Goal: Task Accomplishment & Management: Manage account settings

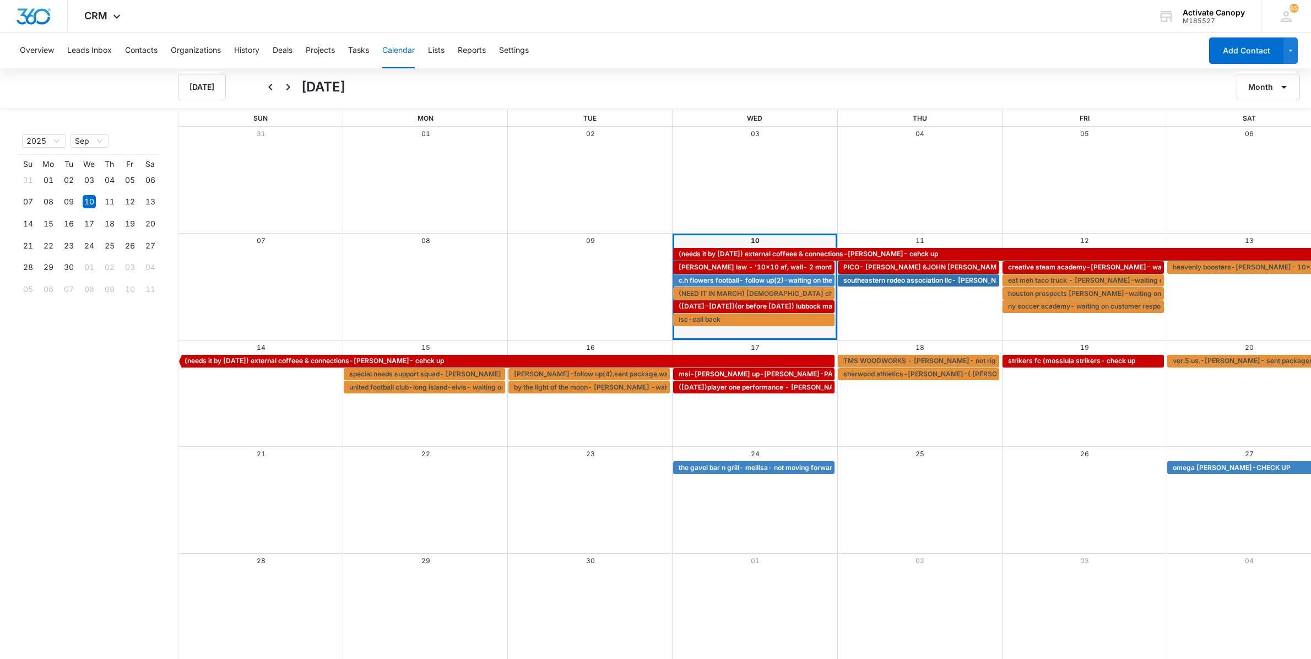
click at [44, 433] on div "[DATE] Month Year Su Mo Tu We Th Fr Sa 31 01 02 03 04 05 06 07 08 09 10 11 12 1…" at bounding box center [80, 385] width 160 height 550
click at [738, 202] on div "Month View" at bounding box center [754, 180] width 165 height 106
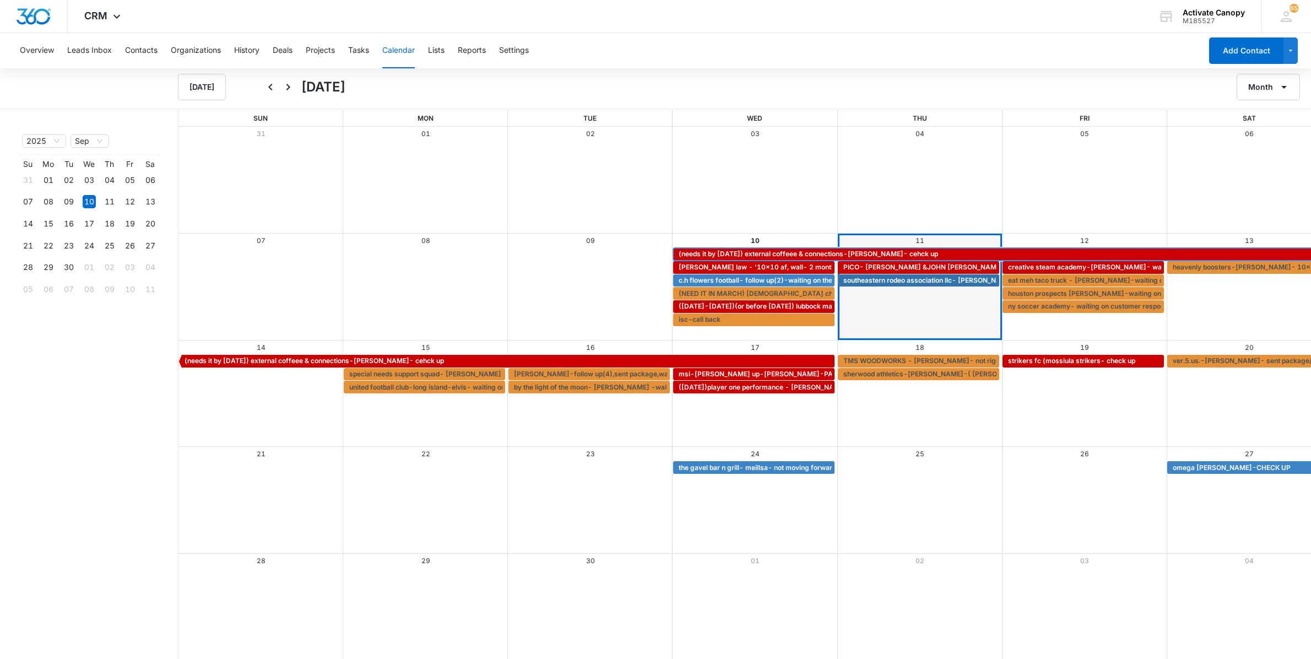
click at [716, 251] on span "(needs it by [DATE]) external coffeee & connections-[PERSON_NAME]- cehck up" at bounding box center [807, 254] width 259 height 10
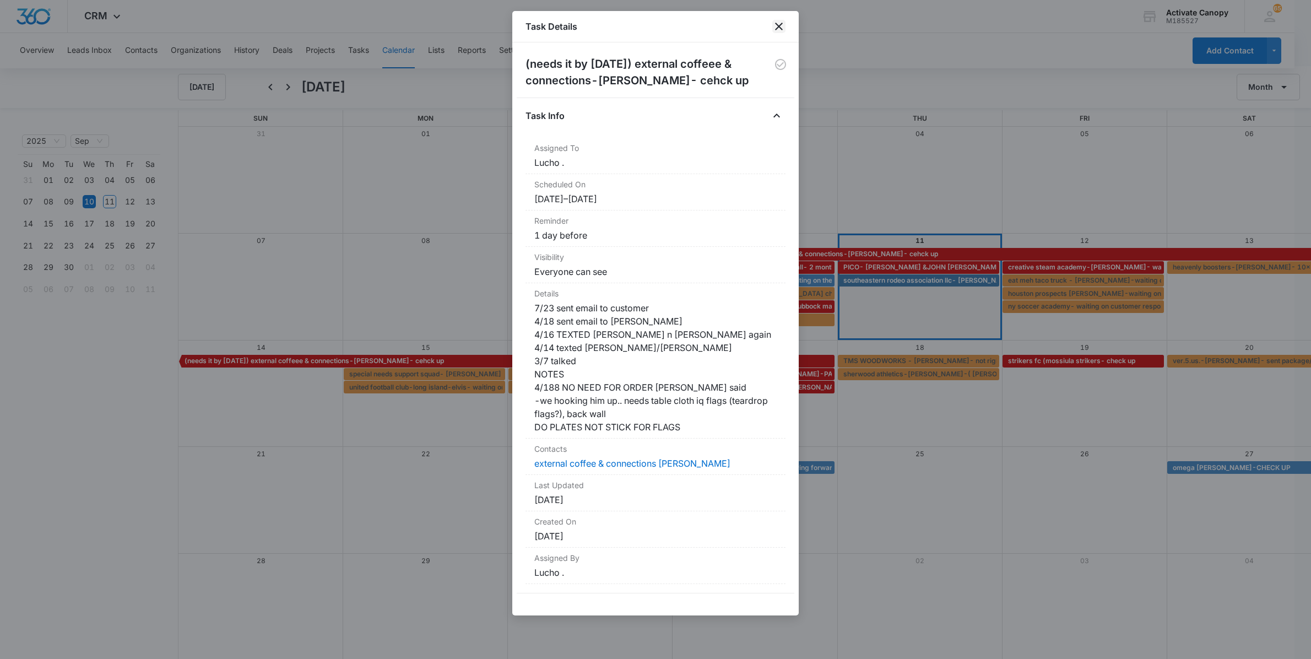
click at [781, 30] on icon "close" at bounding box center [778, 26] width 13 height 13
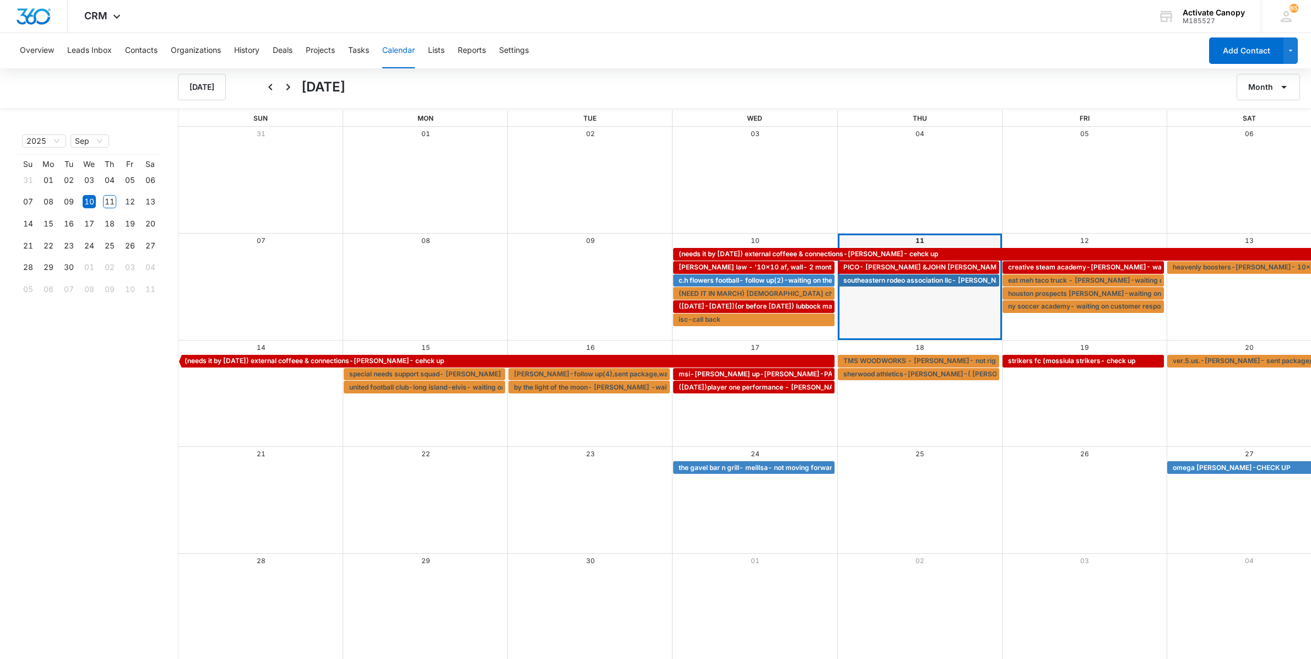
click at [754, 184] on div "Month View" at bounding box center [754, 180] width 165 height 106
click at [778, 64] on div "Overview Leads Inbox Contacts Organizations History Deals Projects Tasks Calend…" at bounding box center [607, 50] width 1188 height 35
click at [742, 251] on span "(needs it by [DATE]) external coffeee & connections-[PERSON_NAME]- cehck up" at bounding box center [807, 254] width 259 height 10
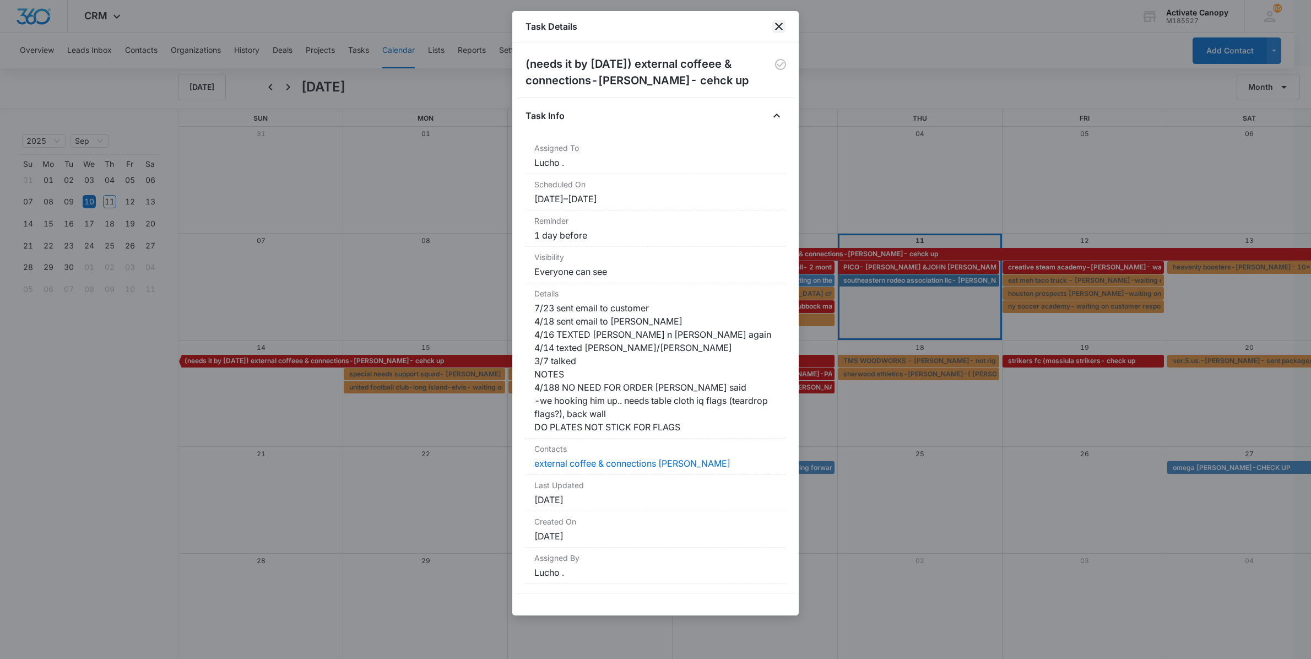
click at [777, 24] on icon "close" at bounding box center [779, 27] width 8 height 8
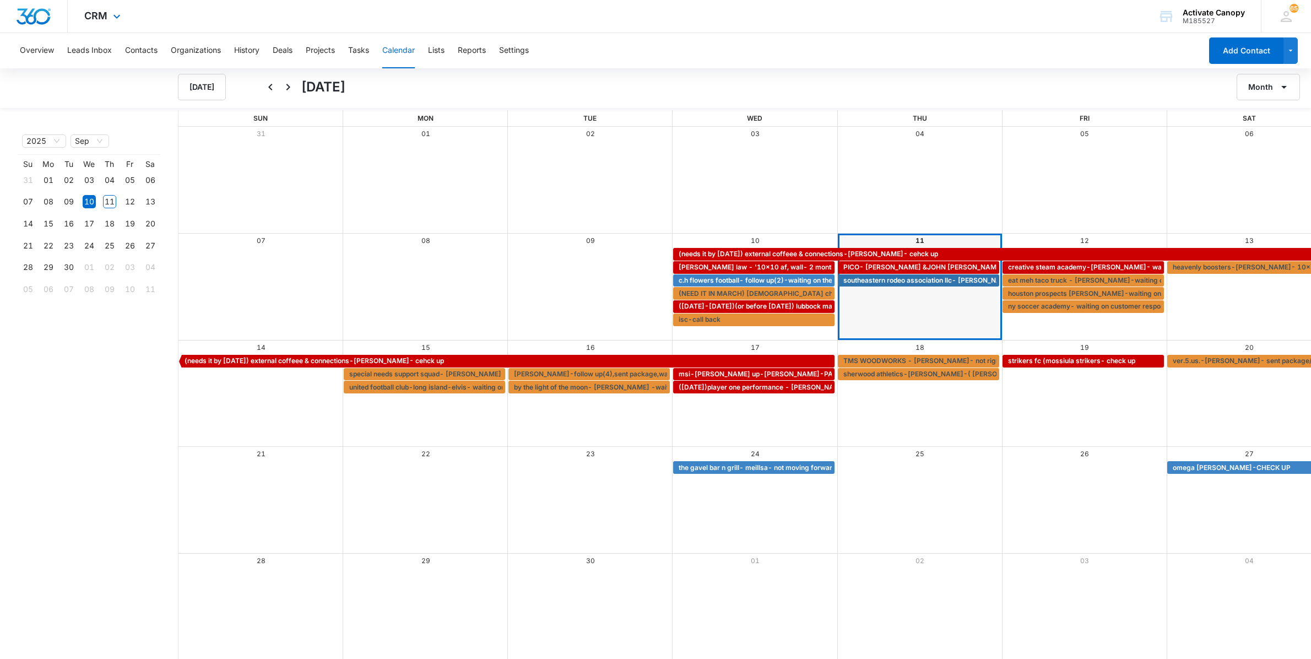
click at [778, 29] on div "CRM Apps Reputation Websites Forms CRM Email Social Content Ads Intelligence Fi…" at bounding box center [655, 16] width 1311 height 33
click at [360, 53] on button "Tasks" at bounding box center [358, 50] width 21 height 35
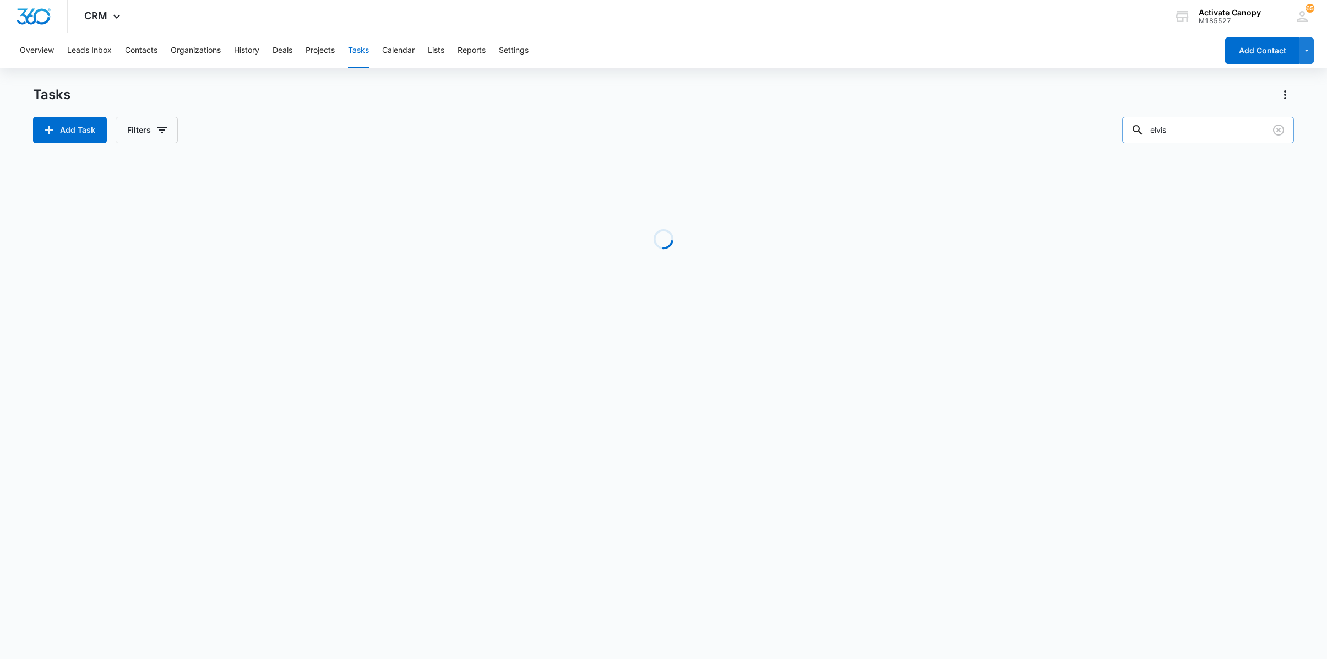
click at [1180, 123] on input "elvis" at bounding box center [1208, 130] width 172 height 26
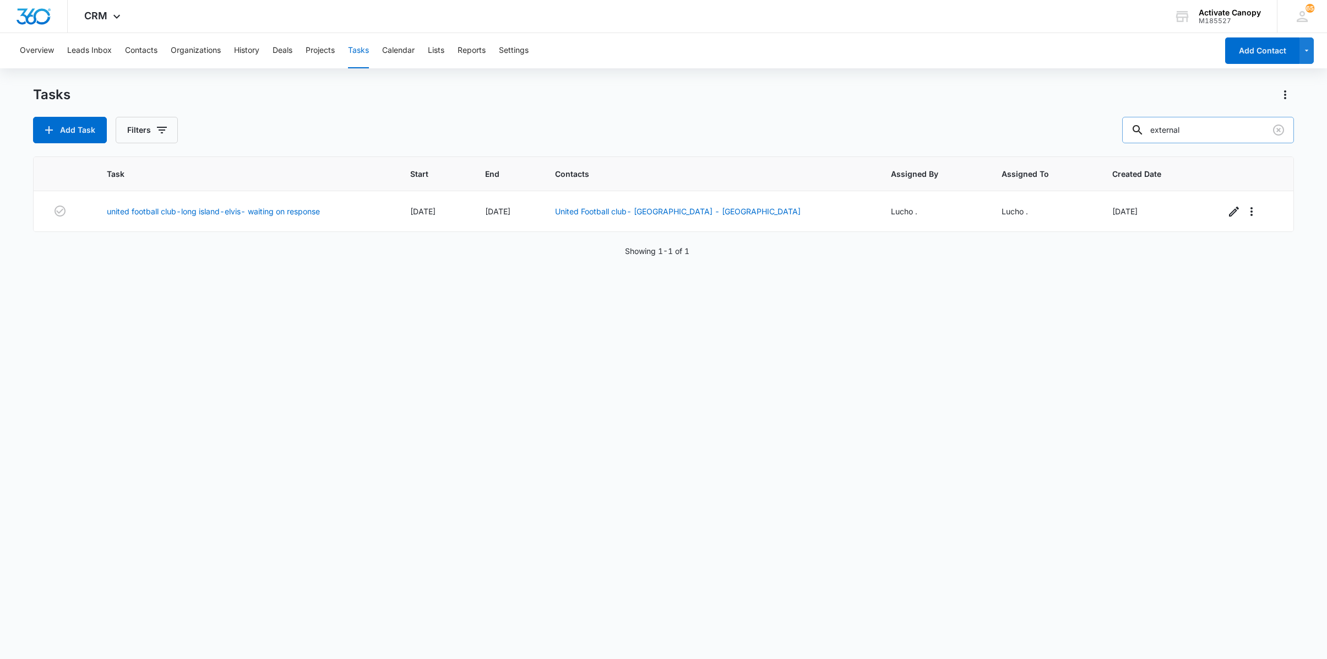
type input "external"
click at [1230, 216] on icon "button" at bounding box center [1235, 212] width 10 height 10
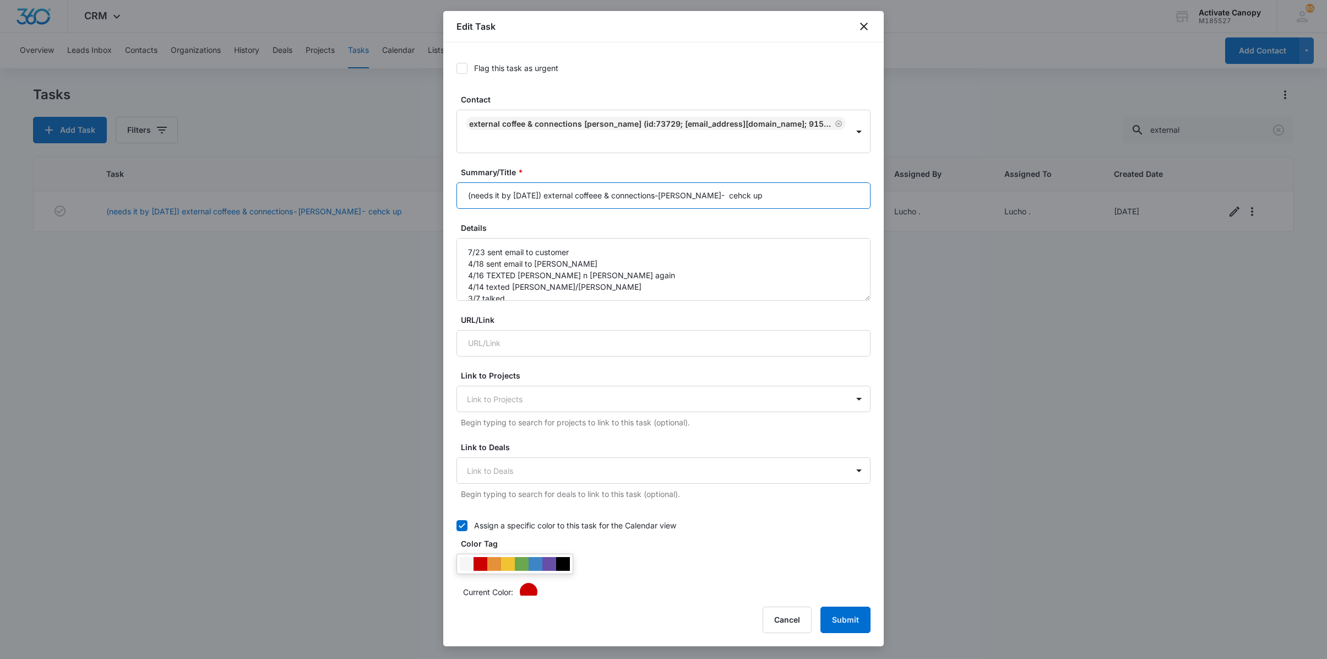
click at [762, 196] on input "(needs it by [DATE]) external coffeee & connections-[PERSON_NAME]- cehck up" at bounding box center [664, 195] width 414 height 26
click at [462, 253] on textarea "7/23 sent email to customer 4/18 sent email to [PERSON_NAME] 4/16 TEXTED [PERSO…" at bounding box center [664, 269] width 414 height 63
click at [471, 257] on textarea "7/23 sent email to customer 4/18 sent email to [PERSON_NAME] 4/16 TEXTED [PERSO…" at bounding box center [664, 269] width 414 height 63
type textarea "9/11 sent check up 7/23 sent email to customer 4/18 sent email to [PERSON_NAME]…"
click at [795, 193] on input "(needs it by [DATE]) external coffeee & connections-[PERSON_NAME]- cehck up" at bounding box center [664, 195] width 414 height 26
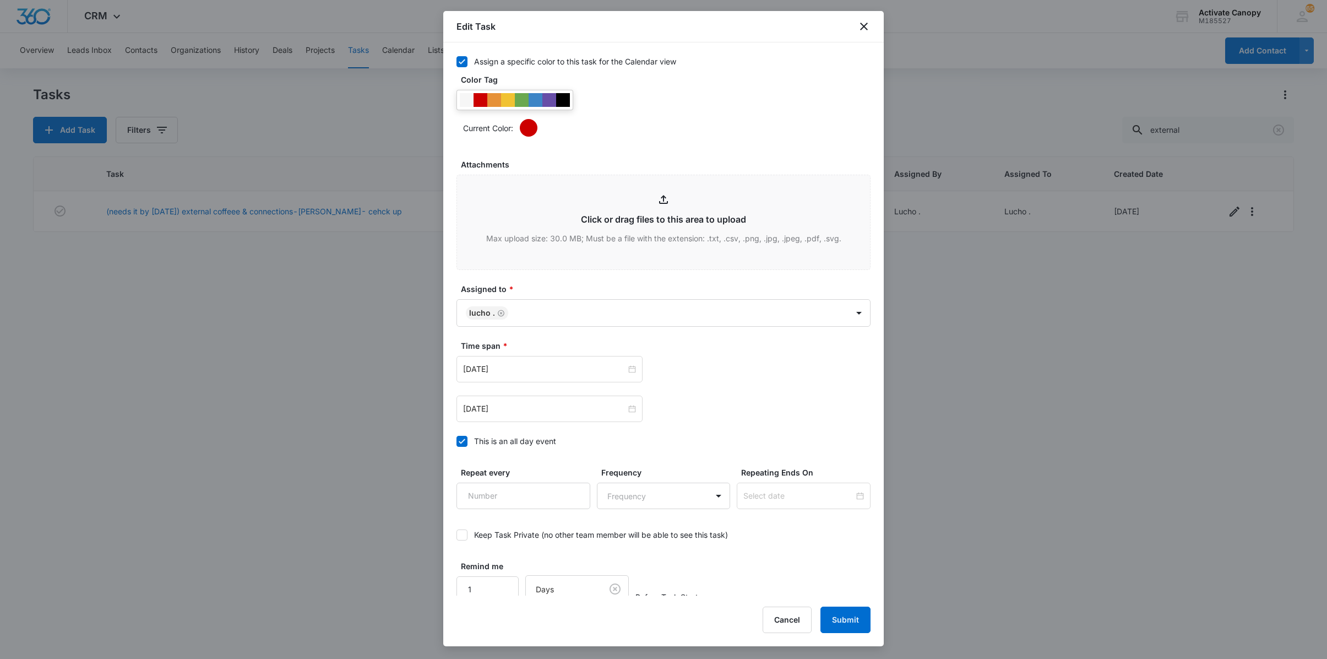
scroll to position [495, 0]
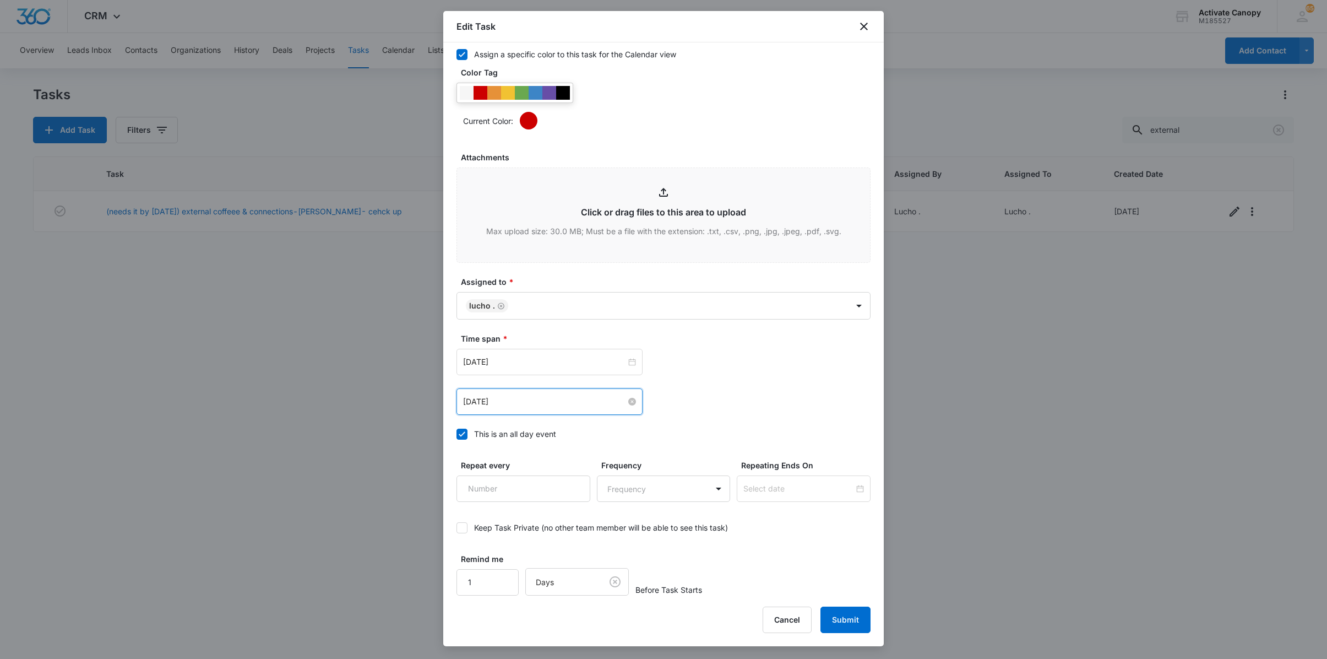
click at [536, 402] on input "[DATE]" at bounding box center [544, 401] width 163 height 12
click at [582, 427] on button "button" at bounding box center [588, 426] width 12 height 22
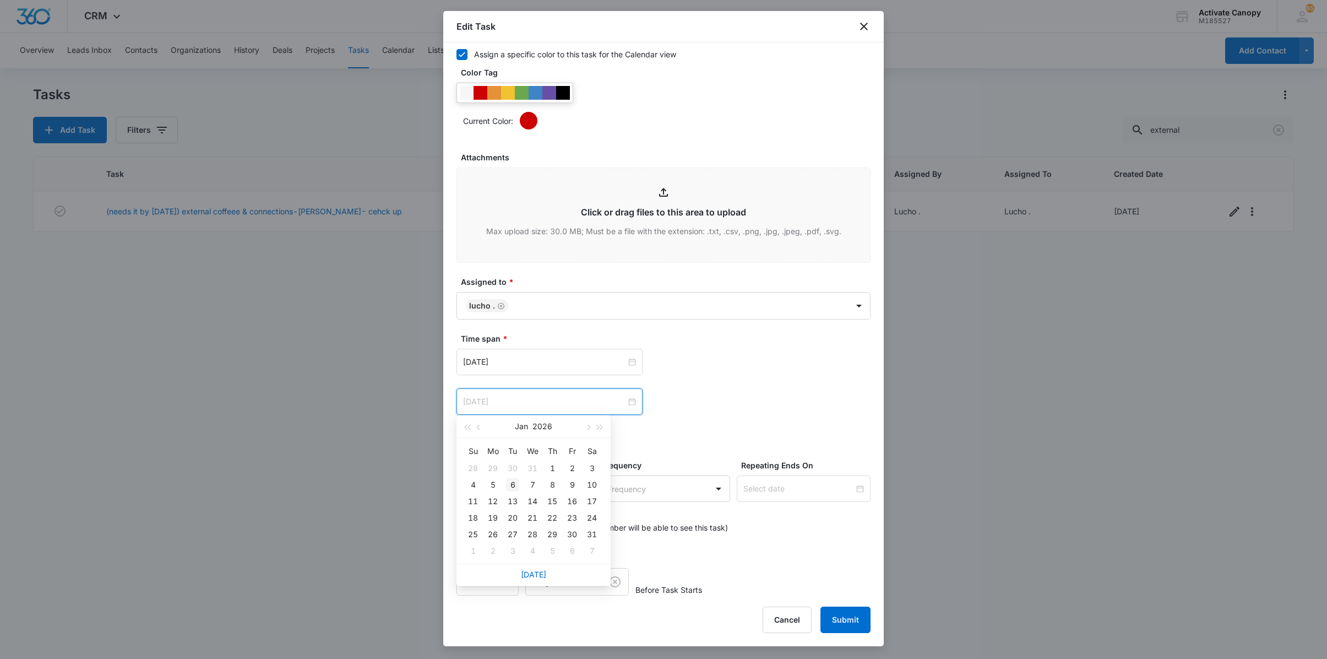
type input "[DATE]"
click at [509, 487] on div "6" at bounding box center [512, 484] width 13 height 13
click at [536, 367] on div "[DATE]" at bounding box center [550, 362] width 186 height 26
click at [590, 384] on button "button" at bounding box center [588, 387] width 12 height 22
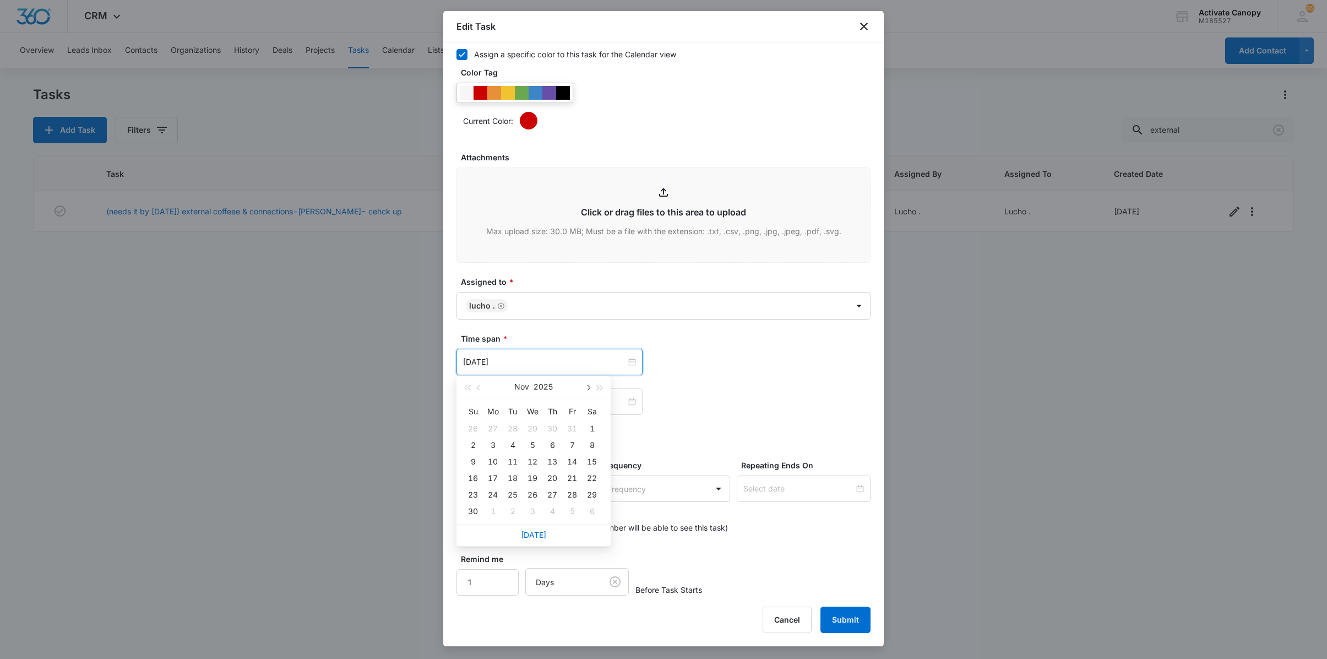
click at [590, 384] on button "button" at bounding box center [588, 387] width 12 height 22
type input "[DATE]"
click at [511, 444] on div "6" at bounding box center [512, 444] width 13 height 13
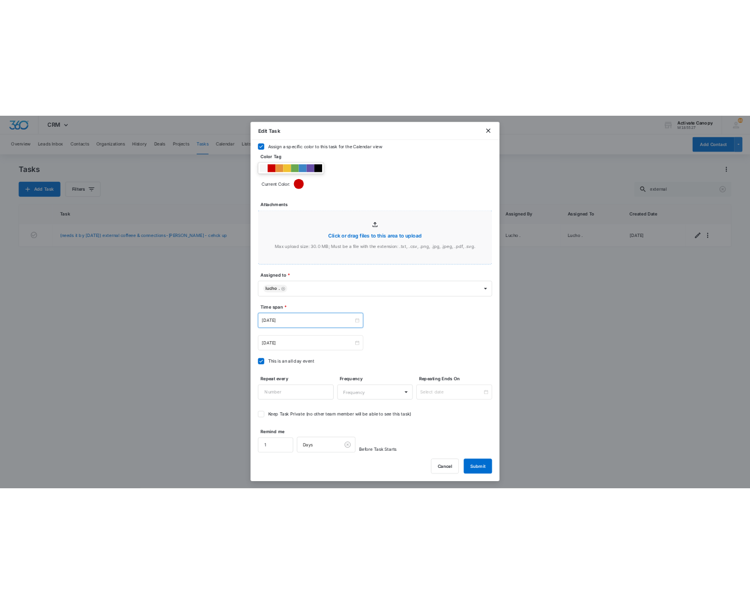
scroll to position [0, 0]
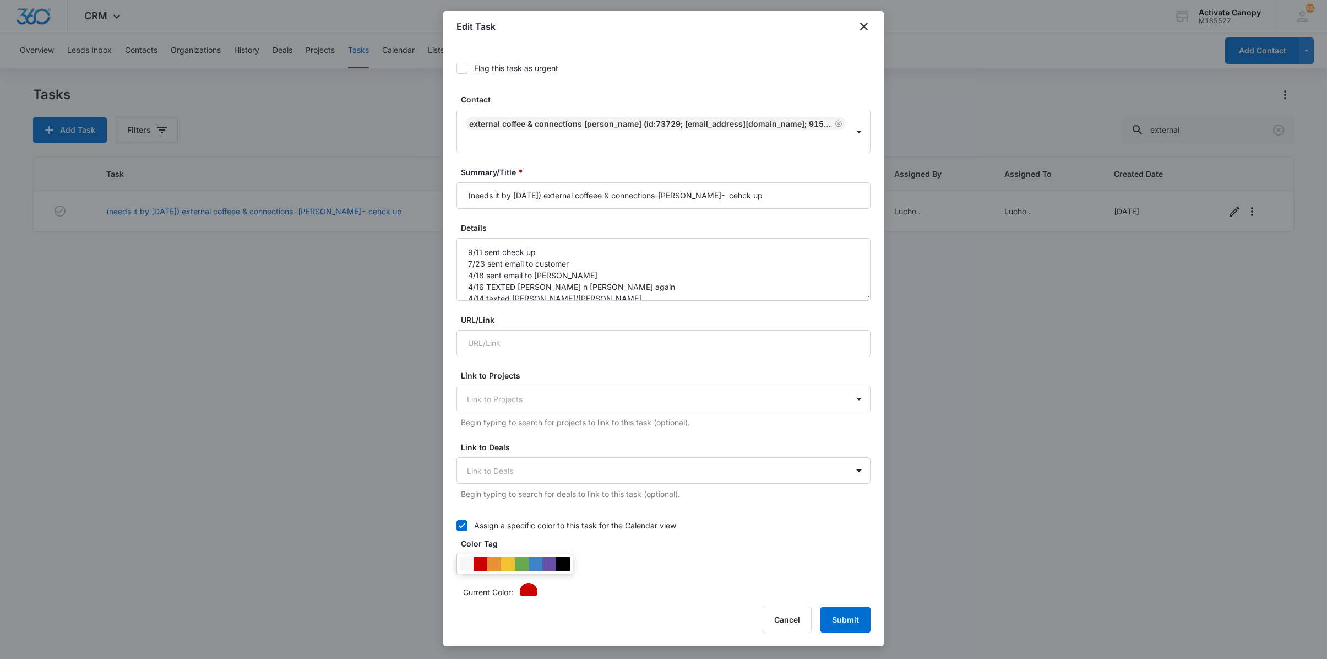
click at [688, 58] on div "Flag this task as urgent" at bounding box center [664, 68] width 414 height 25
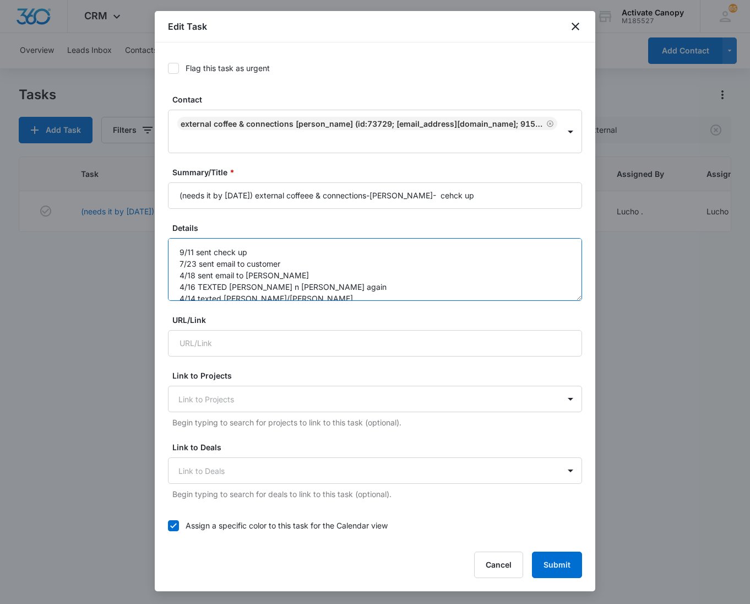
click at [177, 259] on textarea "9/11 sent check up 7/23 sent email to customer 4/18 sent email to [PERSON_NAME]…" at bounding box center [375, 269] width 414 height 63
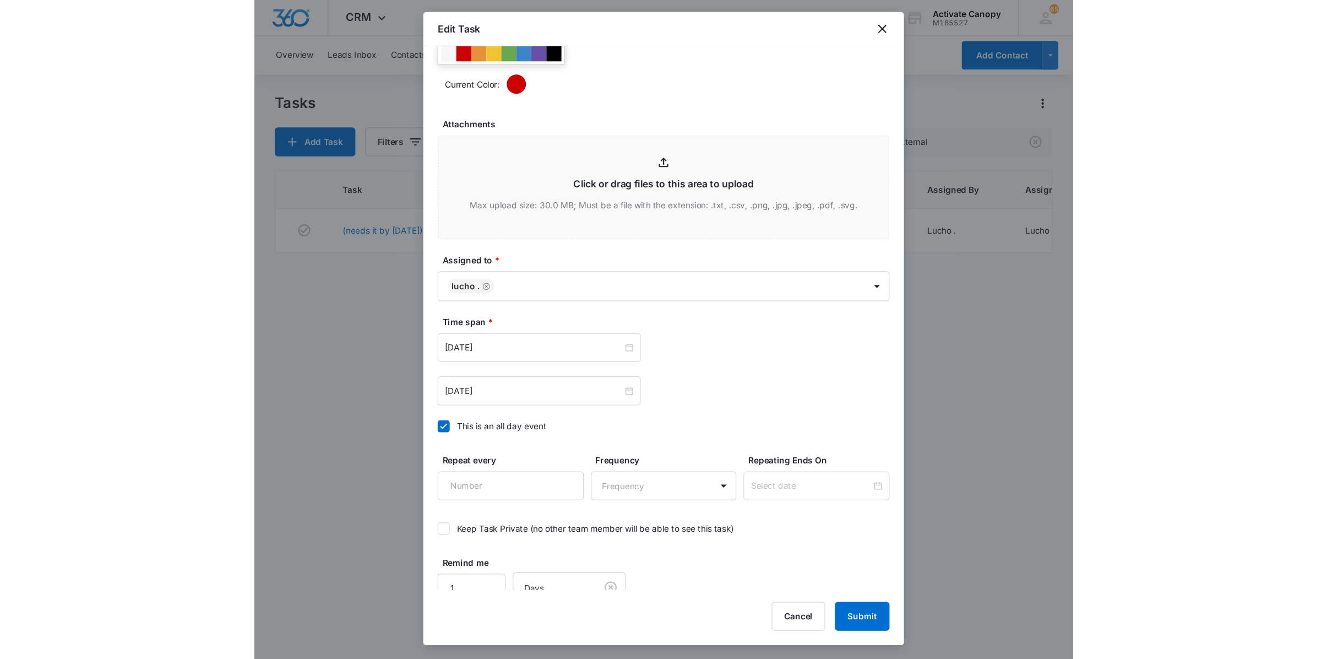
scroll to position [550, 0]
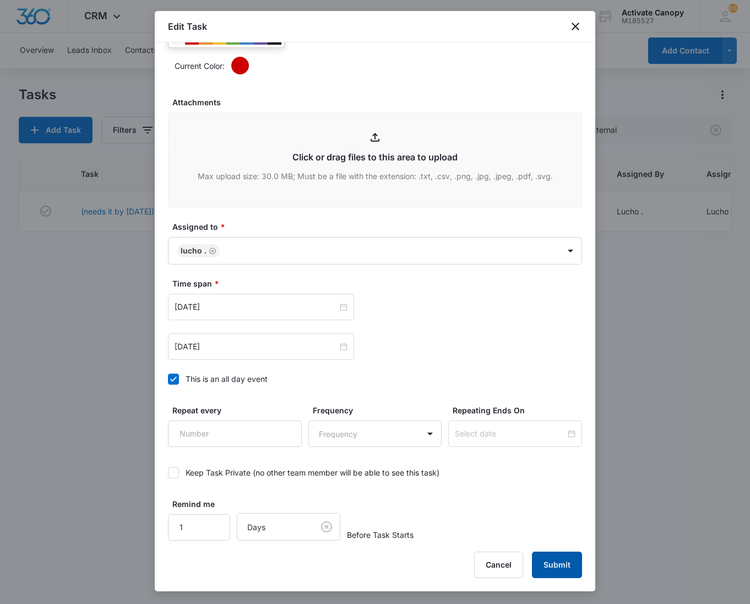
click at [569, 569] on button "Submit" at bounding box center [557, 564] width 50 height 26
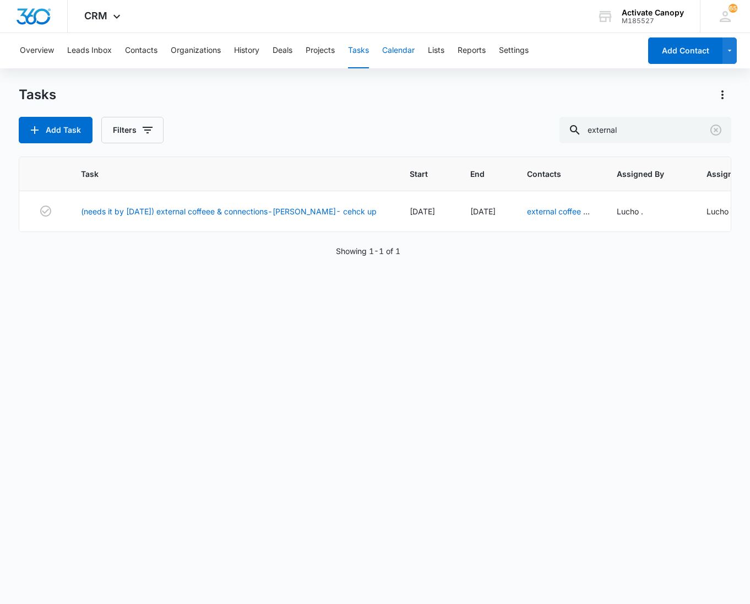
click at [393, 51] on button "Calendar" at bounding box center [398, 50] width 32 height 35
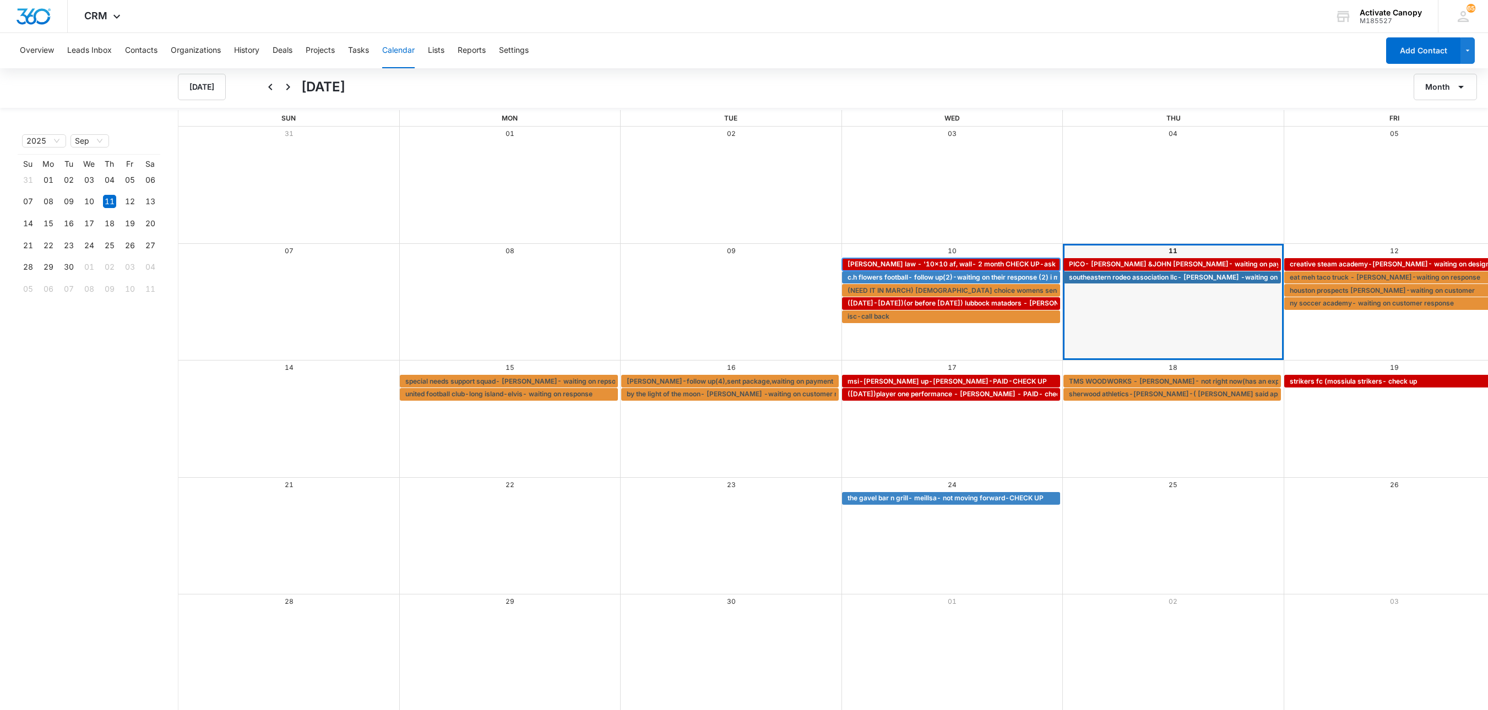
click at [902, 260] on span "[PERSON_NAME] law - '10x10 af, wall- 2 month CHECK UP-ask her about [PERSON_NAM…" at bounding box center [1039, 264] width 383 height 10
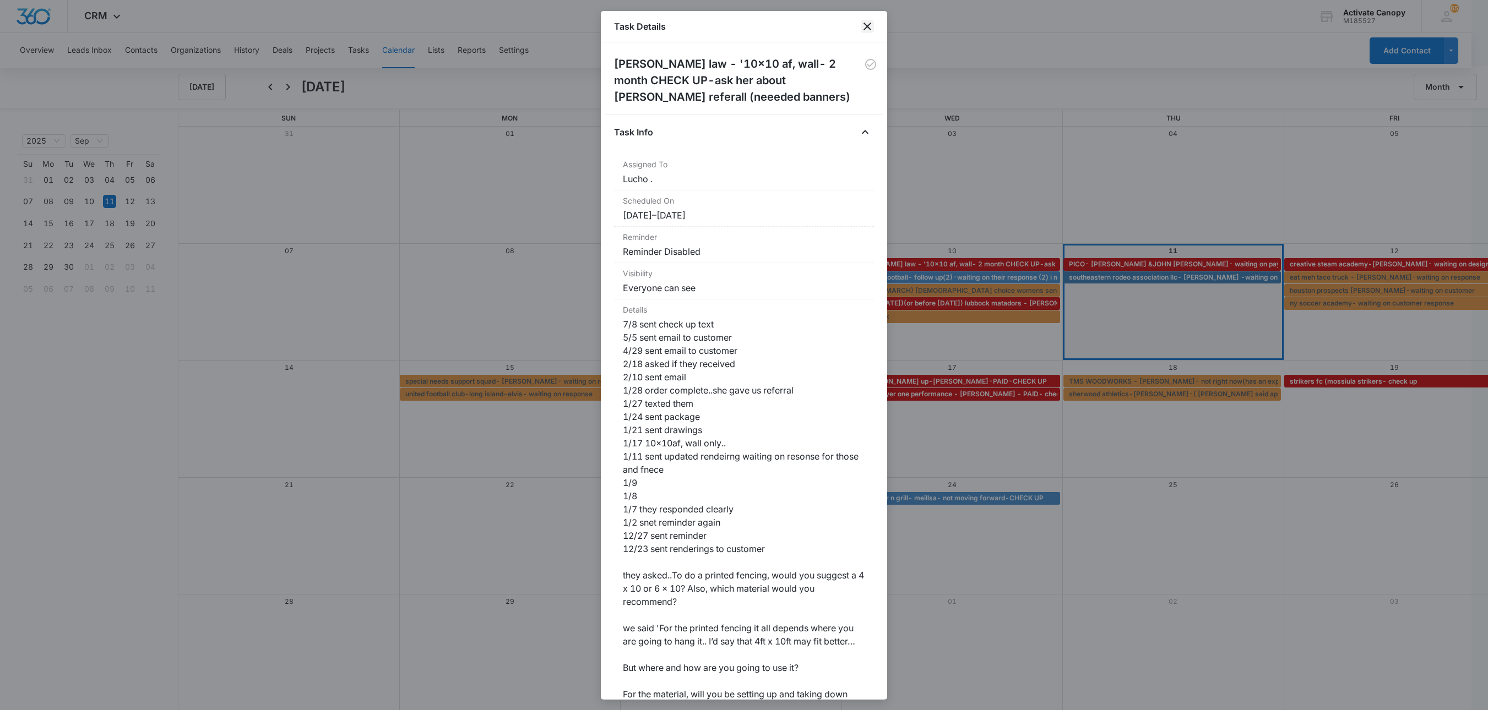
click at [866, 26] on icon "close" at bounding box center [867, 26] width 13 height 13
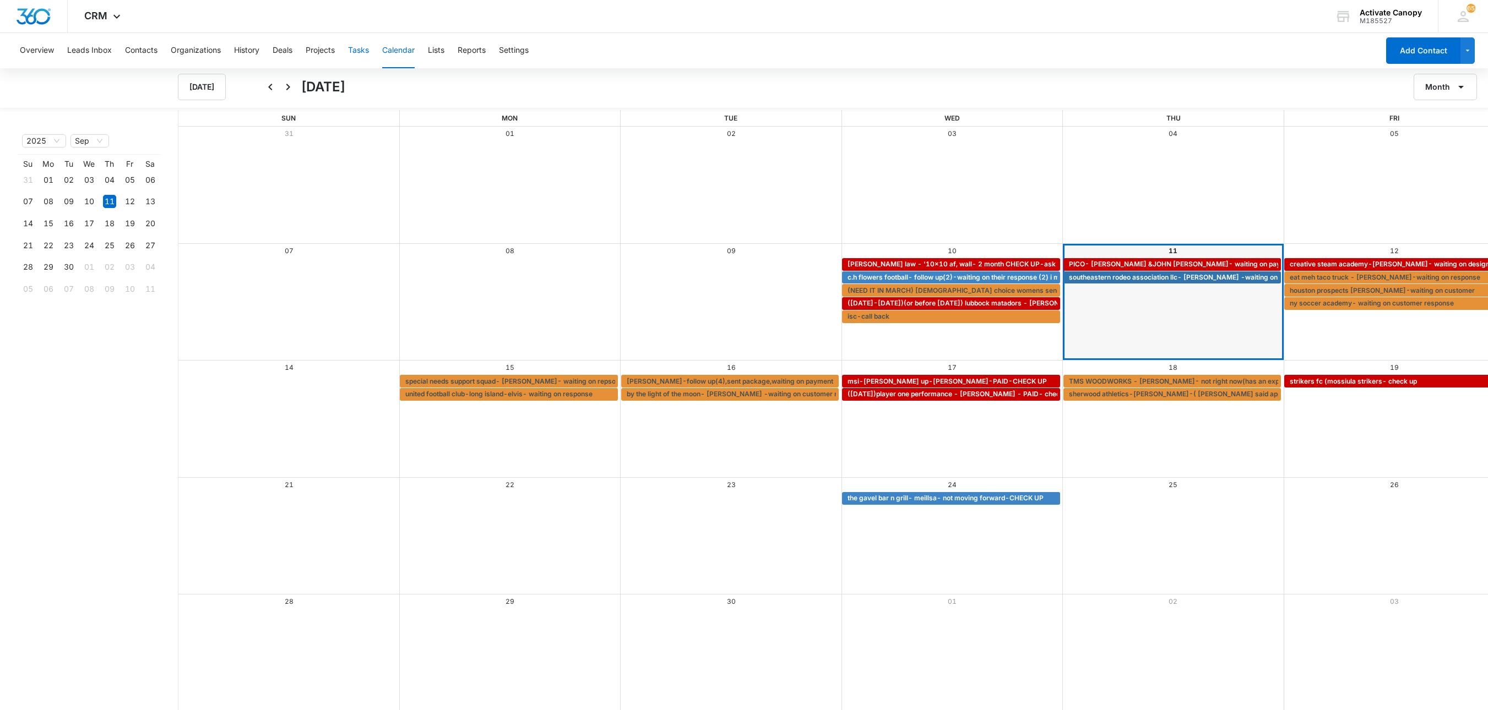
click at [357, 48] on button "Tasks" at bounding box center [358, 50] width 21 height 35
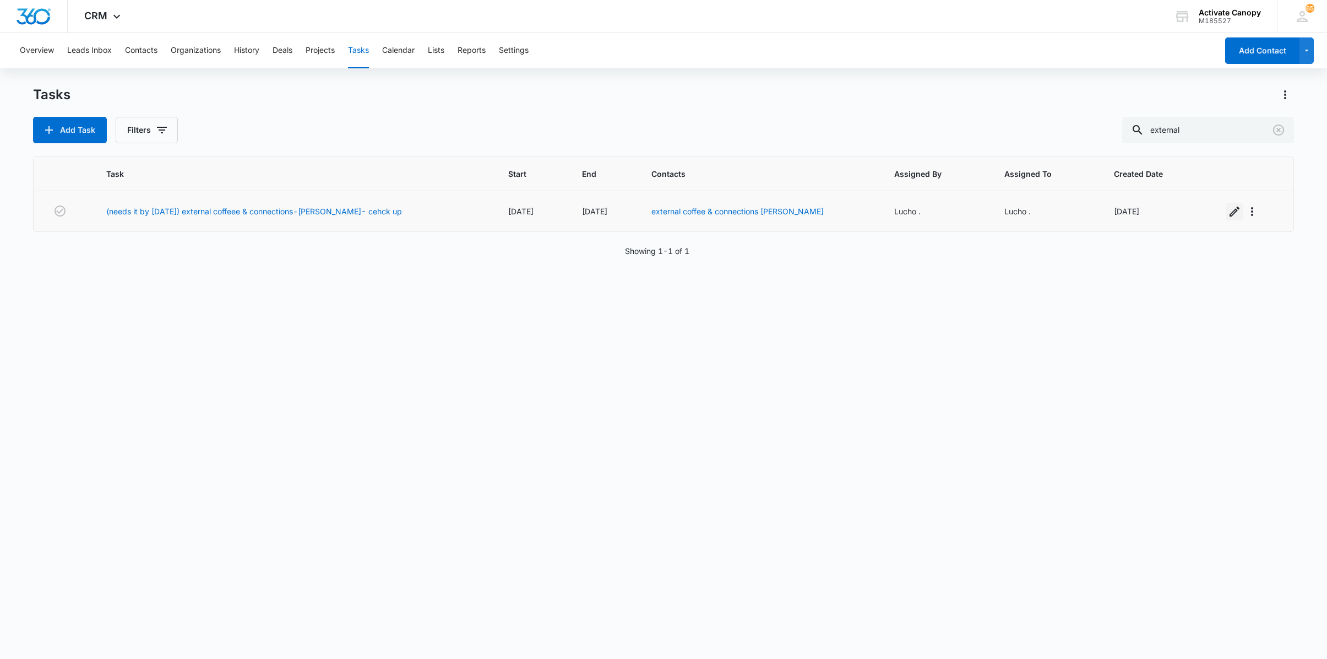
click at [1228, 218] on icon "button" at bounding box center [1234, 211] width 13 height 13
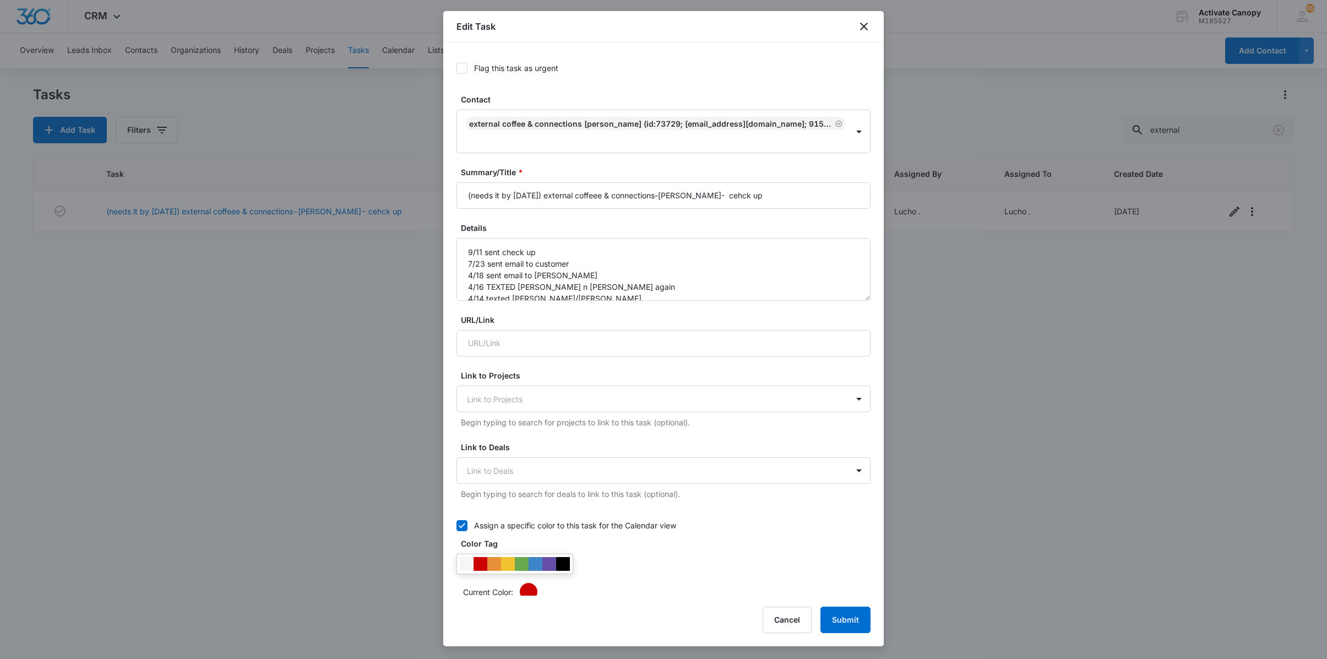
type input "[DATE]"
click at [740, 70] on label "Flag this task as urgent" at bounding box center [664, 68] width 414 height 12
click at [457, 68] on input "Flag this task as urgent" at bounding box center [457, 68] width 0 height 0
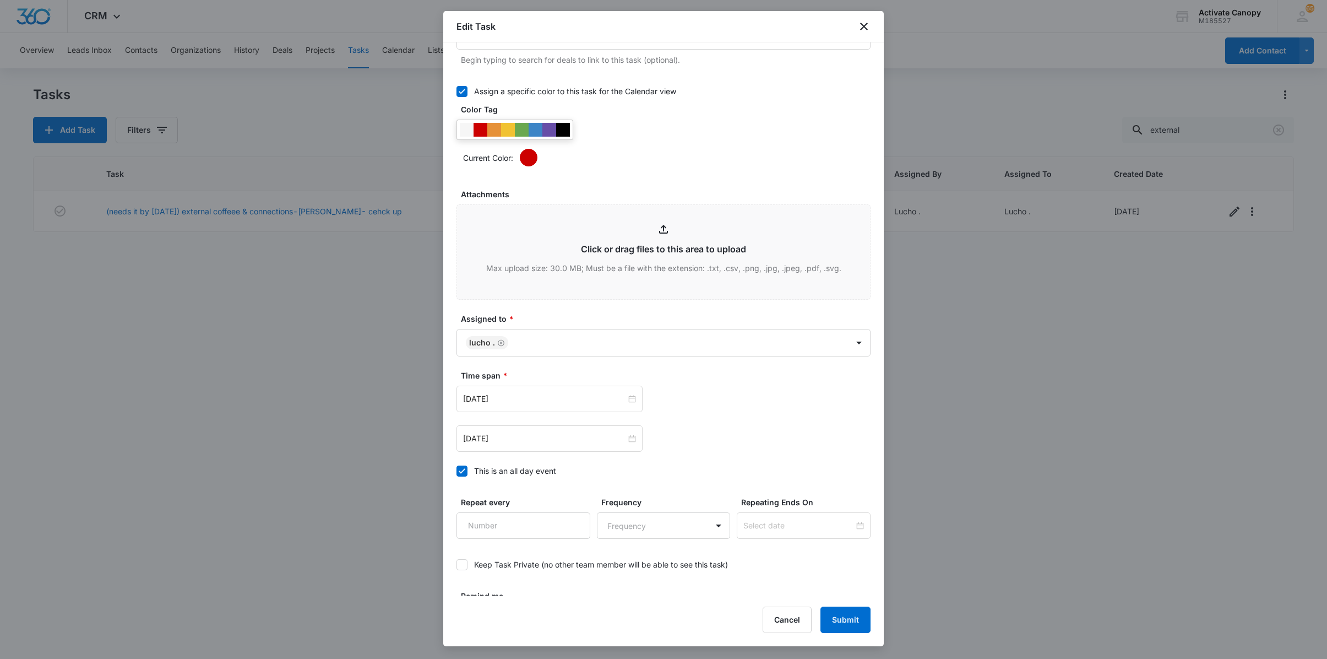
scroll to position [495, 0]
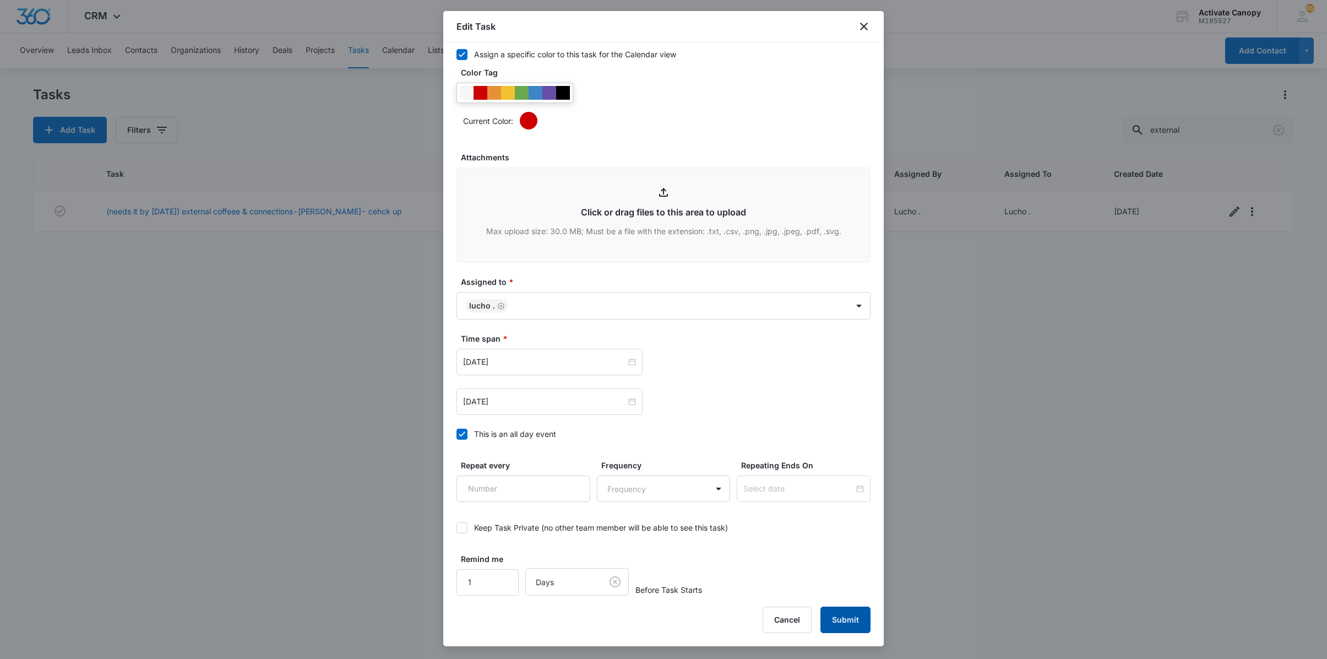
click at [848, 619] on button "Submit" at bounding box center [846, 619] width 50 height 26
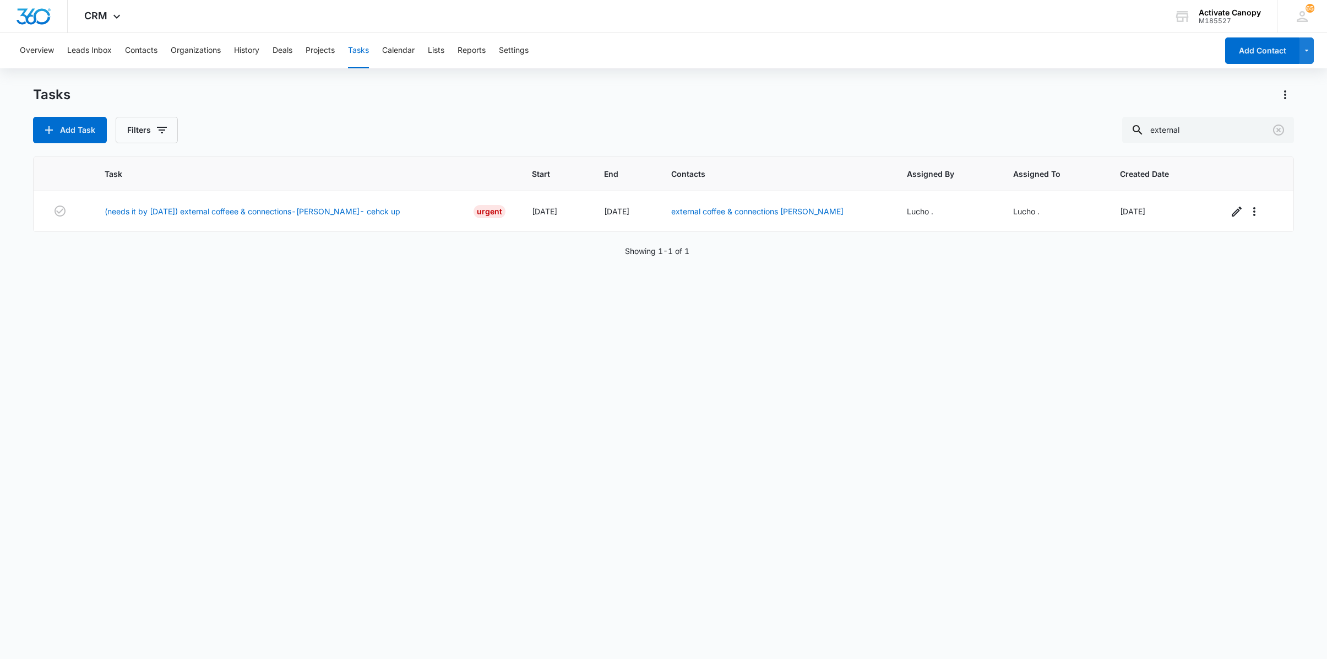
drag, startPoint x: 816, startPoint y: 606, endPoint x: 824, endPoint y: 610, distance: 8.9
drag, startPoint x: 824, startPoint y: 610, endPoint x: 651, endPoint y: 485, distance: 213.7
click at [651, 485] on div "Task Start End Contacts Assigned By Assigned To Created Date (needs it by [DATE…" at bounding box center [663, 400] width 1261 height 488
click at [424, 466] on div "Task Start End Contacts Assigned By Assigned To Created Date (needs it by [DATE…" at bounding box center [663, 400] width 1261 height 488
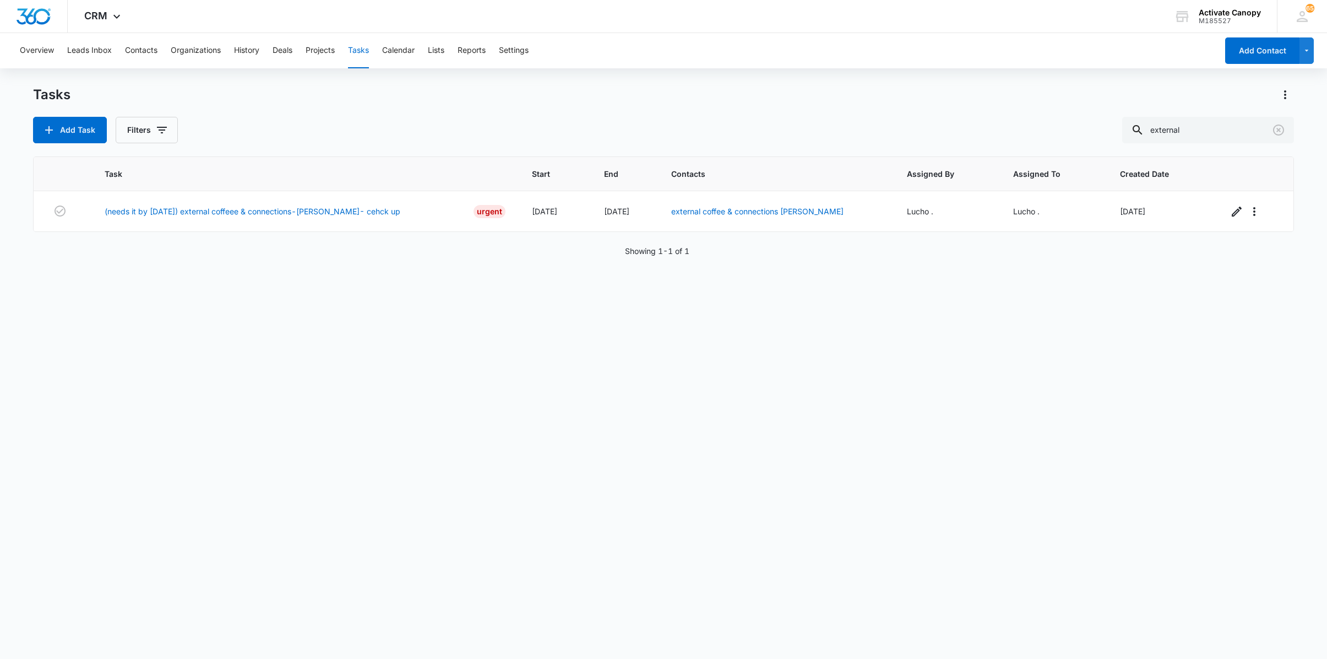
click at [694, 523] on div "Task Start End Contacts Assigned By Assigned To Created Date (needs it by [DATE…" at bounding box center [663, 400] width 1261 height 488
click at [235, 542] on div "Task Start End Contacts Assigned By Assigned To Created Date (needs it by [DATE…" at bounding box center [663, 400] width 1261 height 488
click at [409, 57] on button "Calendar" at bounding box center [398, 50] width 32 height 35
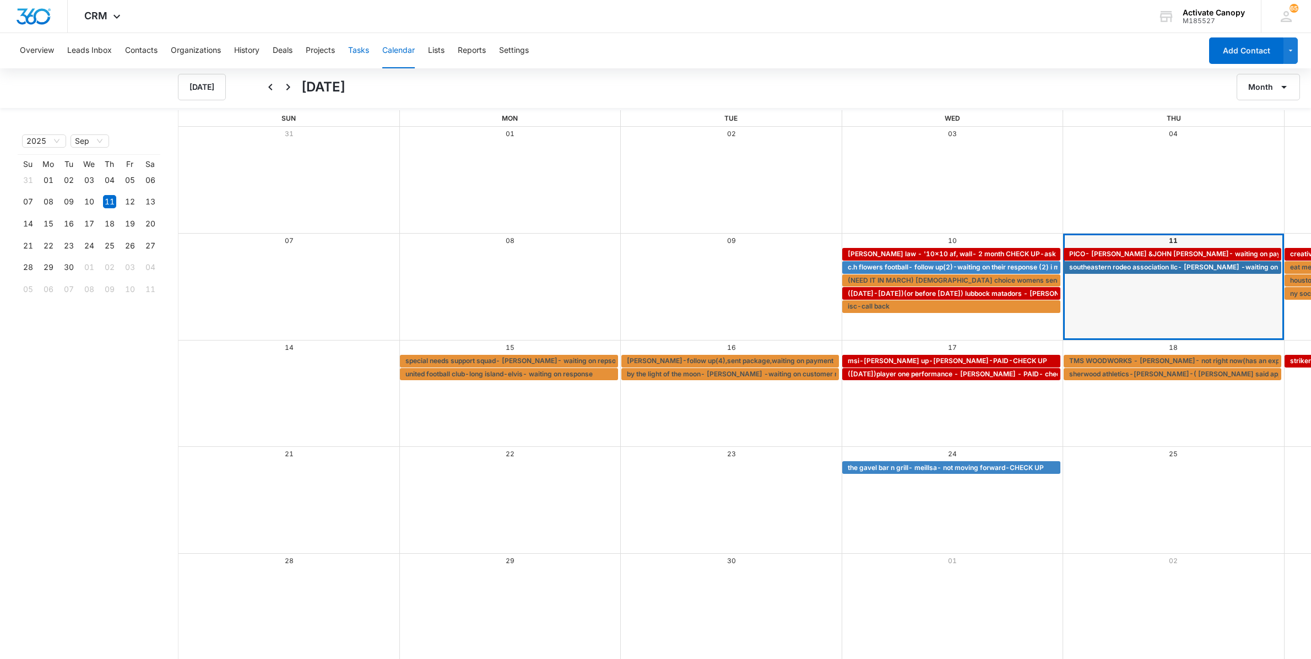
click at [362, 52] on button "Tasks" at bounding box center [358, 50] width 21 height 35
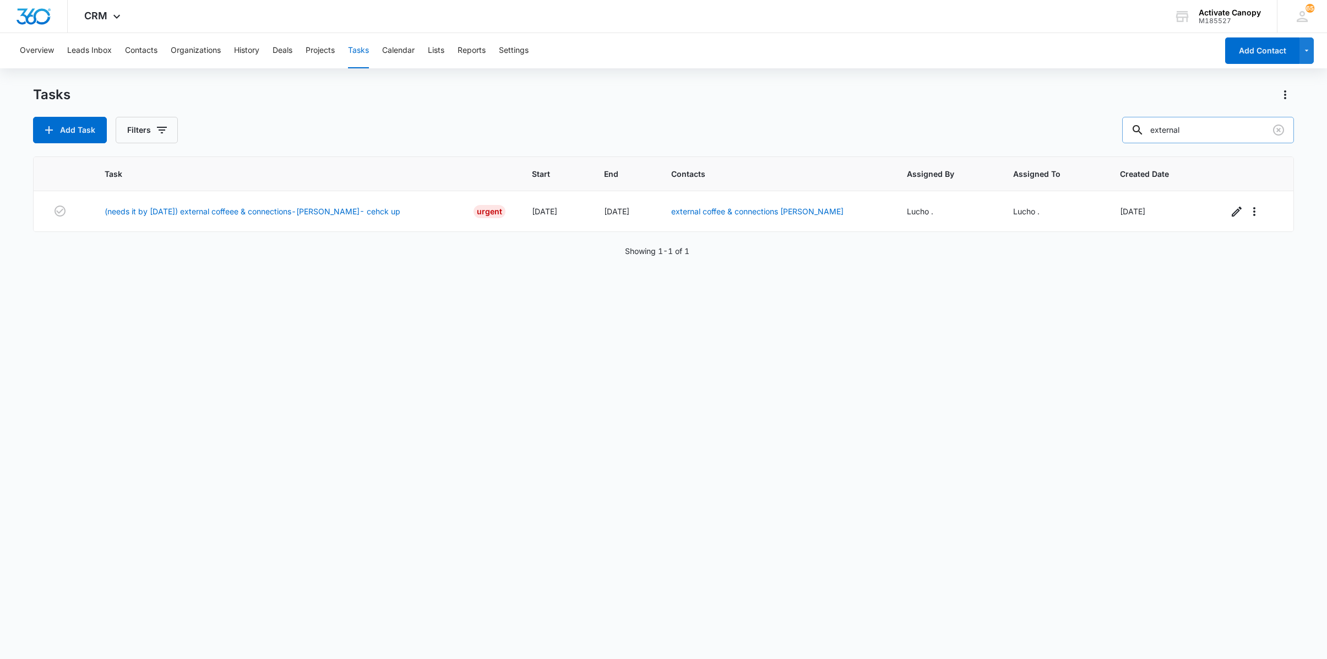
click at [1201, 120] on input "external" at bounding box center [1208, 130] width 172 height 26
type input "MELICHP[-------"
click at [404, 46] on button "Calendar" at bounding box center [398, 50] width 32 height 35
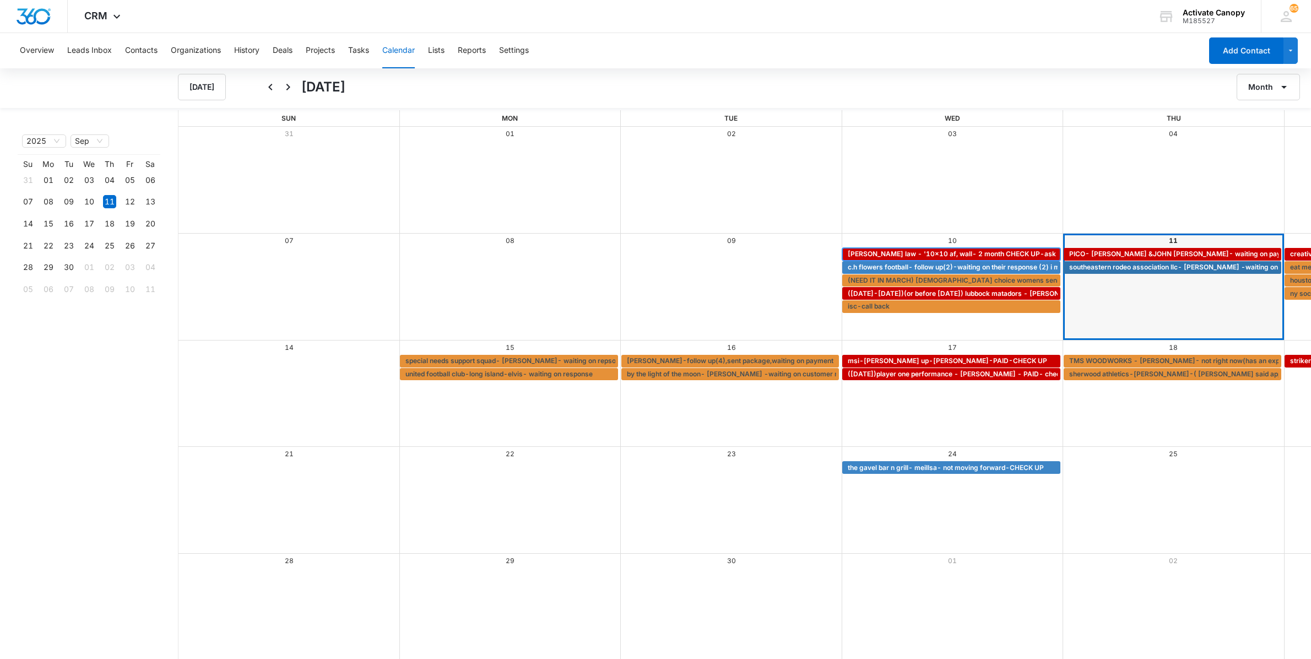
click at [848, 254] on span "[PERSON_NAME] law - '10x10 af, wall- 2 month CHECK UP-ask her about [PERSON_NAM…" at bounding box center [1039, 254] width 383 height 10
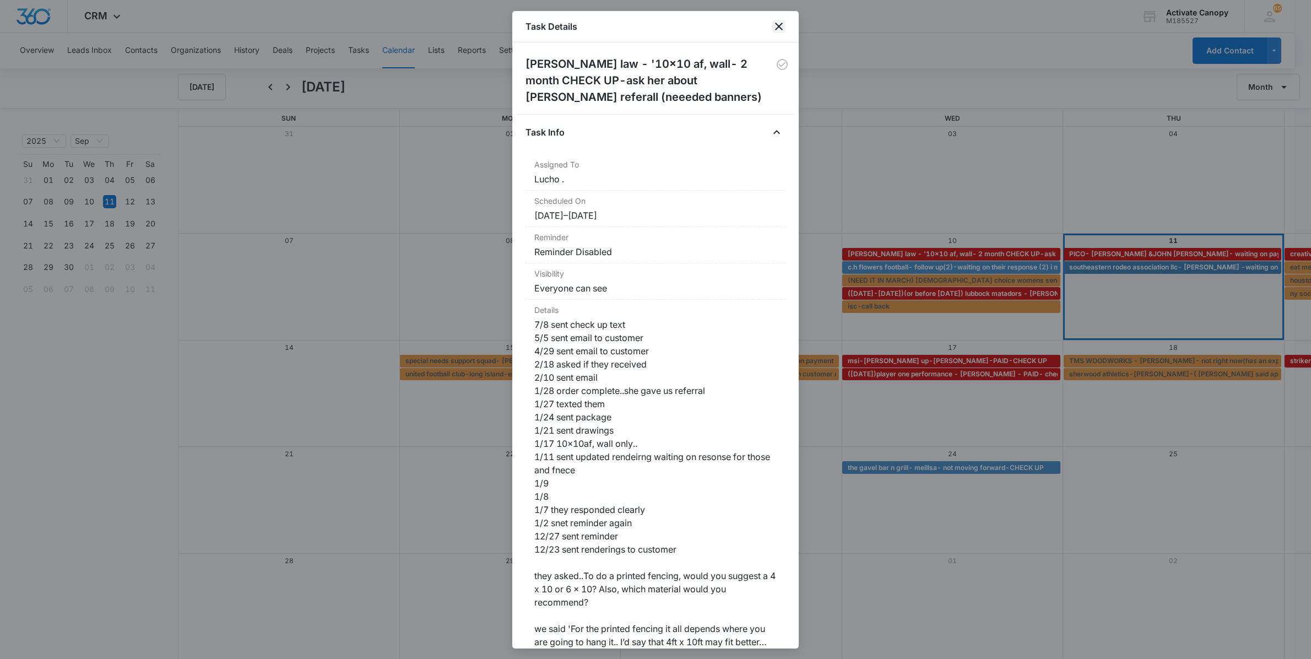
click at [780, 21] on icon "close" at bounding box center [778, 26] width 13 height 13
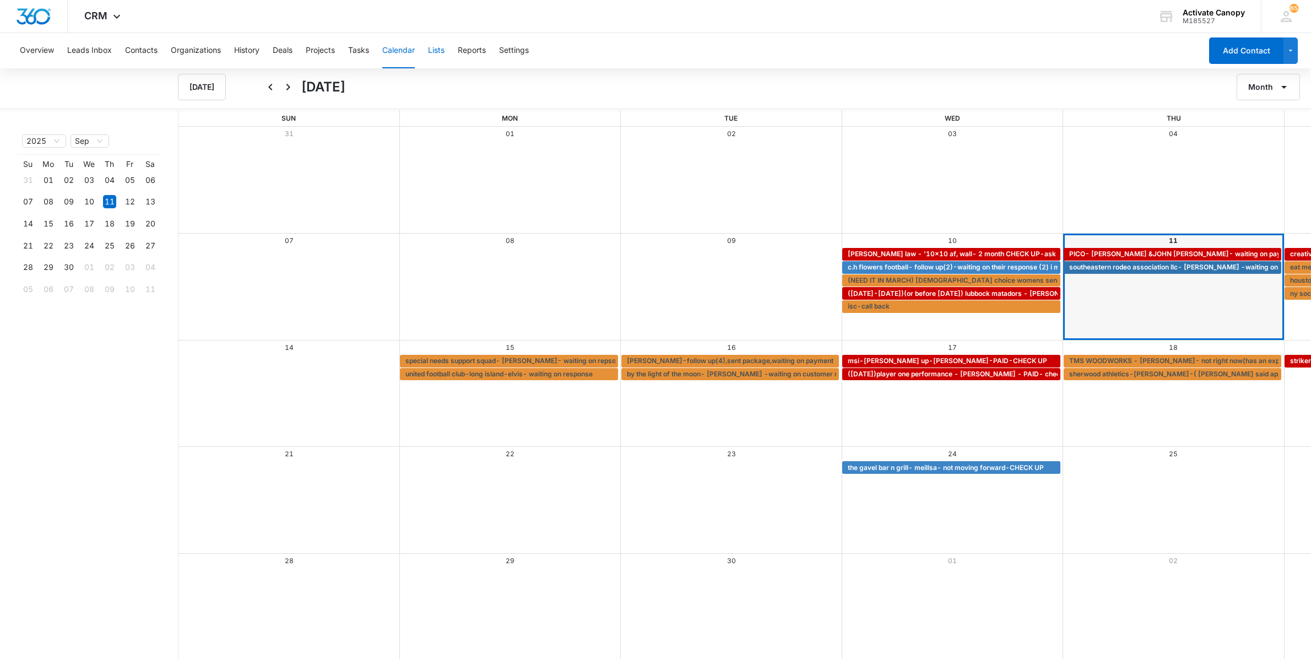
click at [436, 51] on button "Lists" at bounding box center [436, 50] width 17 height 35
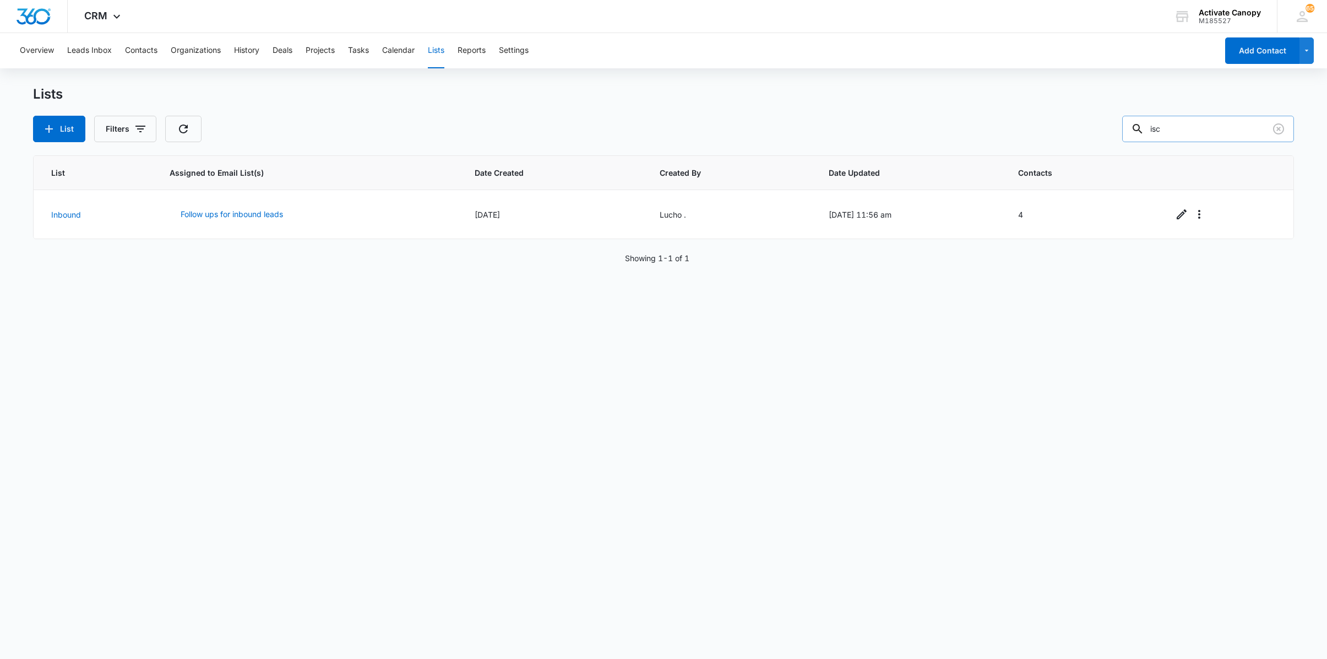
click at [1196, 124] on input "isc" at bounding box center [1208, 129] width 172 height 26
type input "[PERSON_NAME] LAW"
click at [1255, 139] on input "[PERSON_NAME] LAW" at bounding box center [1208, 129] width 172 height 26
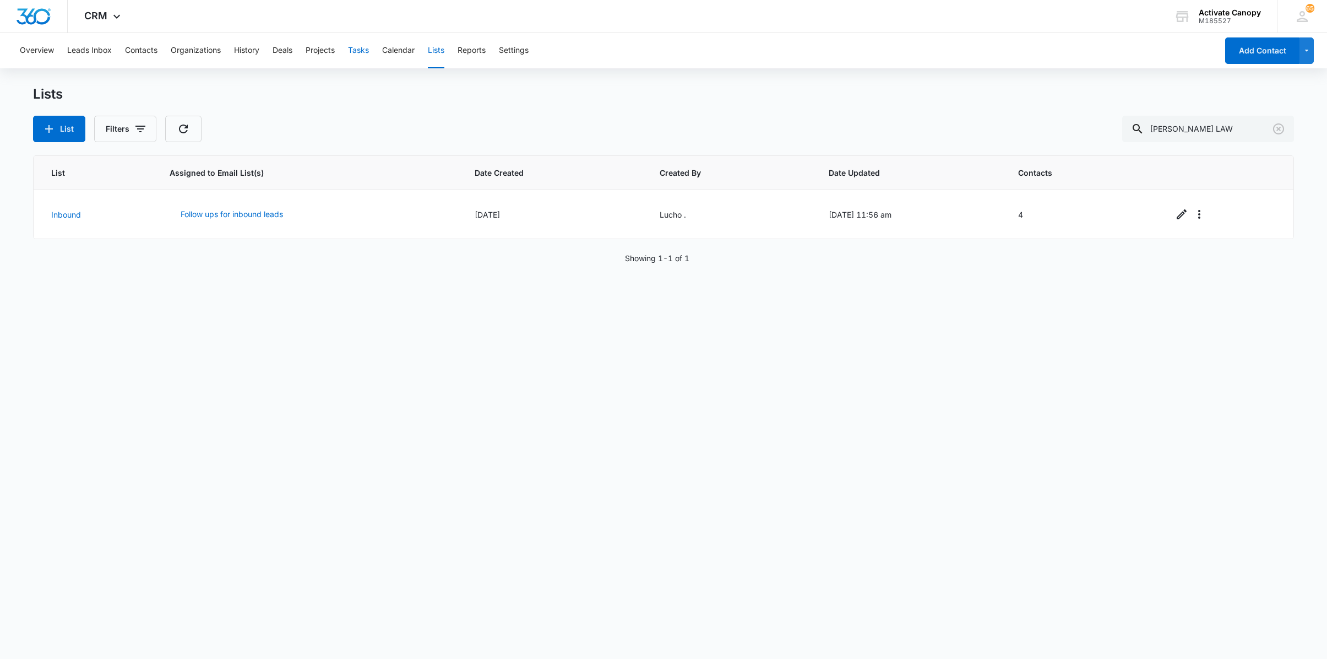
click at [358, 44] on button "Tasks" at bounding box center [358, 50] width 21 height 35
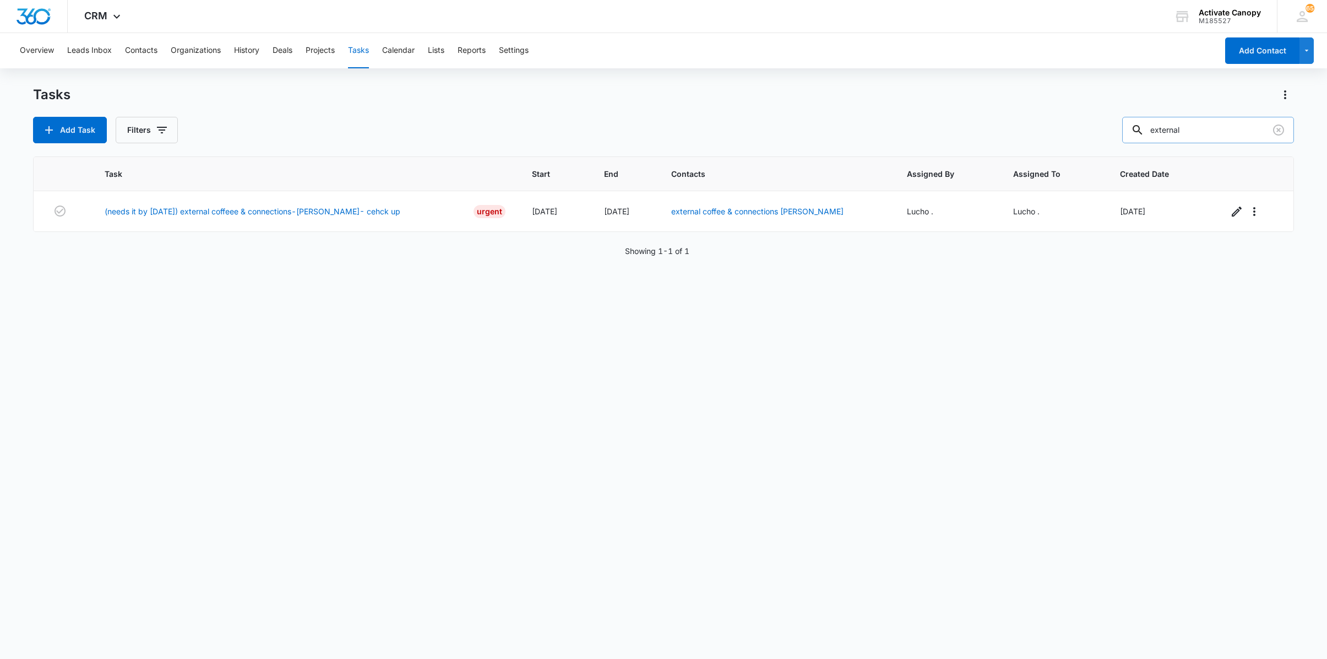
click at [1194, 134] on input "external" at bounding box center [1208, 130] width 172 height 26
type input "[PERSON_NAME]"
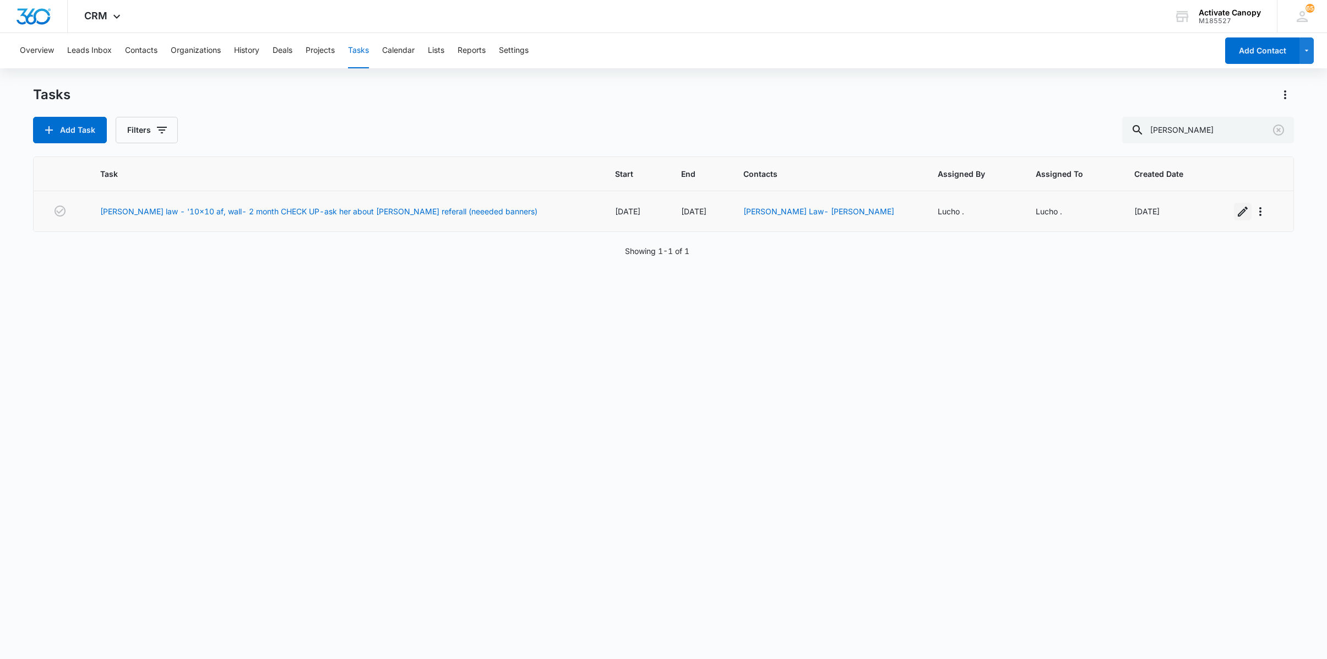
click at [1236, 210] on icon "button" at bounding box center [1242, 211] width 13 height 13
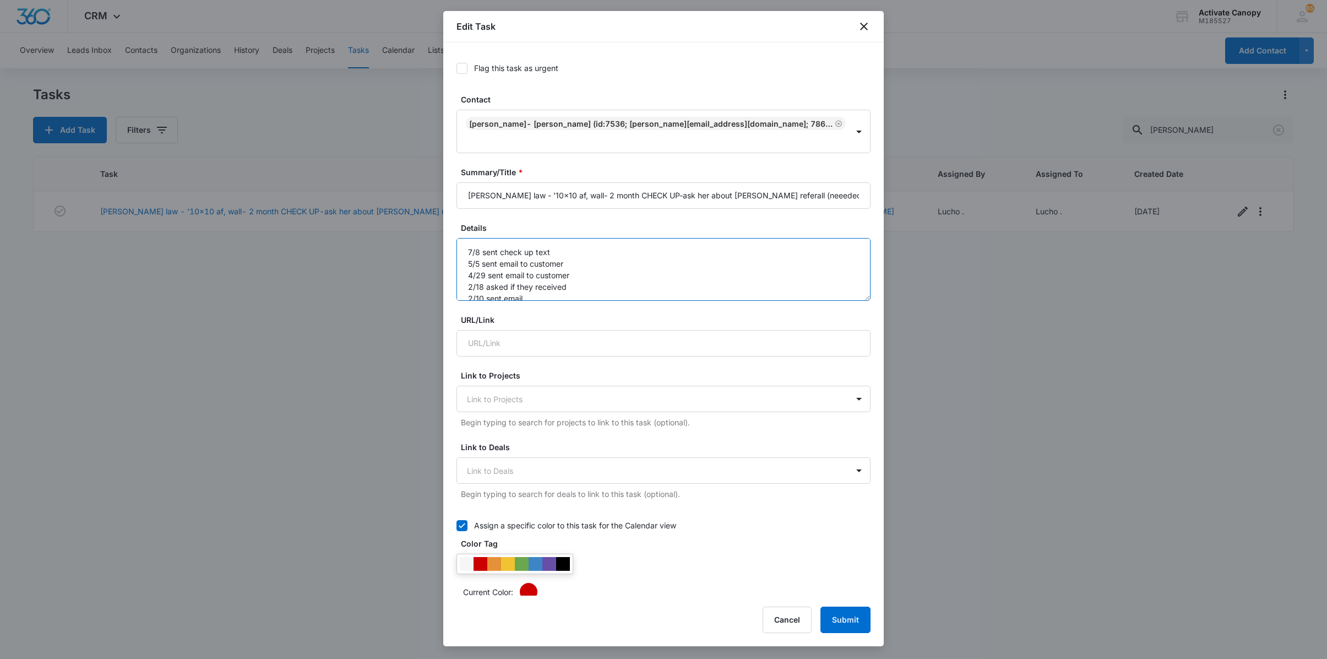
click at [458, 238] on textarea "7/8 sent check up text 5/5 sent email to customer 4/29 sent email to customer 2…" at bounding box center [664, 269] width 414 height 63
click at [476, 239] on textarea "7/8 sent check up text 5/5 sent email to customer 4/29 sent email to customer 2…" at bounding box center [664, 269] width 414 height 63
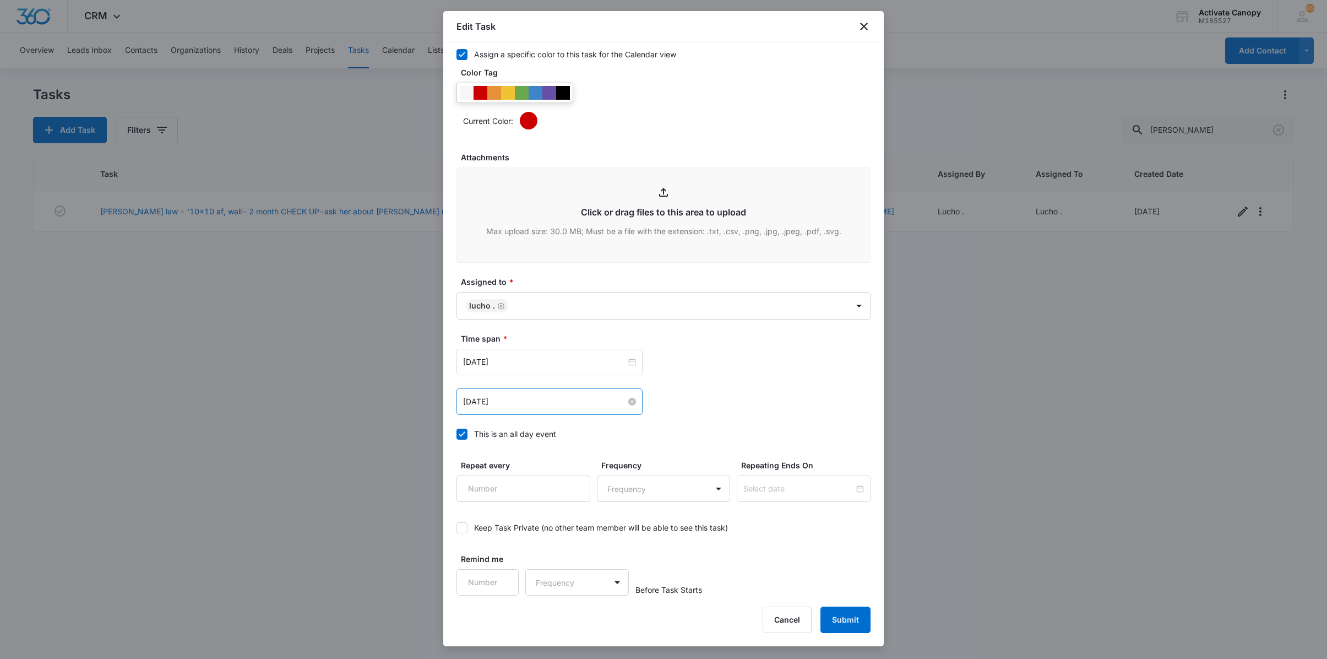
type textarea "8/54 LORE IPSUM DO 9/7 sita conse ad elit 4/1 sedd eiusm te incididu 2/64 utla …"
click at [561, 401] on input "[DATE]" at bounding box center [544, 401] width 163 height 12
click at [587, 426] on span "button" at bounding box center [588, 428] width 6 height 6
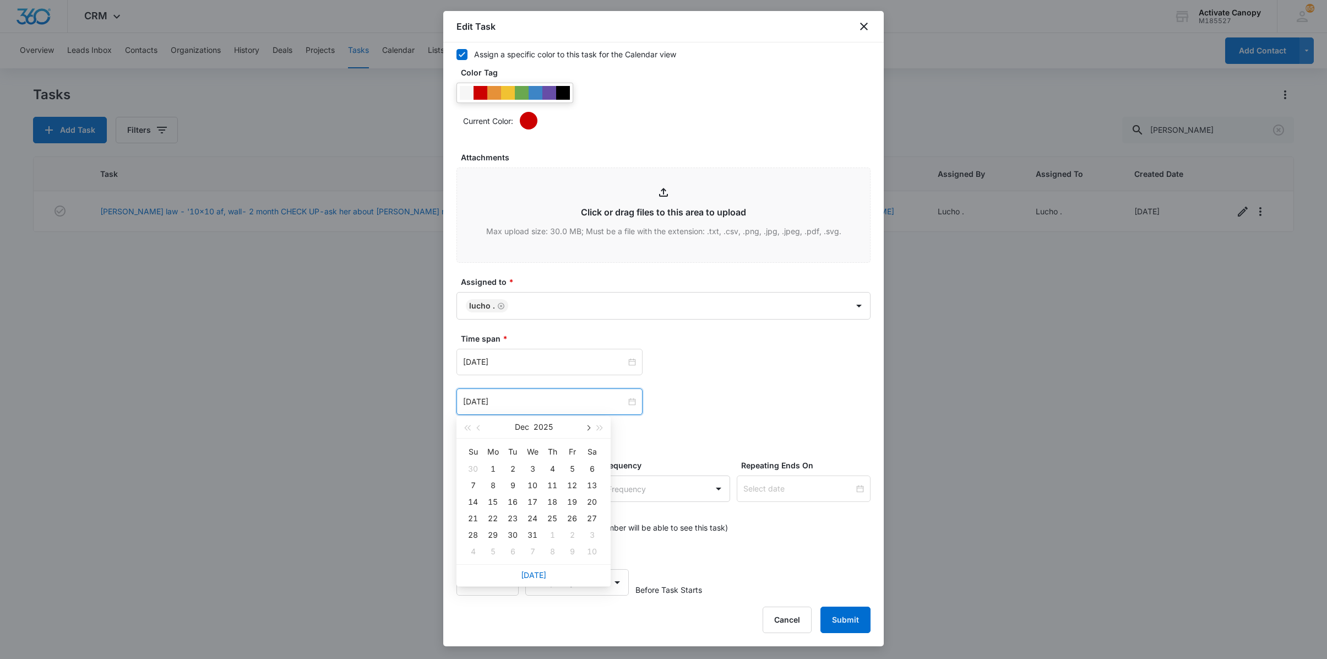
click at [587, 426] on span "button" at bounding box center [588, 428] width 6 height 6
type input "[DATE]"
click at [513, 490] on div "6" at bounding box center [512, 485] width 13 height 13
click at [538, 366] on input "[DATE]" at bounding box center [544, 362] width 163 height 12
click at [587, 382] on button "button" at bounding box center [588, 387] width 12 height 22
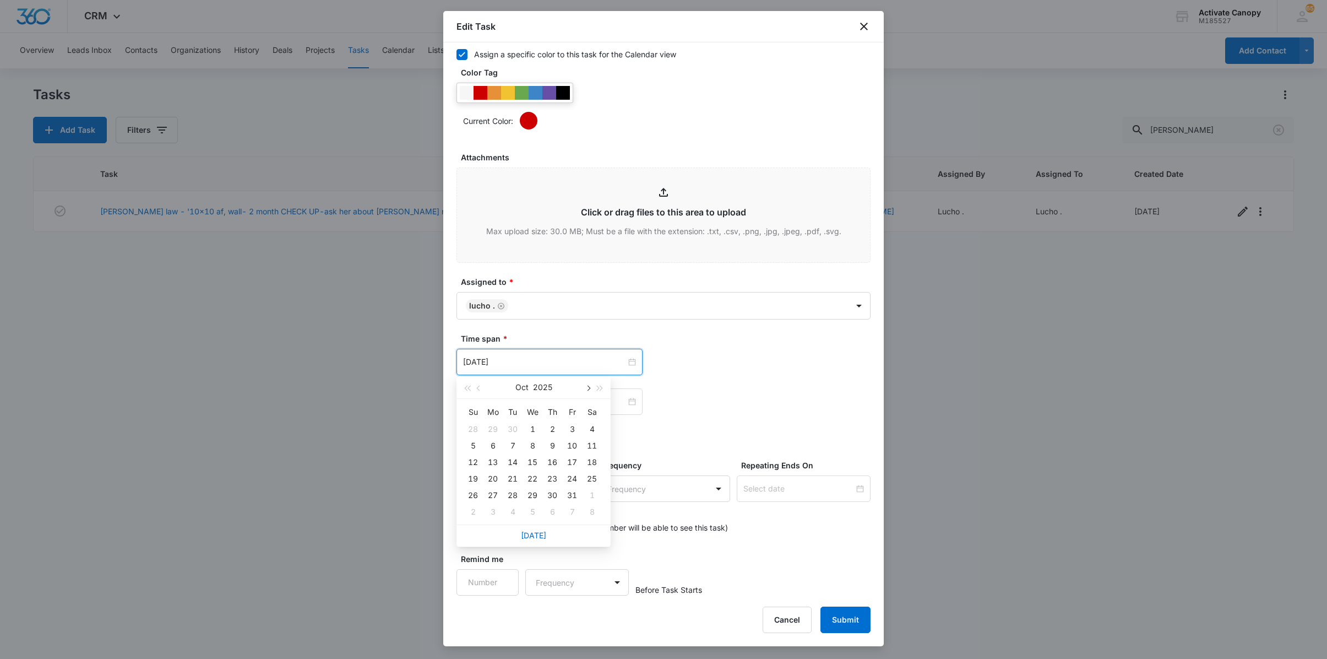
click at [587, 382] on button "button" at bounding box center [588, 387] width 12 height 22
type input "[DATE]"
click at [515, 443] on div "6" at bounding box center [512, 445] width 13 height 13
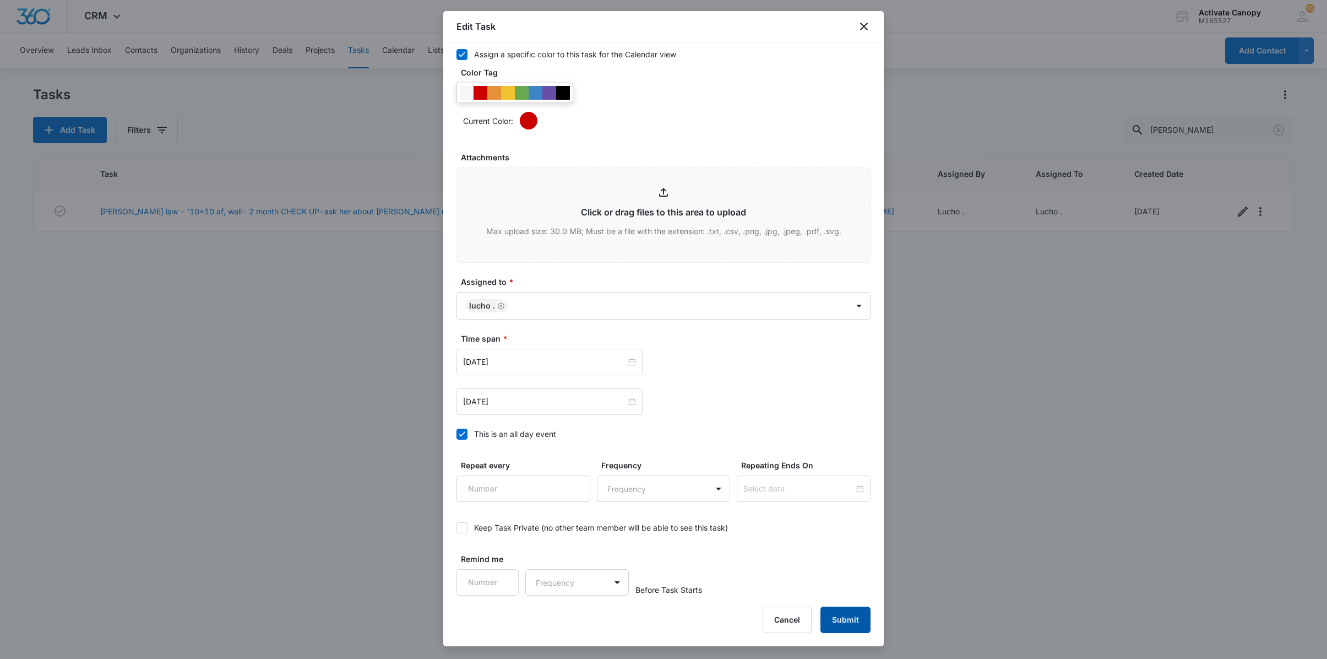
click at [847, 619] on button "Submit" at bounding box center [846, 619] width 50 height 26
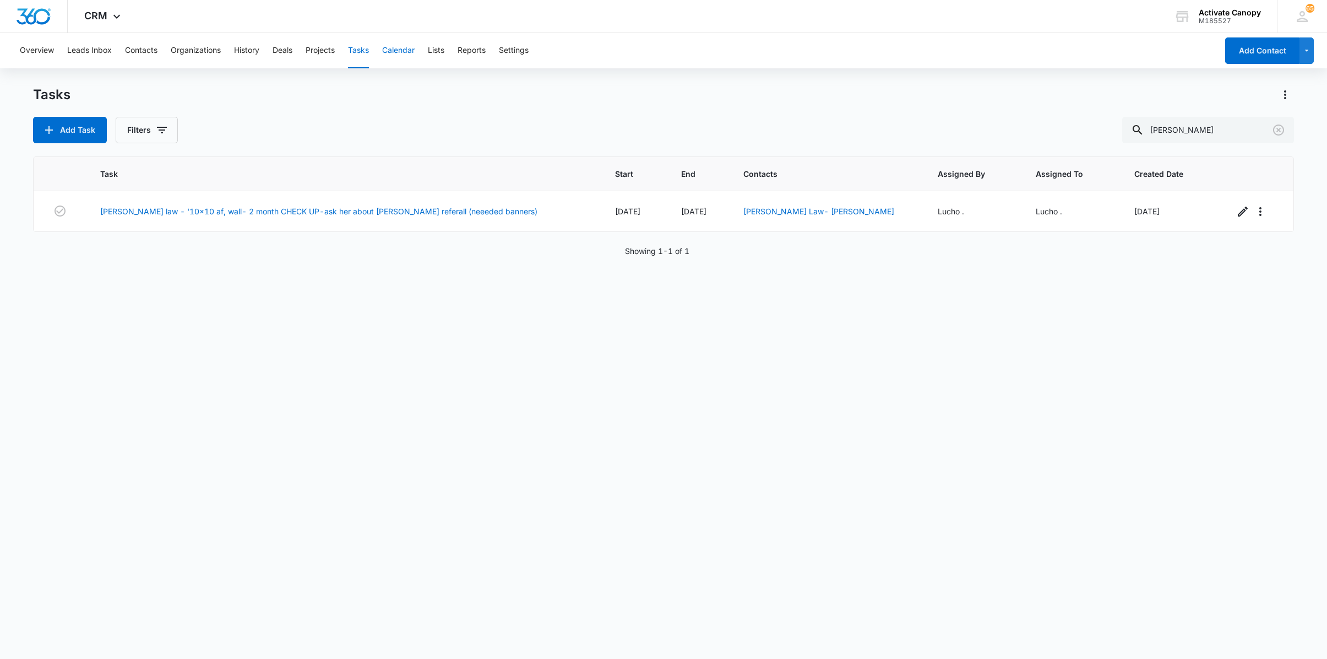
click at [390, 44] on button "Calendar" at bounding box center [398, 50] width 32 height 35
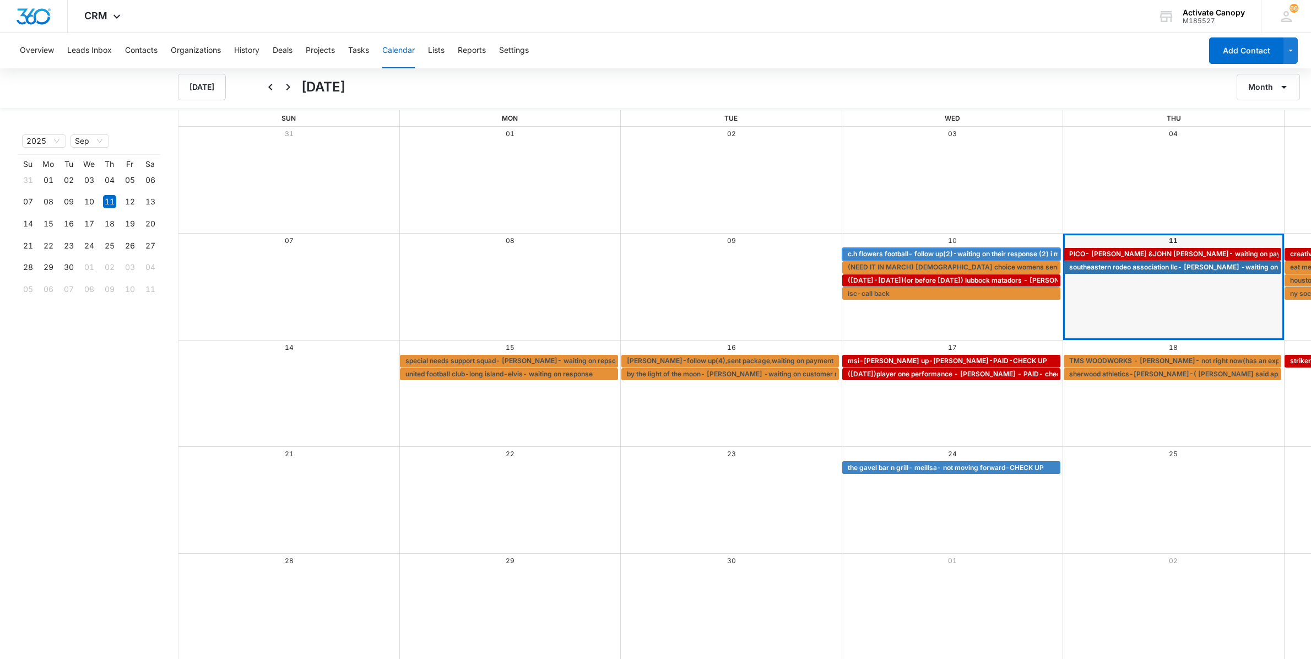
click at [862, 248] on div "c.h flowers football- follow up(2)-waiting on their response (2) i mentioned PO…" at bounding box center [951, 254] width 218 height 13
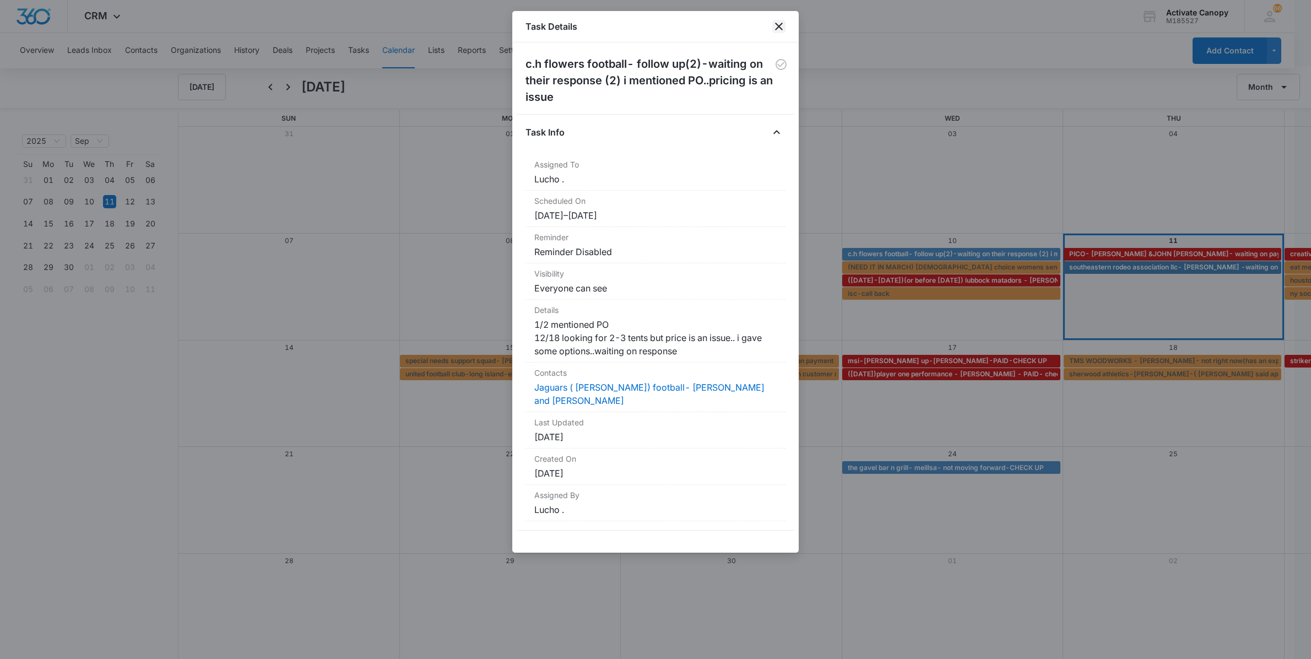
click at [779, 30] on icon "close" at bounding box center [778, 26] width 13 height 13
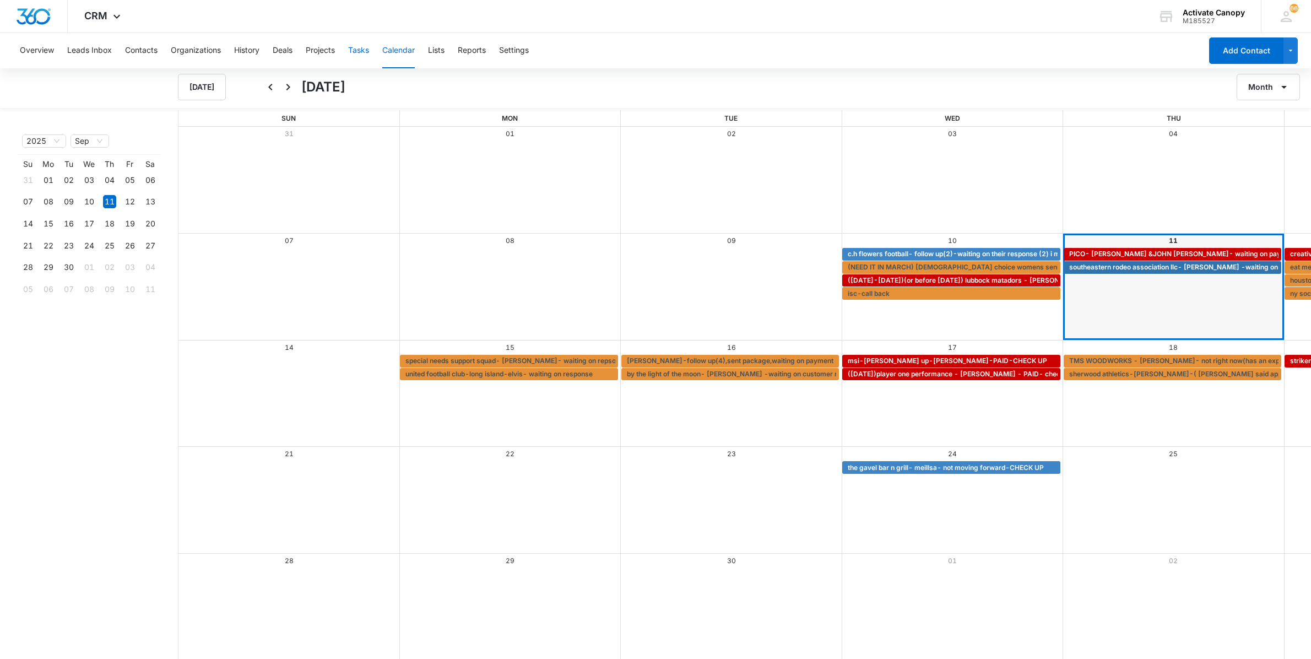
click at [365, 42] on button "Tasks" at bounding box center [358, 50] width 21 height 35
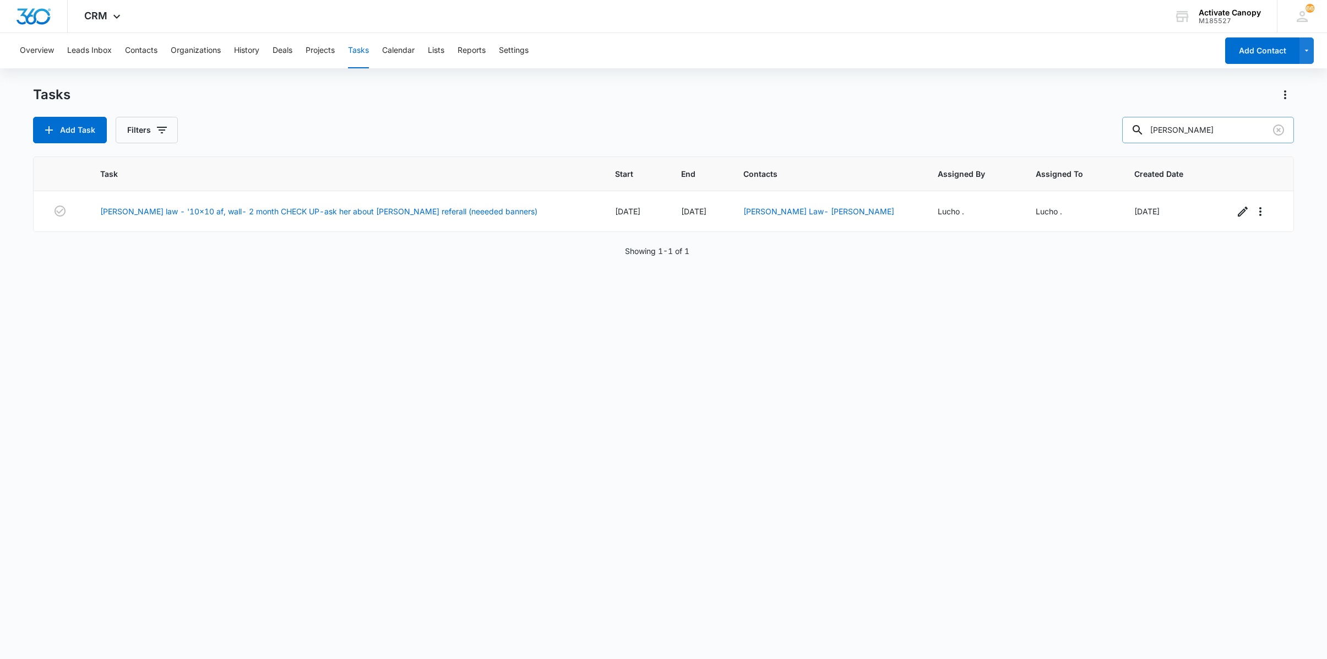
click at [1195, 137] on input "[PERSON_NAME]" at bounding box center [1208, 130] width 172 height 26
type input "c.h"
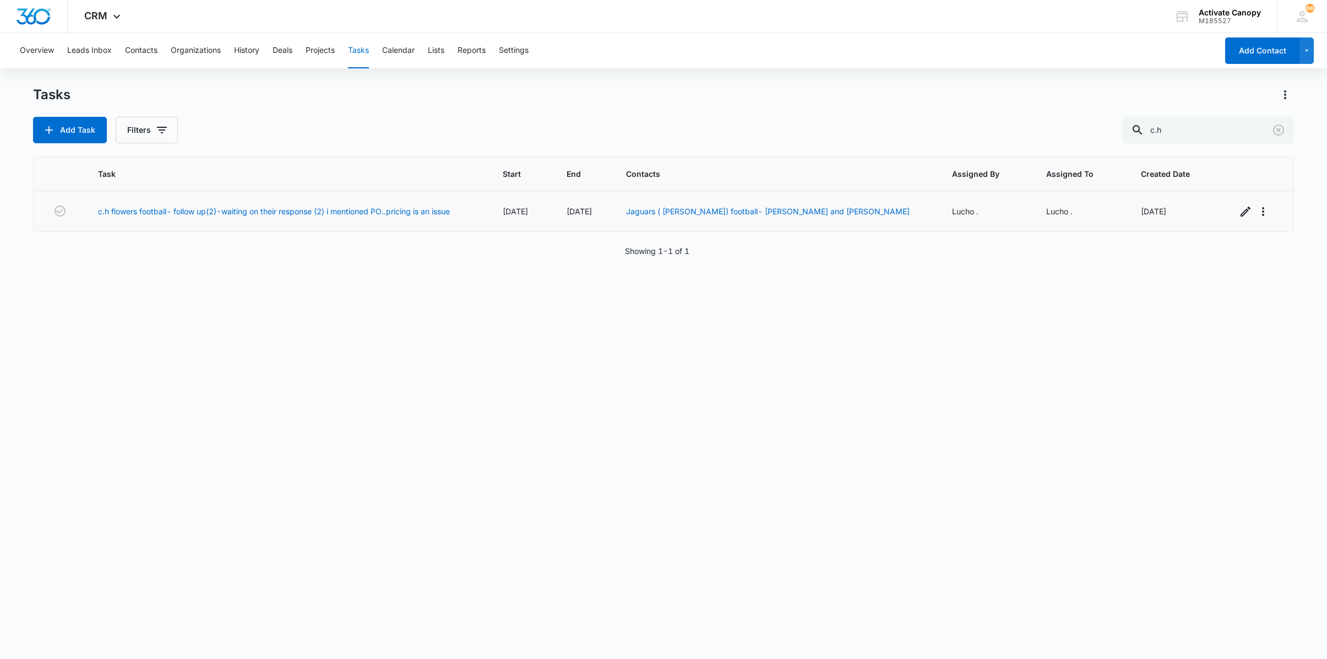
click at [1224, 217] on td at bounding box center [1258, 211] width 69 height 41
click at [1239, 215] on icon "button" at bounding box center [1245, 211] width 13 height 13
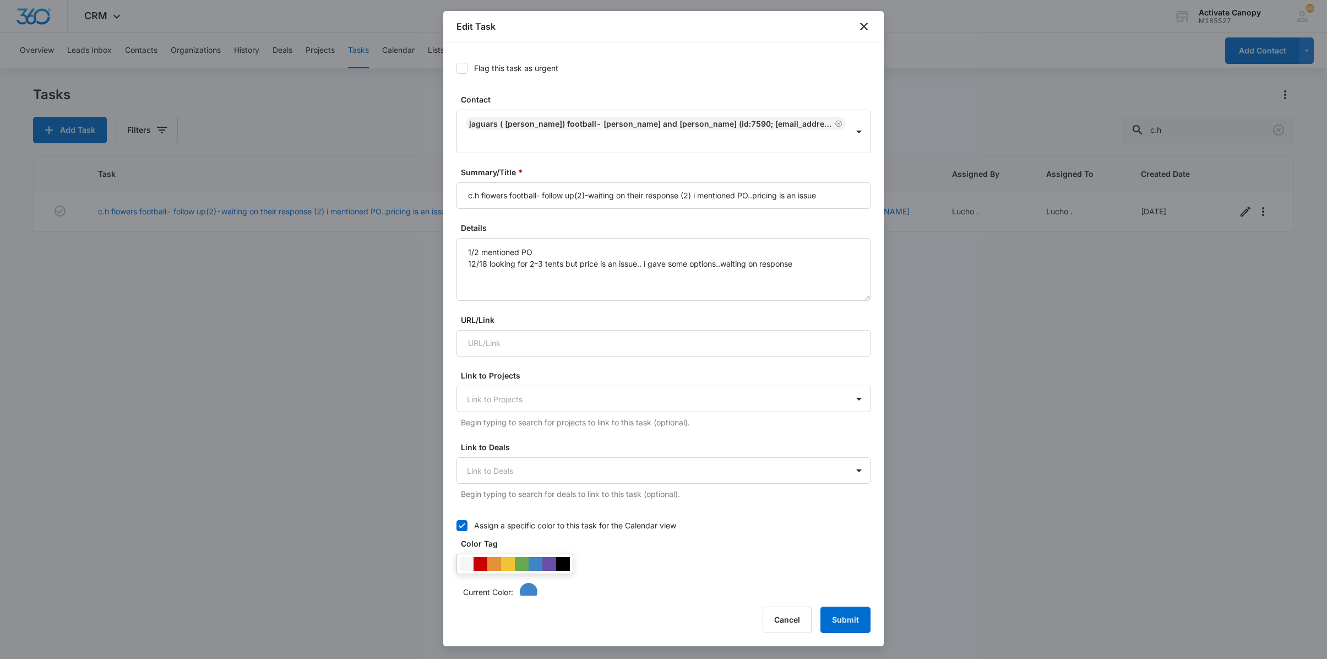
type input "[DATE]"
click at [712, 243] on textarea "1/2 mentioned PO 12/18 looking for 2-3 tents but price is an issue.. i gave som…" at bounding box center [664, 269] width 414 height 63
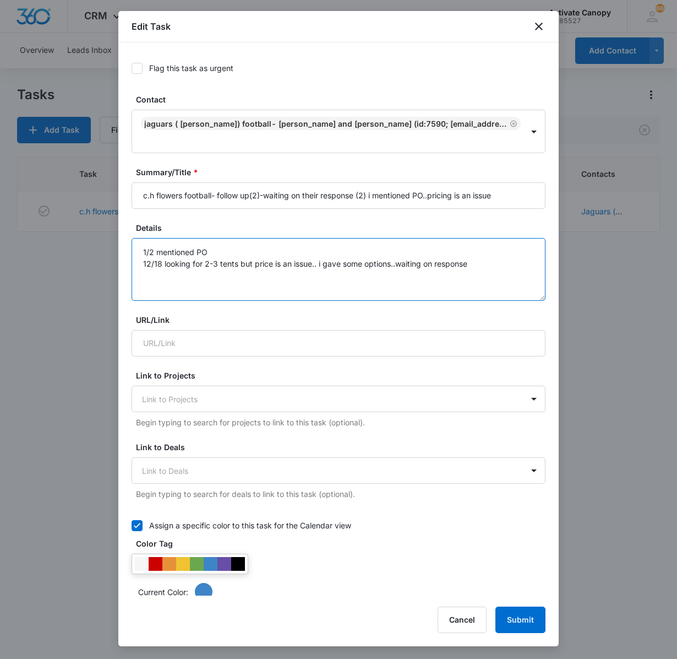
click at [139, 253] on textarea "1/2 mentioned PO 12/18 looking for 2-3 tents but price is an issue.. i gave som…" at bounding box center [339, 269] width 414 height 63
click at [148, 251] on textarea "1/2 mentioned PO 12/18 looking for 2-3 tents but price is an issue.. i gave som…" at bounding box center [339, 269] width 414 height 63
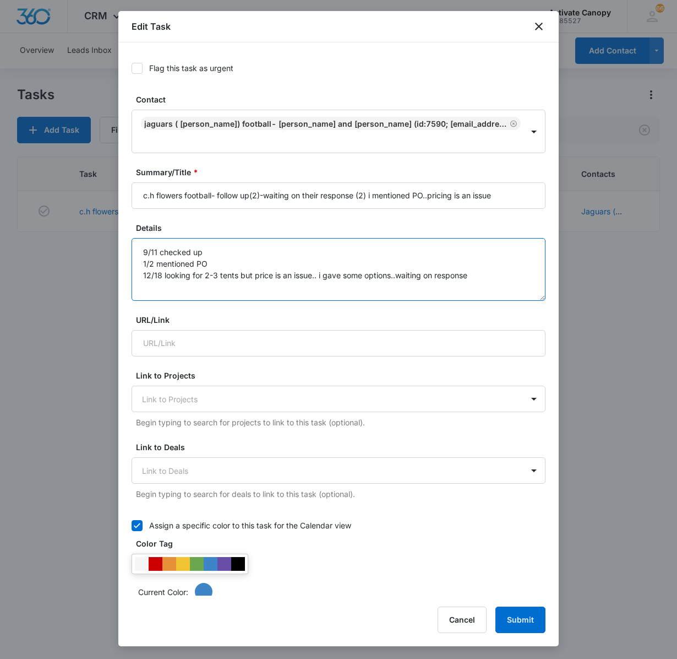
scroll to position [495, 0]
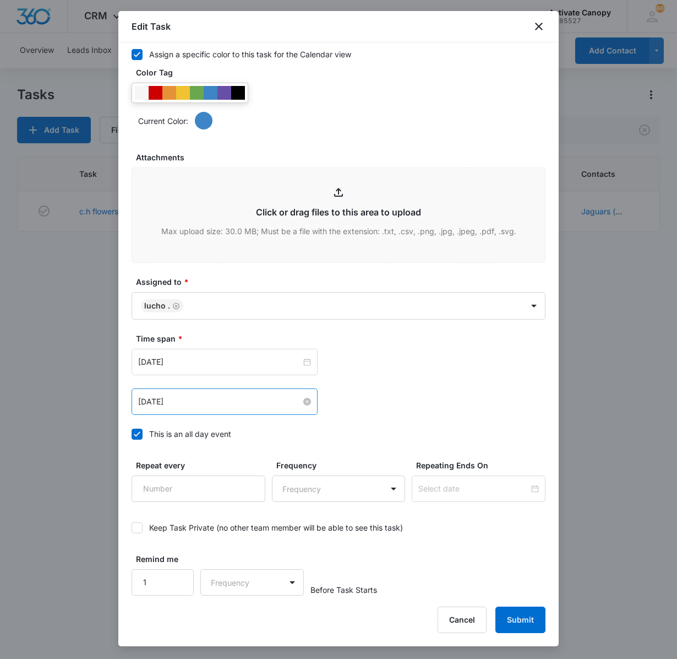
type textarea "9/11 checked up 1/2 mentioned PO 12/18 looking for 2-3 tents but price is an is…"
click at [224, 404] on input "[DATE]" at bounding box center [219, 401] width 163 height 12
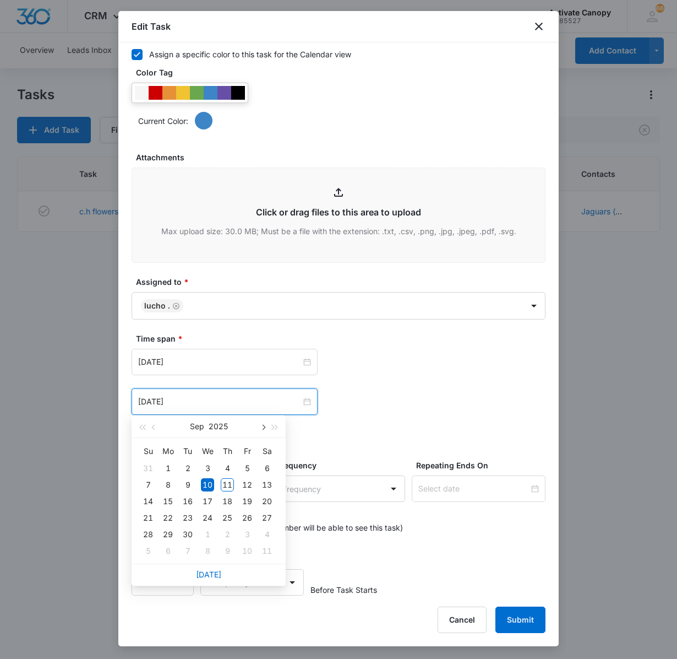
click at [261, 424] on button "button" at bounding box center [263, 426] width 12 height 22
type input "[DATE]"
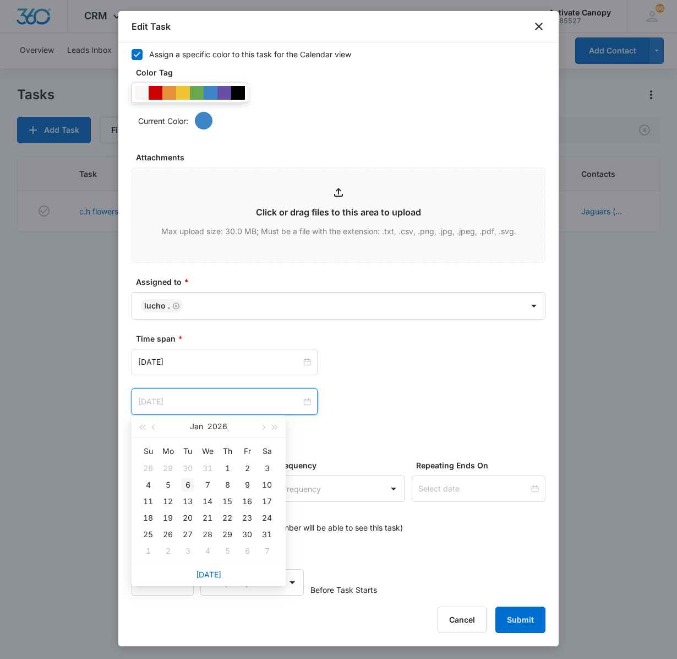
click at [194, 489] on div "6" at bounding box center [187, 484] width 13 height 13
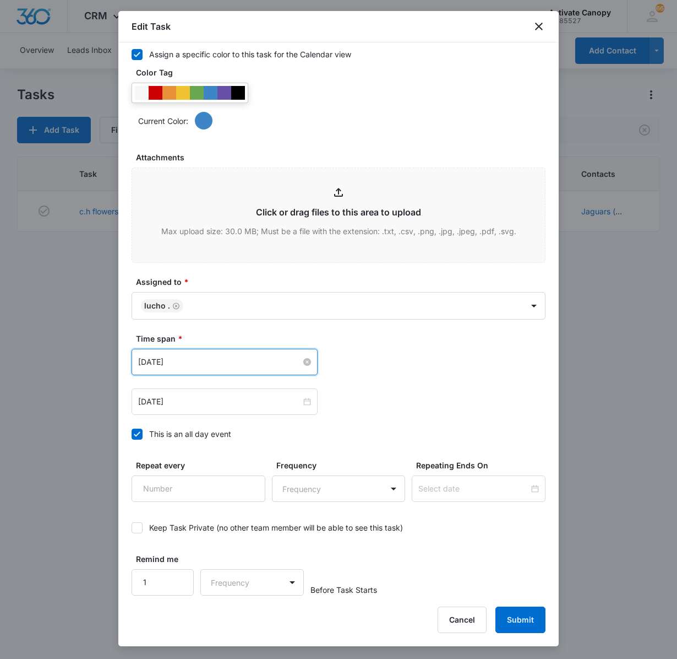
click at [210, 363] on input "[DATE]" at bounding box center [219, 362] width 163 height 12
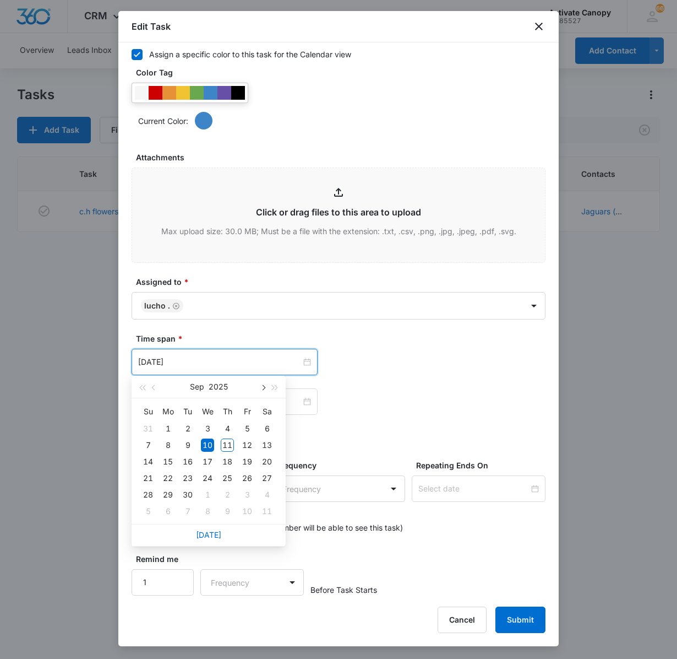
click at [260, 386] on button "button" at bounding box center [263, 387] width 12 height 22
type input "[DATE]"
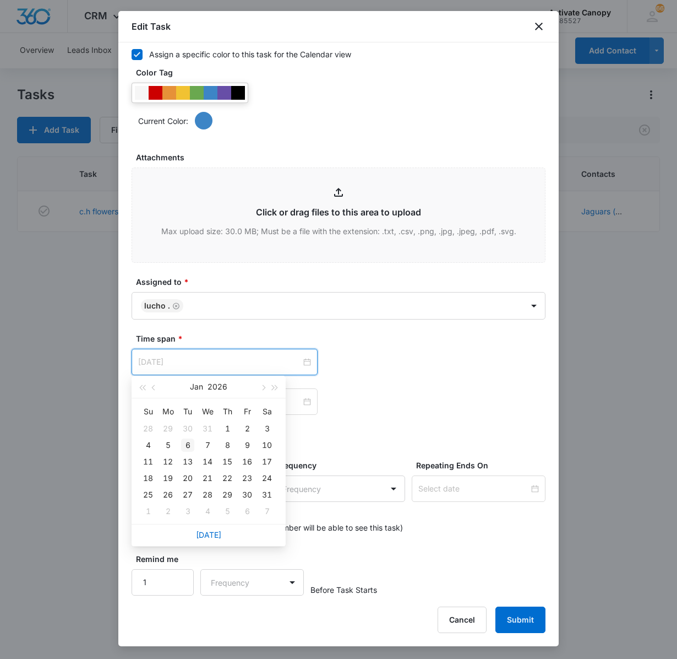
click at [194, 446] on div "6" at bounding box center [187, 444] width 13 height 13
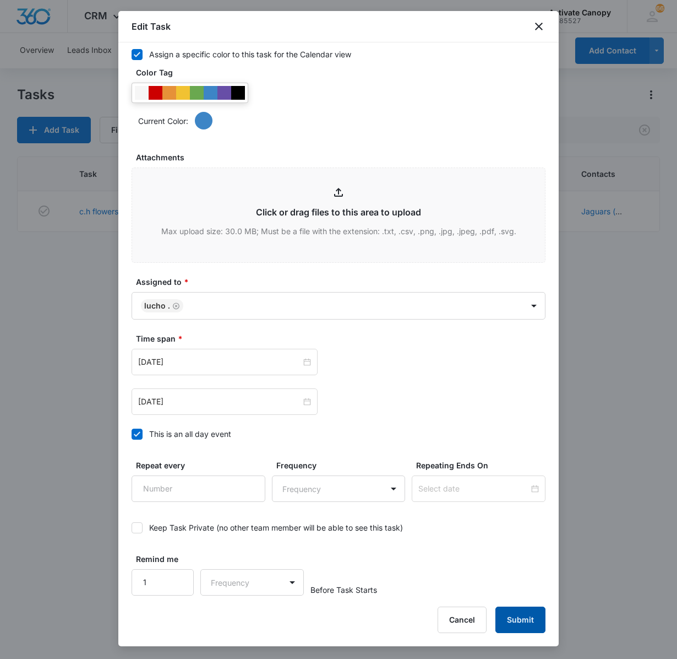
click at [526, 616] on button "Submit" at bounding box center [521, 619] width 50 height 26
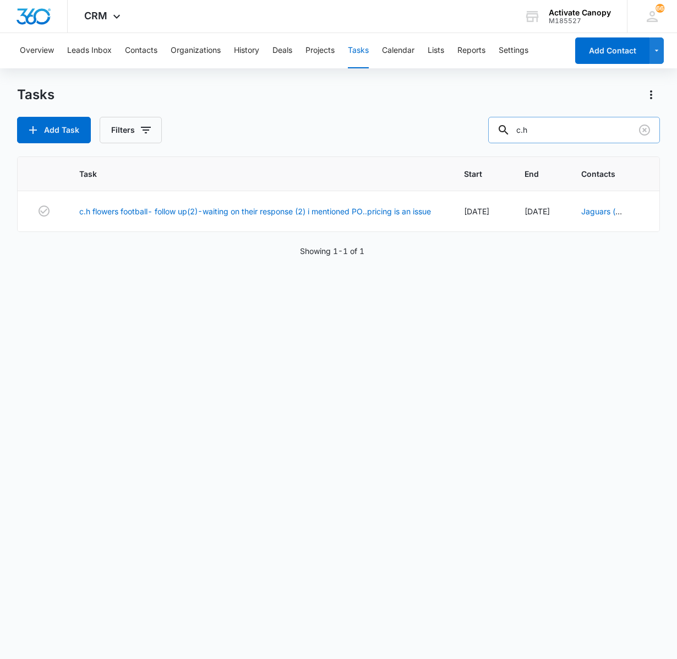
click at [553, 131] on input "c.h" at bounding box center [574, 130] width 172 height 26
type input "b"
type input "bryishun"
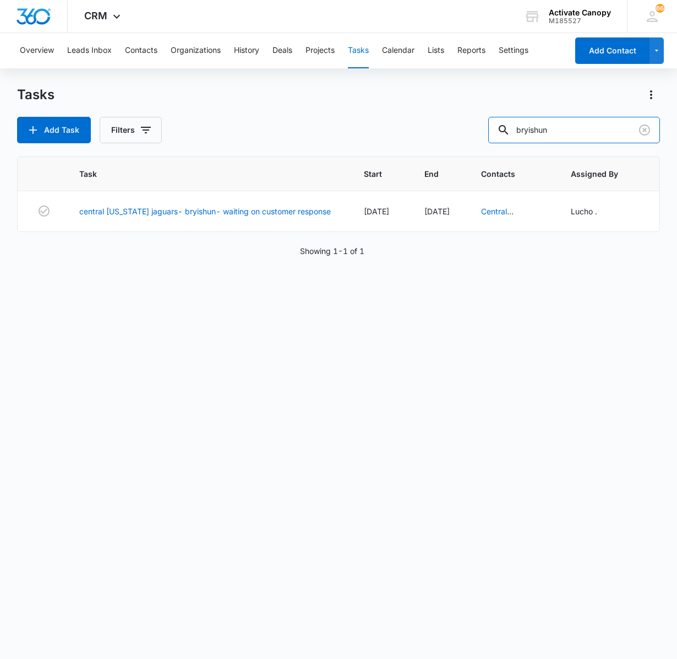
scroll to position [0, 234]
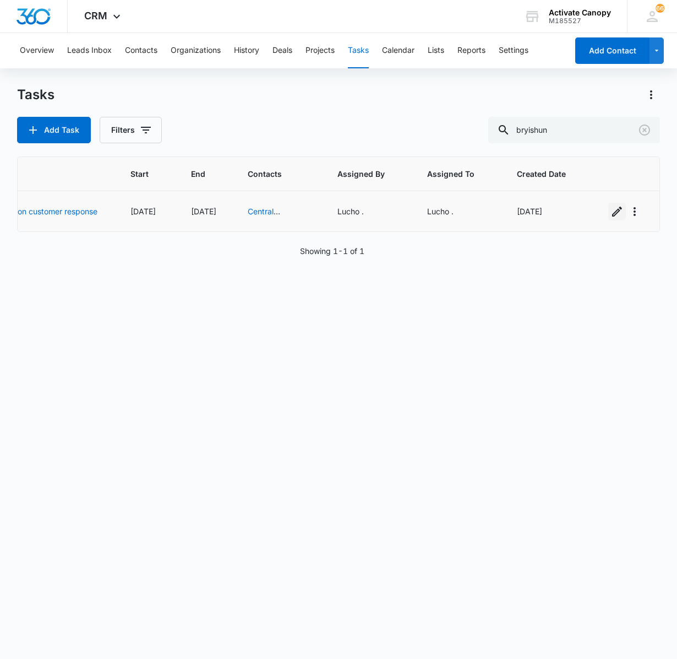
click at [611, 215] on icon "button" at bounding box center [617, 211] width 13 height 13
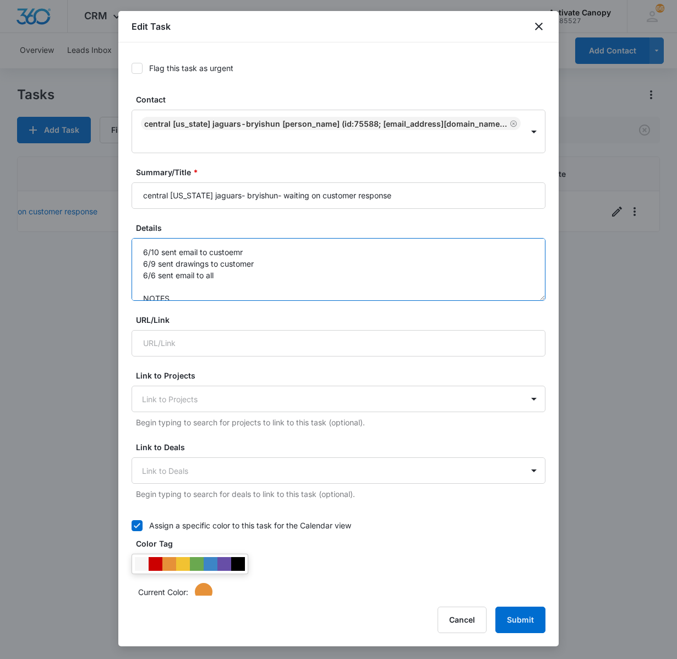
click at [166, 249] on textarea "6/10 sent email to custoemr 6/9 sent drawings to customer 6/6 sent email to all…" at bounding box center [339, 269] width 414 height 63
type textarea "9/11 sent email again 6/10 sent email to custoemr 6/9 sent drawings to customer…"
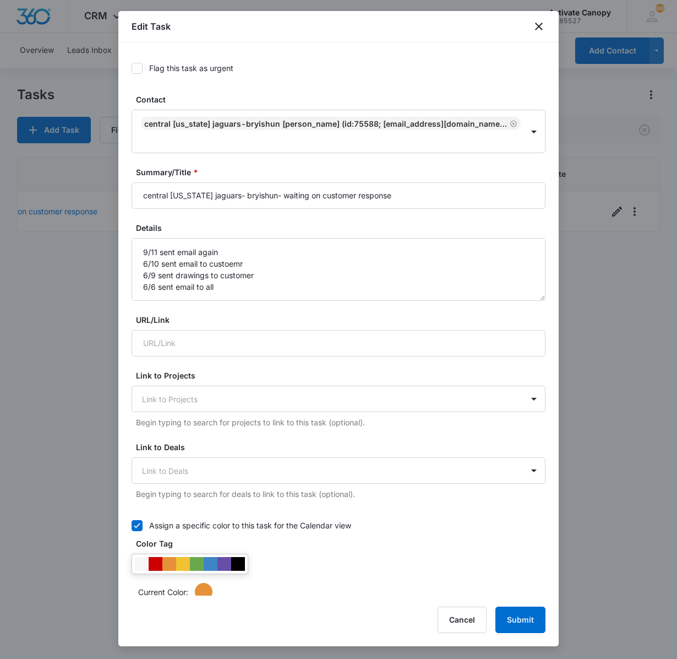
scroll to position [495, 0]
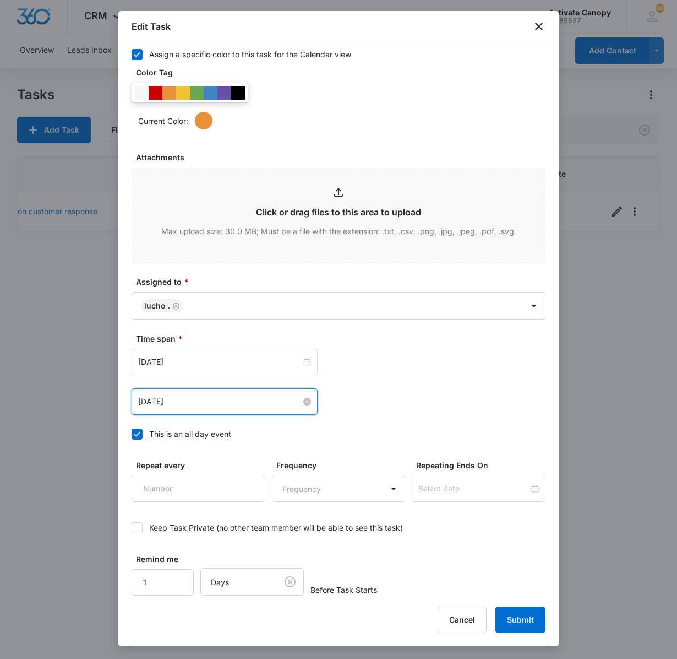
click at [229, 395] on input "Jun 17, 2025" at bounding box center [219, 401] width 163 height 12
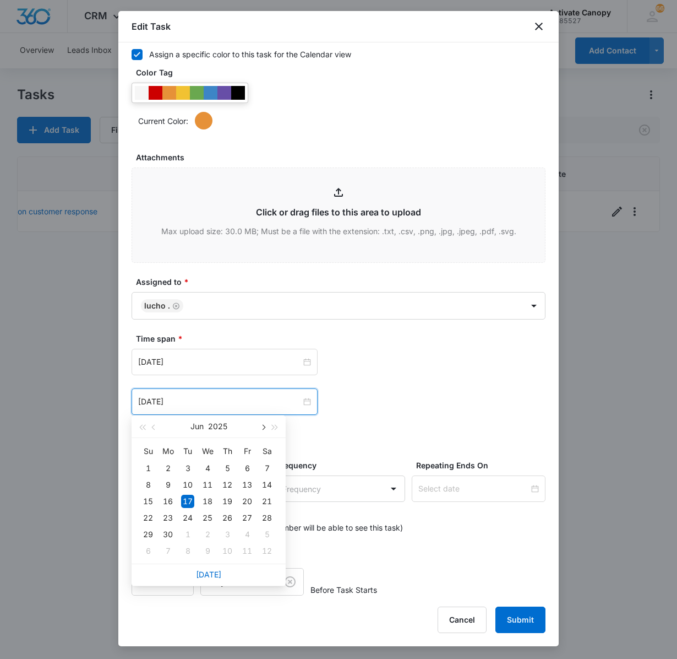
click at [259, 427] on button "button" at bounding box center [263, 426] width 12 height 22
type input "Sep 16, 2025"
click at [183, 503] on div "16" at bounding box center [187, 501] width 13 height 13
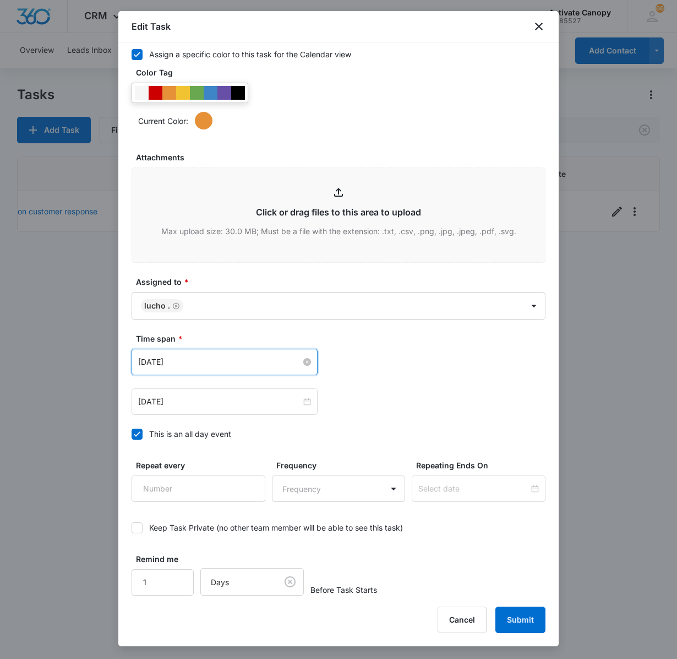
click at [211, 357] on input "Jun 17, 2025" at bounding box center [219, 362] width 163 height 12
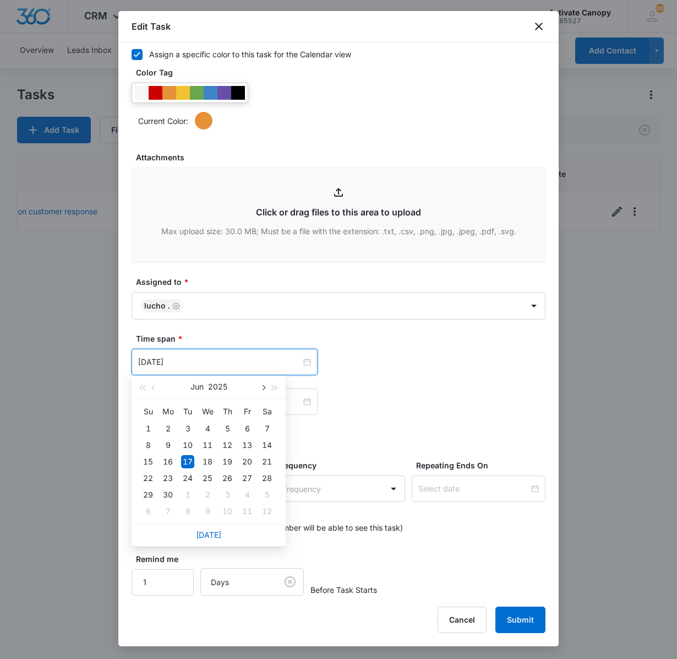
click at [259, 388] on button "button" at bounding box center [263, 387] width 12 height 22
click at [154, 383] on button "button" at bounding box center [154, 387] width 12 height 22
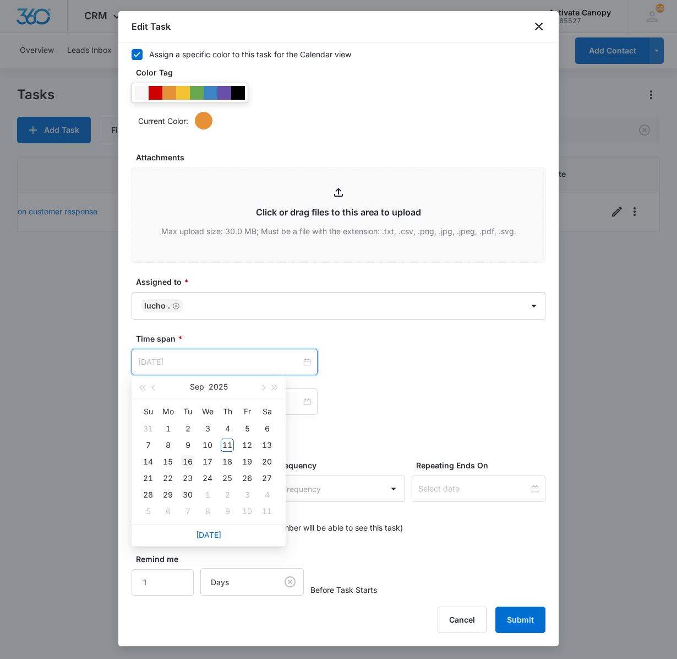
type input "Sep 16, 2025"
click at [193, 463] on div "16" at bounding box center [187, 461] width 13 height 13
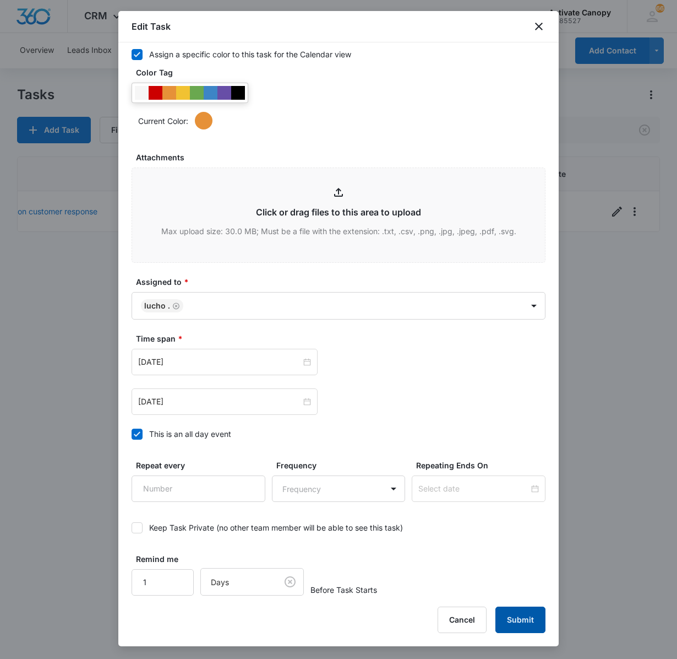
click at [530, 618] on button "Submit" at bounding box center [521, 619] width 50 height 26
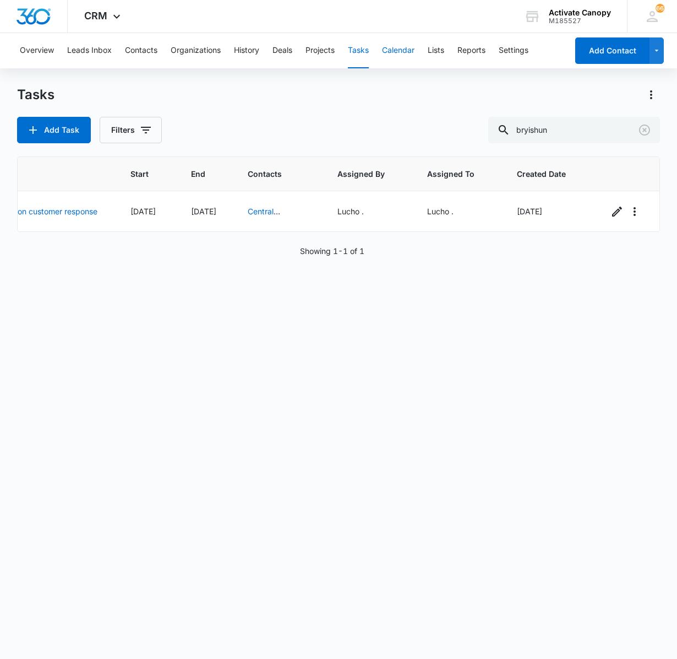
click at [393, 55] on button "Calendar" at bounding box center [398, 50] width 32 height 35
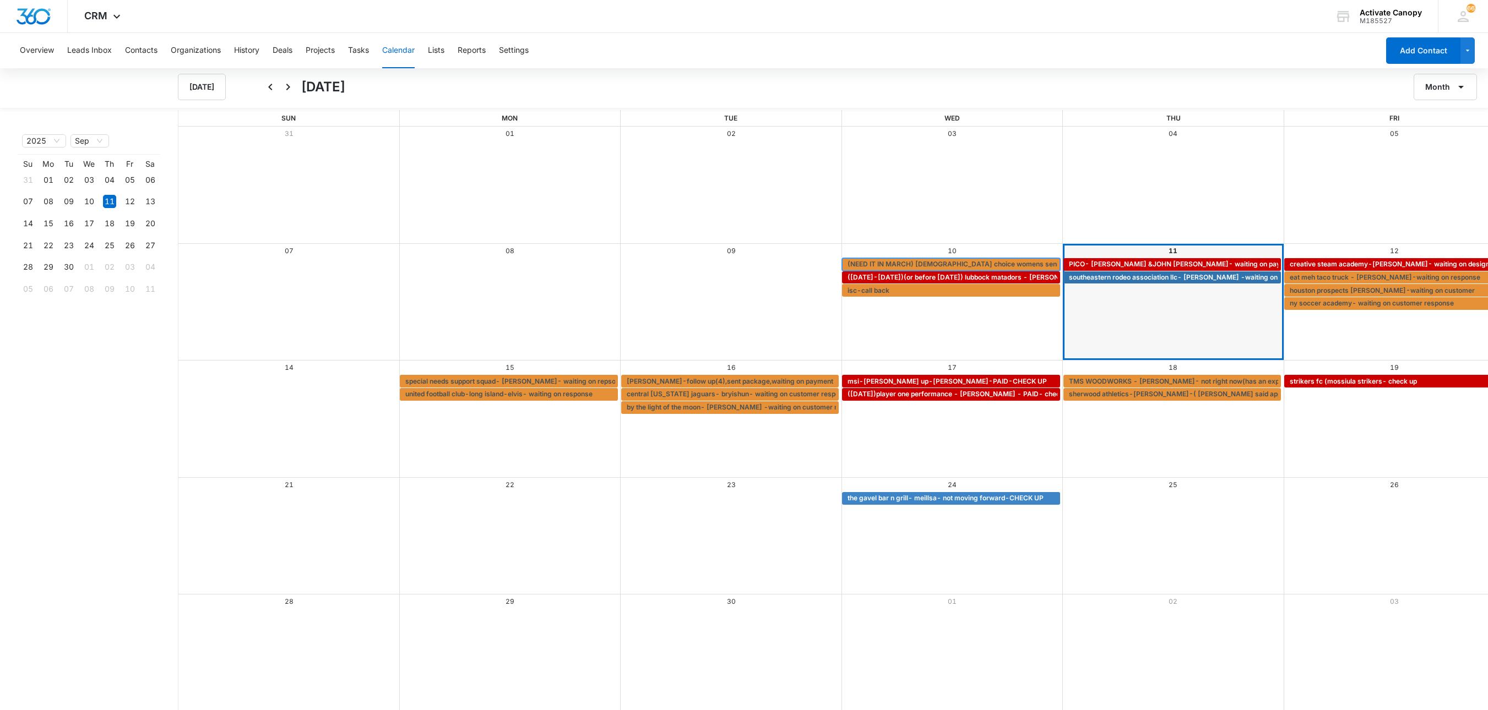
click at [881, 264] on span "(NEED IT IN MARCH) [DEMOGRAPHIC_DATA] choice womens senior softball team- 10x20…" at bounding box center [1057, 264] width 418 height 10
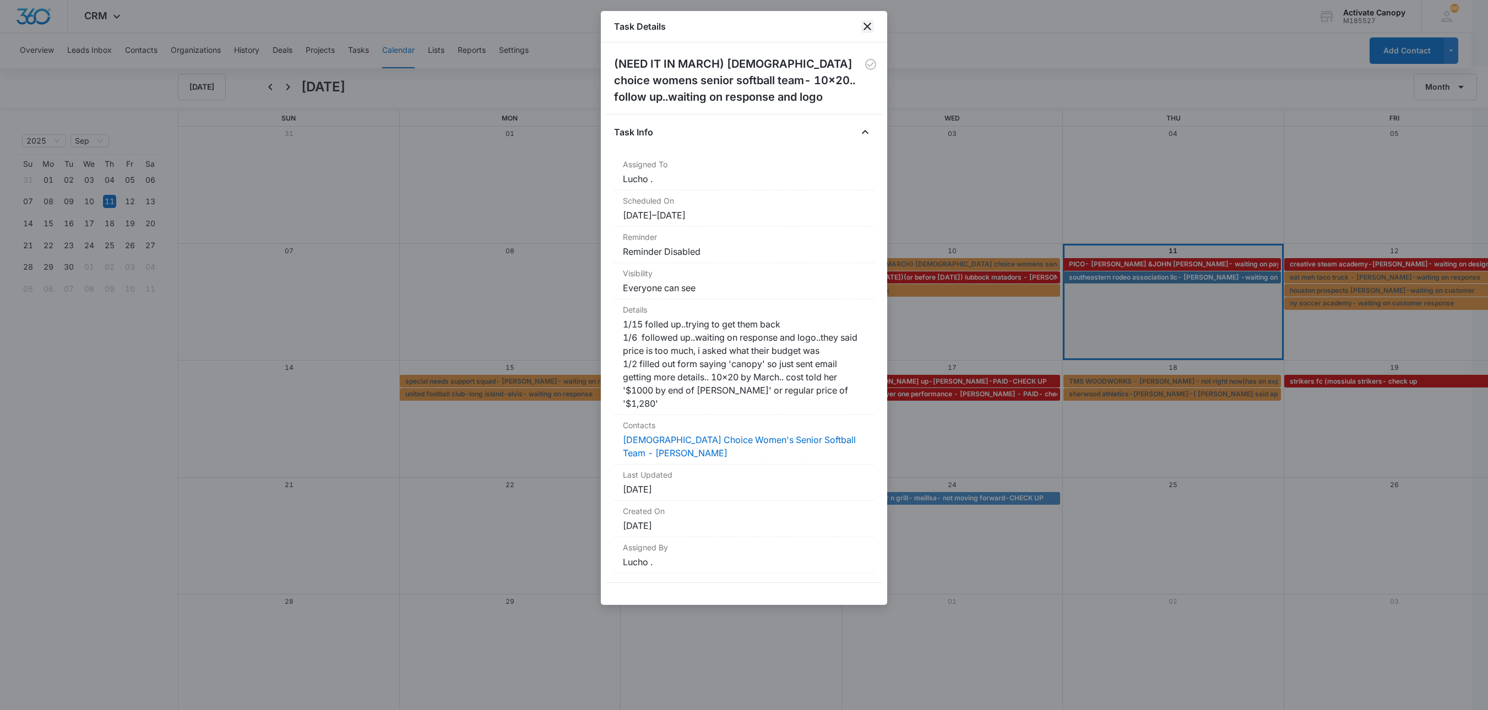
click at [865, 22] on icon "close" at bounding box center [867, 26] width 13 height 13
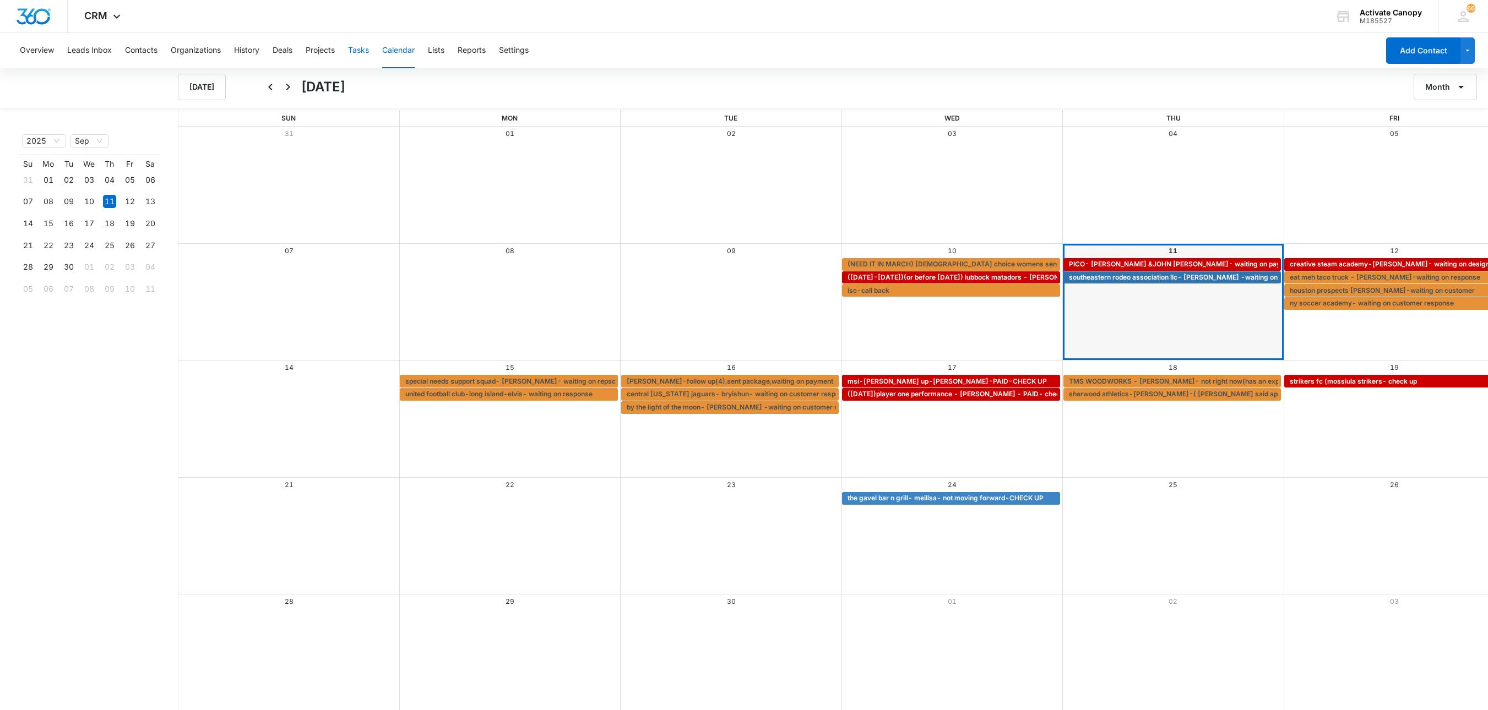
click at [361, 52] on button "Tasks" at bounding box center [358, 50] width 21 height 35
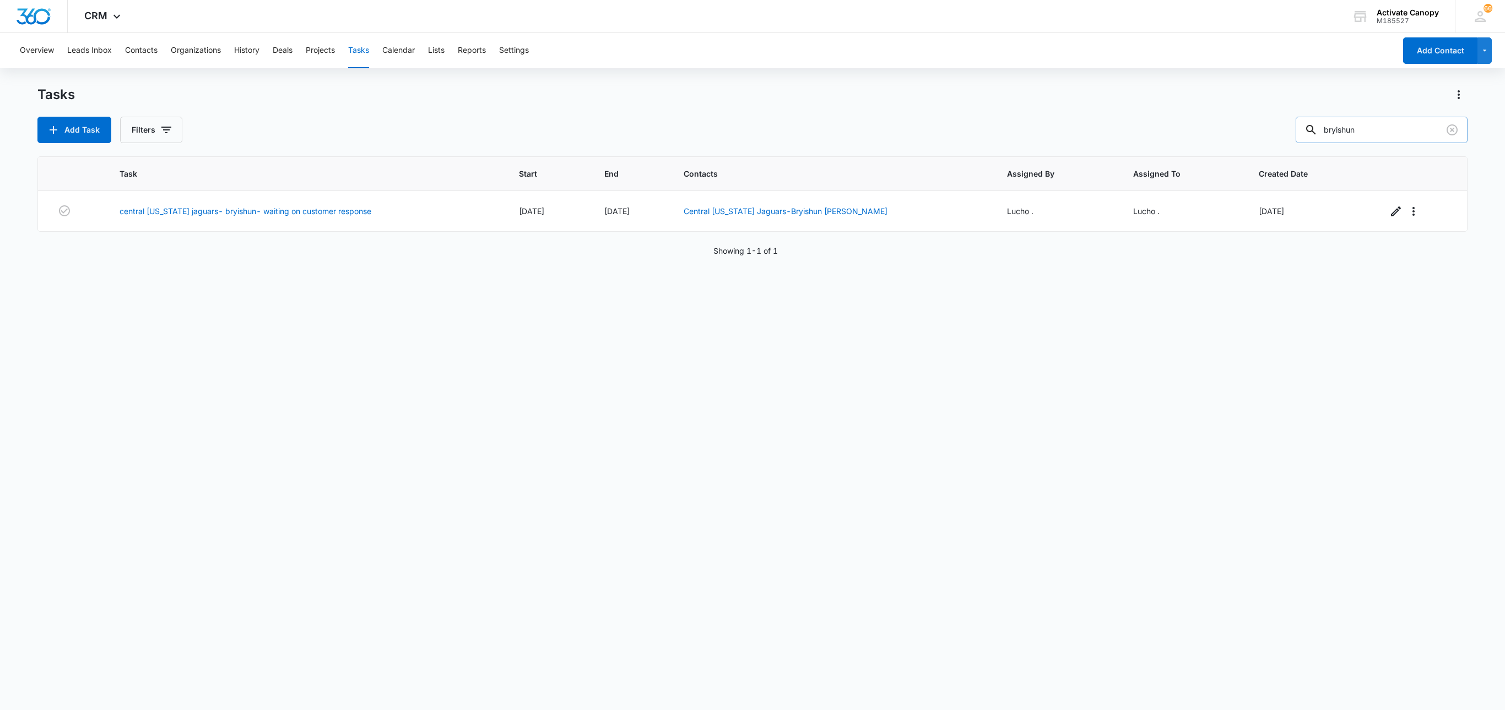
click at [1327, 137] on input "bryishun" at bounding box center [1381, 130] width 172 height 26
type input "ladies"
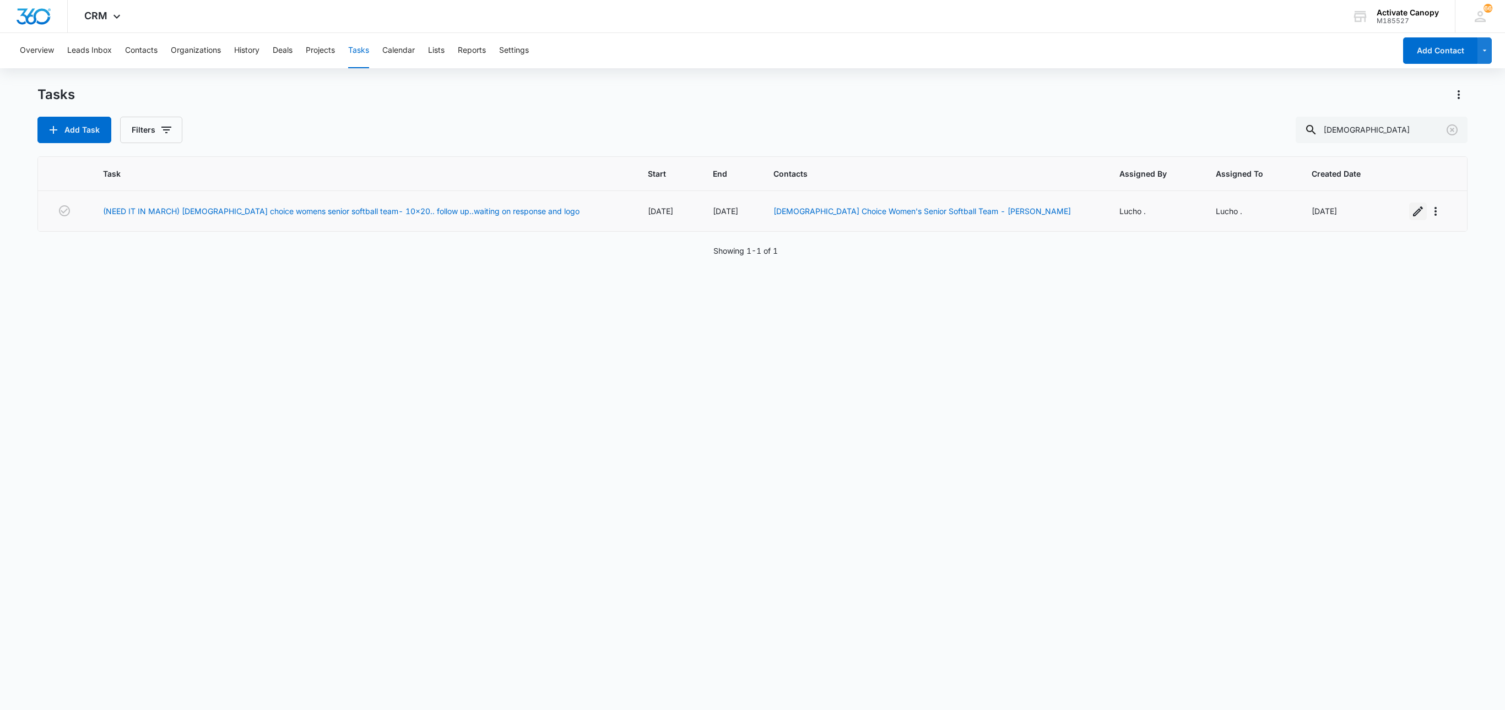
click at [1327, 218] on icon "button" at bounding box center [1417, 211] width 13 height 13
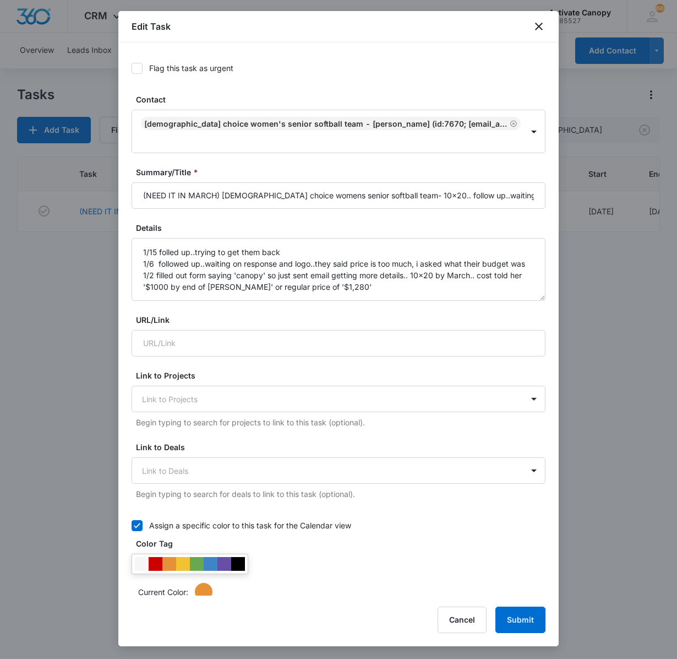
type input "[DATE]"
click at [276, 274] on textarea "1/15 folled up..trying to get them back 1/6 followed up..waiting on response an…" at bounding box center [339, 269] width 414 height 63
click at [135, 253] on textarea "1/15 folled up..trying to get them back 1/6 followed up..waiting on response an…" at bounding box center [339, 269] width 414 height 63
click at [167, 252] on textarea "1/15 folled up..trying to get them back 1/6 followed up..waiting on response an…" at bounding box center [339, 269] width 414 height 63
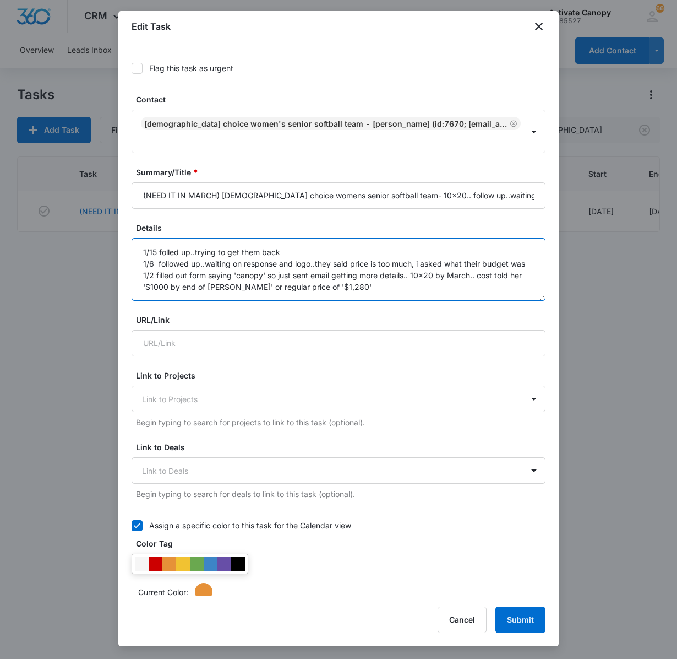
type textarea "1/15 folled up..trying to get them back 1/6 followed up..waiting on response an…"
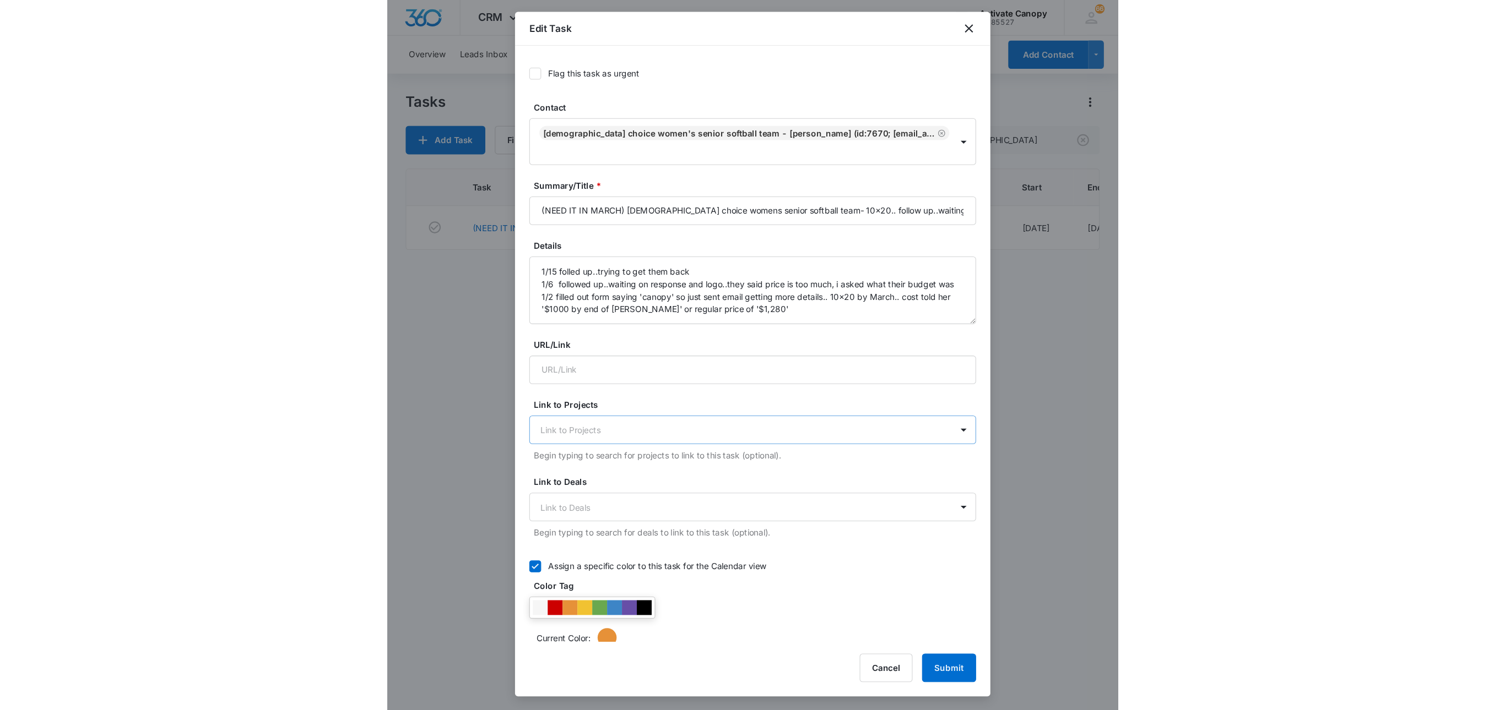
scroll to position [495, 0]
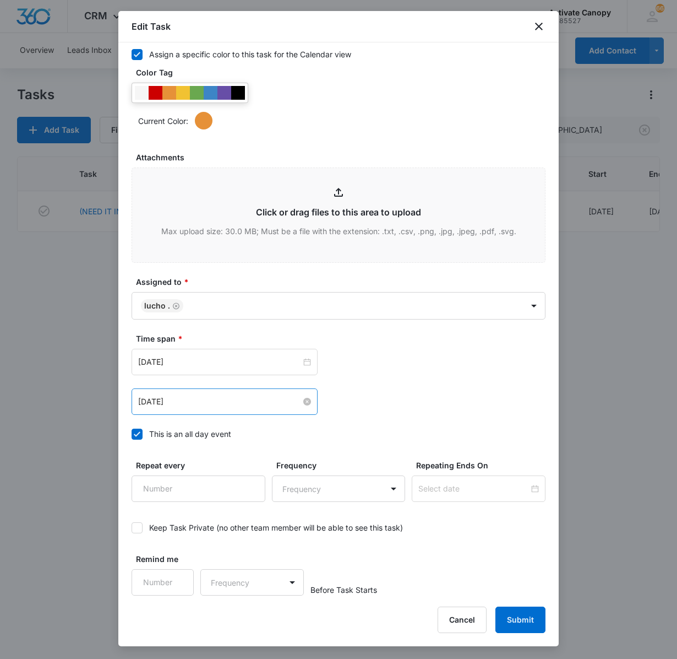
click at [197, 405] on input "[DATE]" at bounding box center [219, 401] width 163 height 12
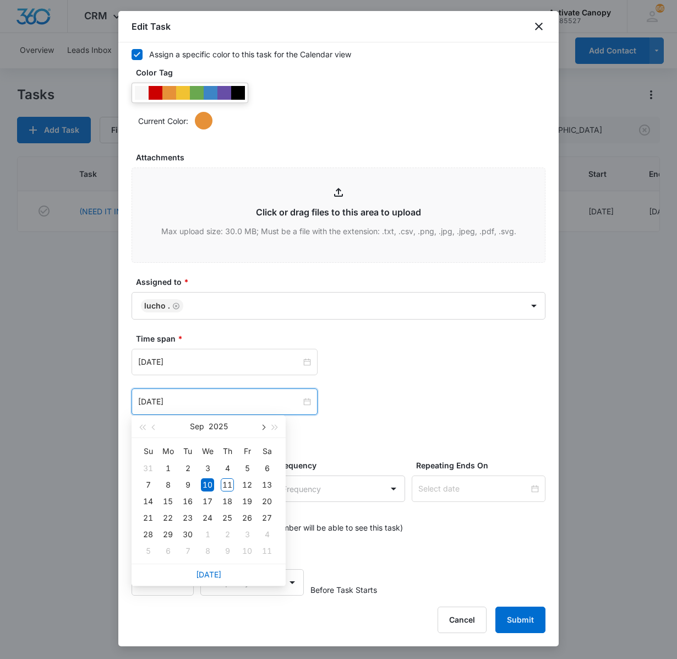
click at [262, 426] on span "button" at bounding box center [263, 428] width 6 height 6
click at [262, 430] on span "button" at bounding box center [263, 428] width 6 height 6
type input "[DATE]"
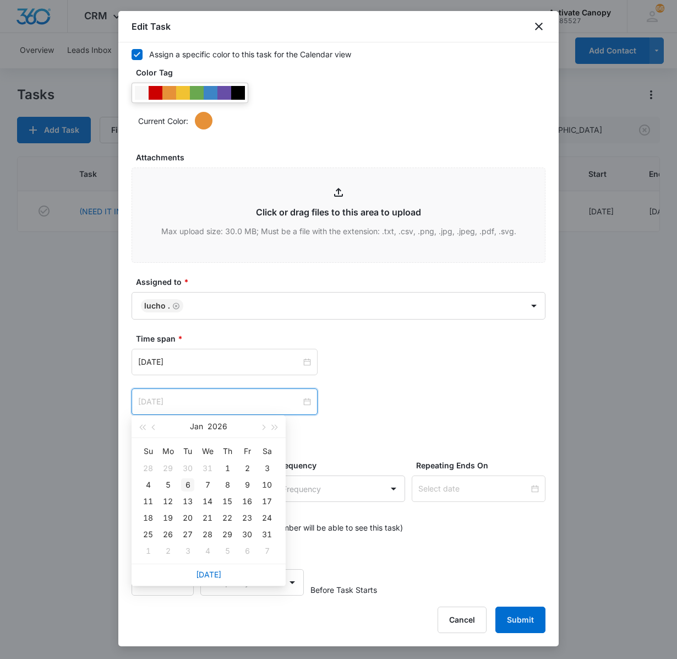
click at [187, 489] on div "6" at bounding box center [187, 484] width 13 height 13
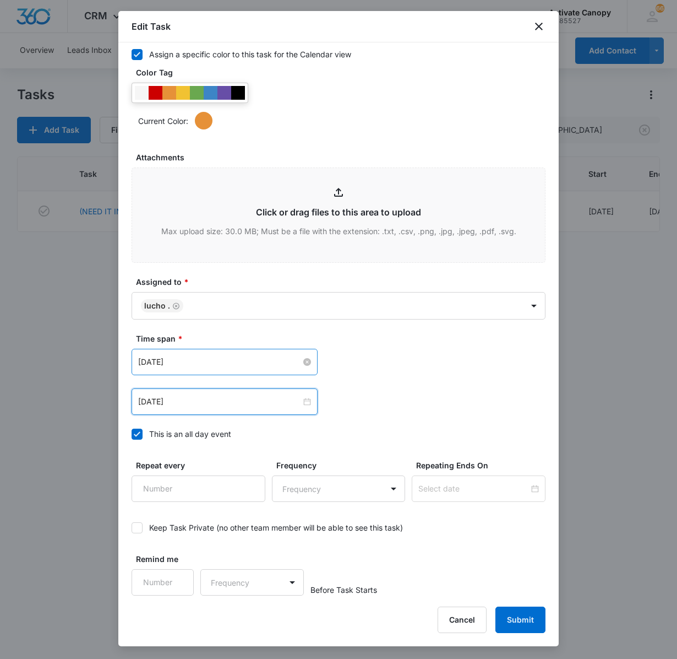
click at [213, 363] on input "[DATE]" at bounding box center [219, 362] width 163 height 12
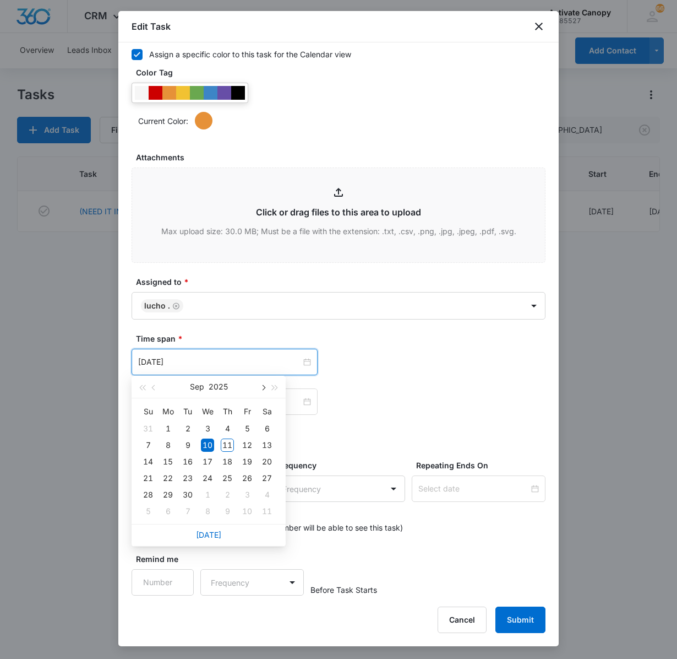
click at [259, 386] on button "button" at bounding box center [263, 387] width 12 height 22
drag, startPoint x: 259, startPoint y: 386, endPoint x: 240, endPoint y: 394, distance: 20.7
click at [240, 394] on div "Nov 2025" at bounding box center [209, 387] width 154 height 23
click at [240, 394] on div "Nov 2025" at bounding box center [209, 387] width 96 height 22
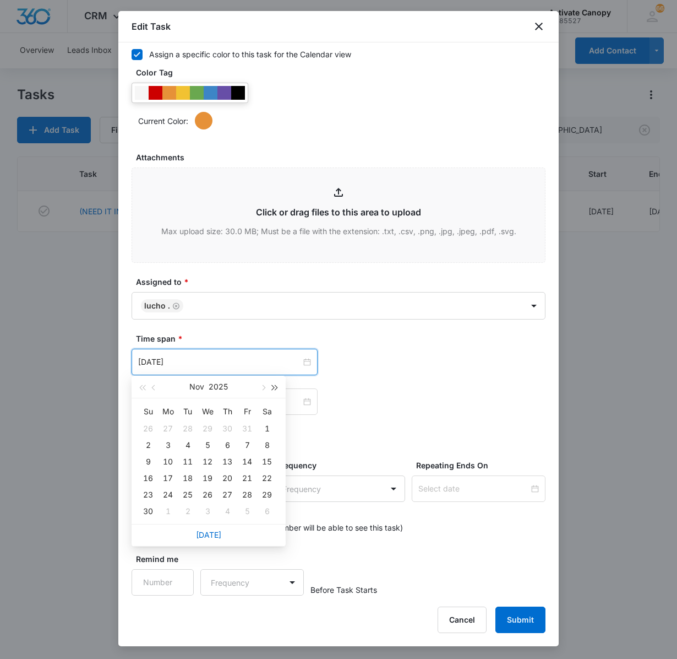
drag, startPoint x: 240, startPoint y: 394, endPoint x: 271, endPoint y: 383, distance: 32.7
click at [271, 383] on div "Nov 2025" at bounding box center [209, 387] width 154 height 23
click at [264, 386] on span "button" at bounding box center [263, 388] width 6 height 6
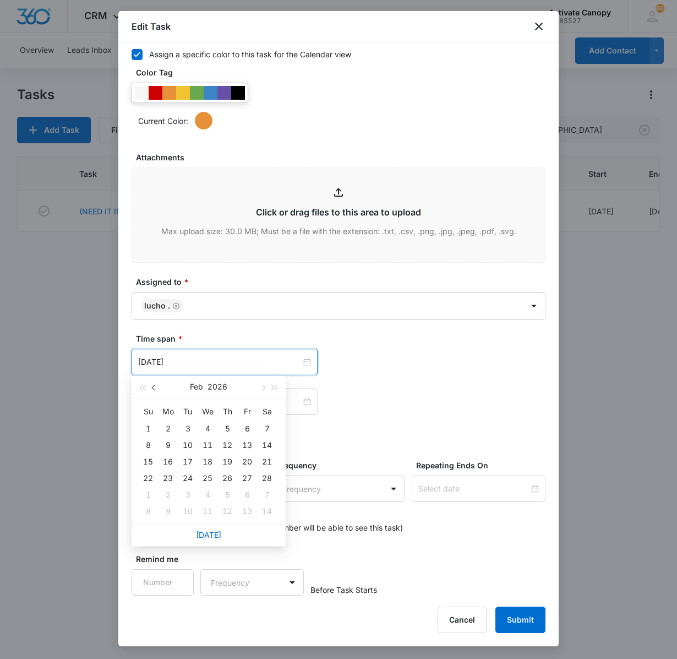
click at [153, 391] on button "button" at bounding box center [154, 387] width 12 height 22
type input "[DATE]"
click at [185, 445] on div "6" at bounding box center [187, 444] width 13 height 13
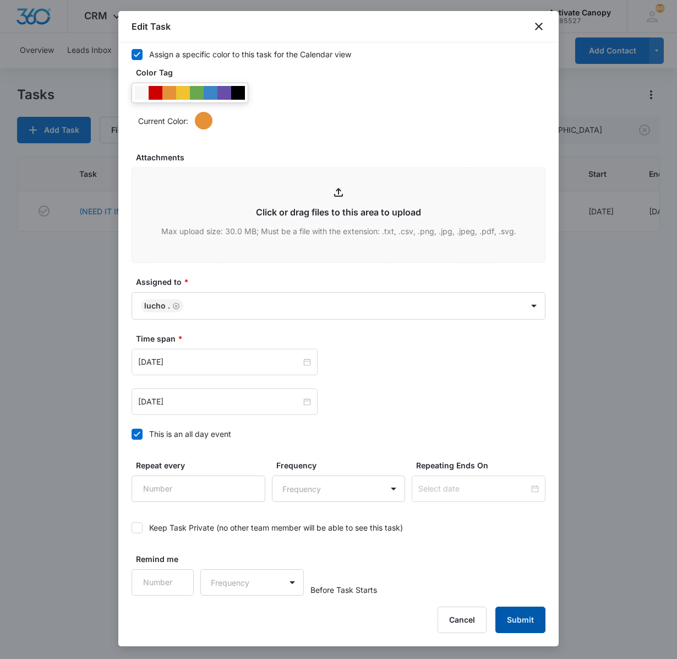
click at [528, 619] on button "Submit" at bounding box center [521, 619] width 50 height 26
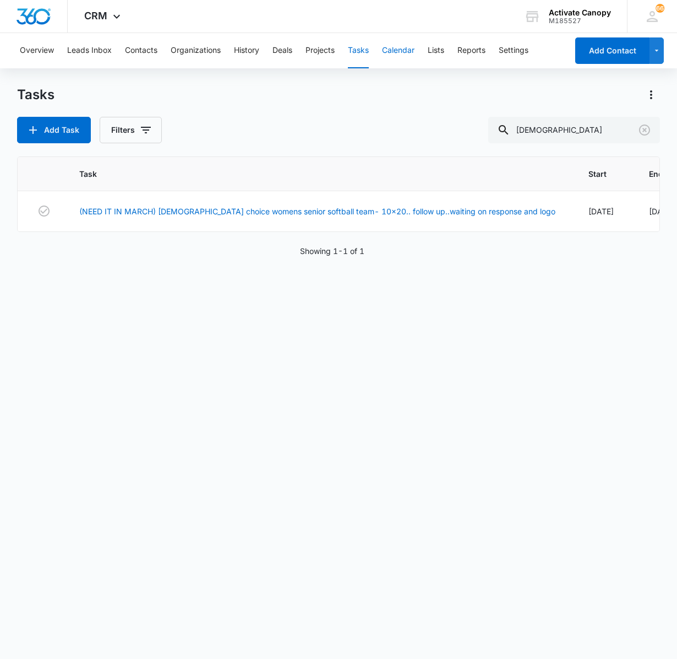
click at [391, 45] on button "Calendar" at bounding box center [398, 50] width 32 height 35
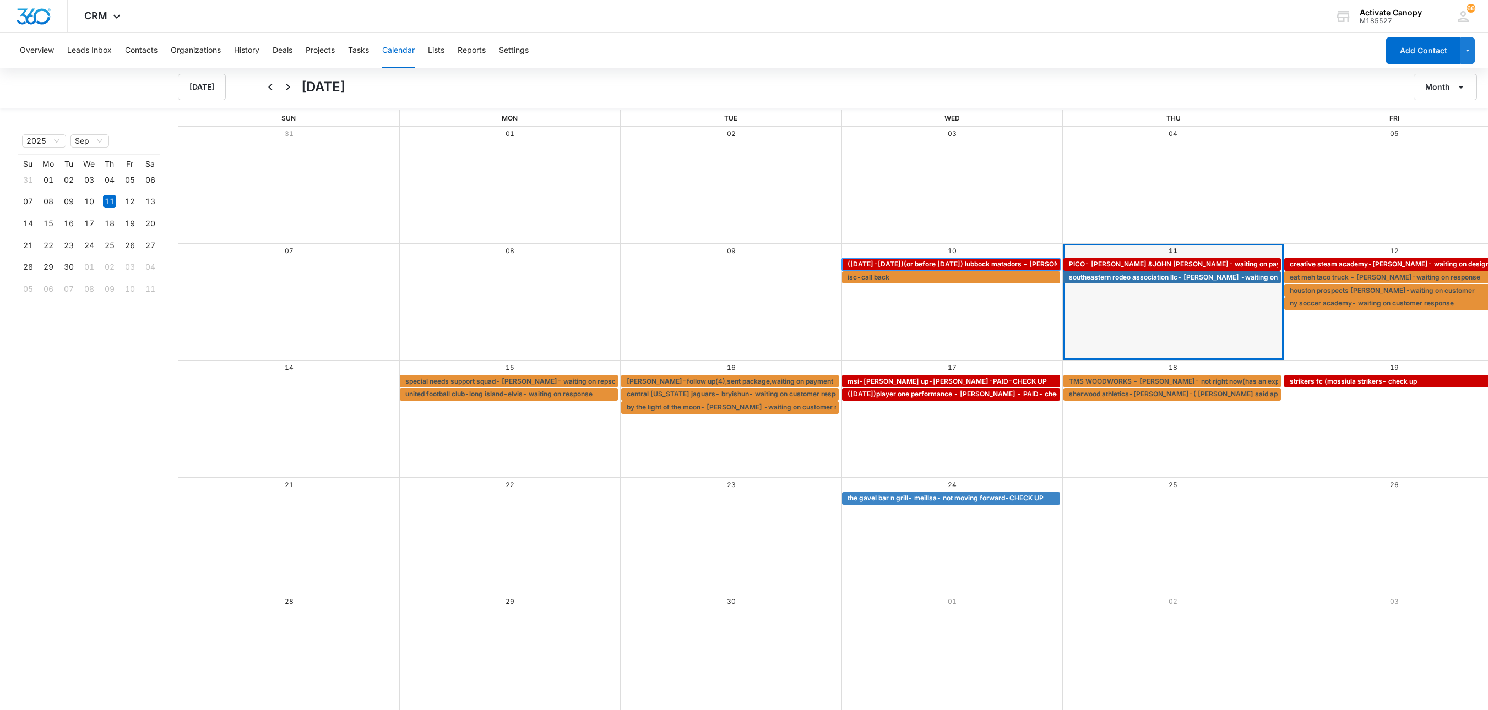
click at [890, 269] on span "([DATE]-[DATE])(or before [DATE]) lubbock matadors - [PERSON_NAME] - waiting on…" at bounding box center [1034, 264] width 372 height 10
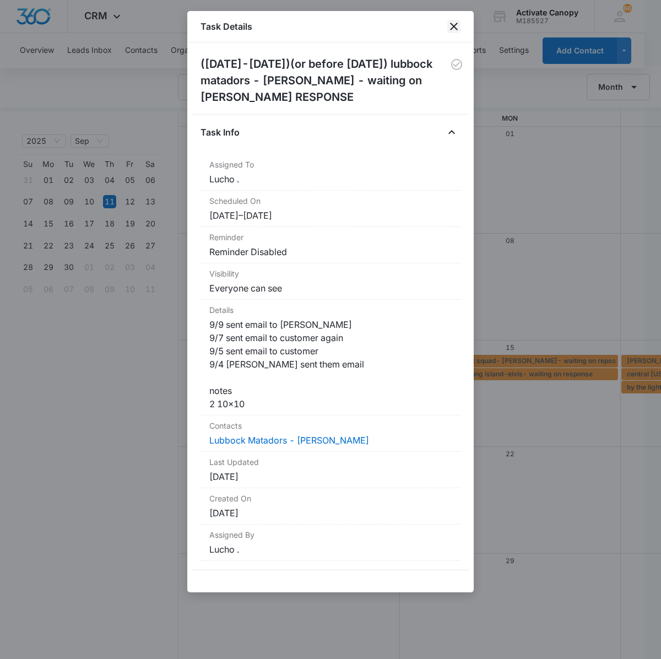
click at [457, 30] on icon "close" at bounding box center [454, 27] width 8 height 8
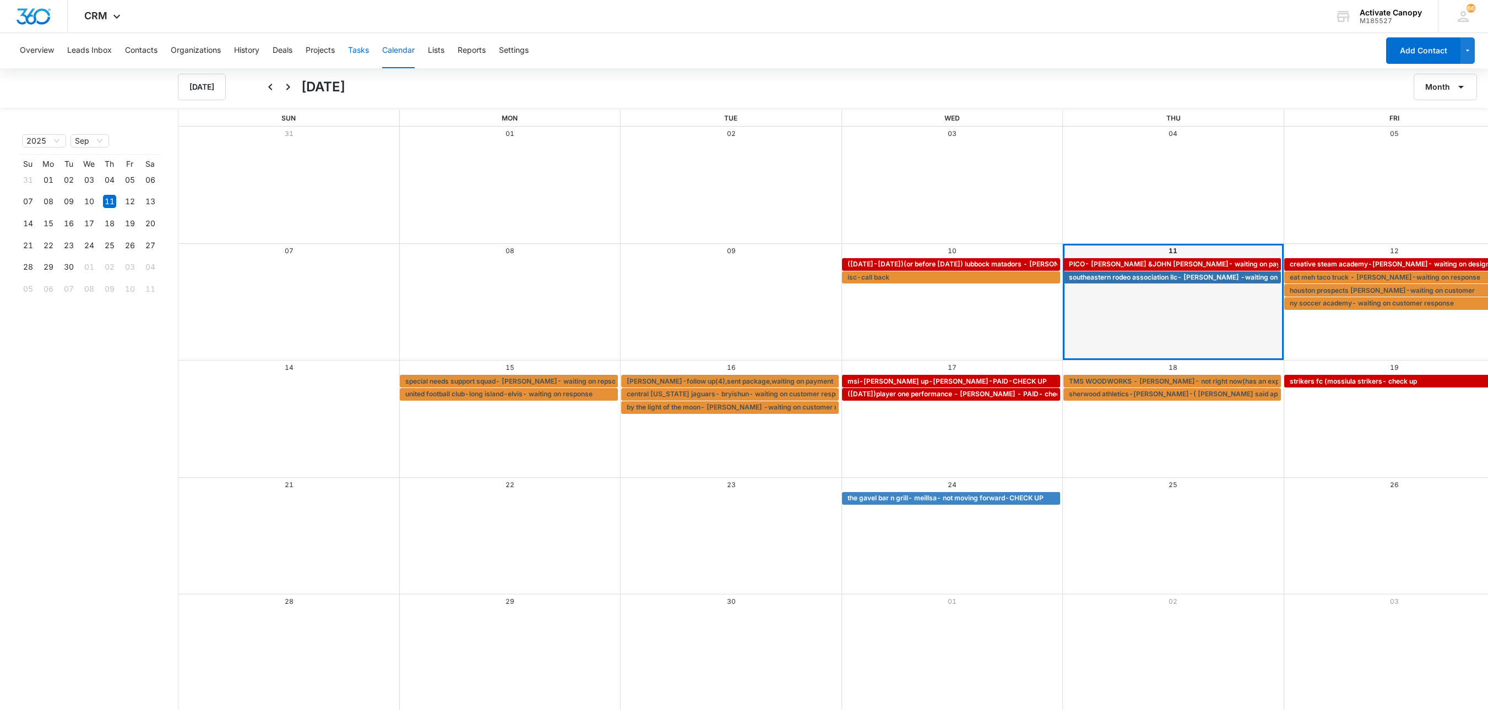
click at [369, 43] on button "Tasks" at bounding box center [358, 50] width 21 height 35
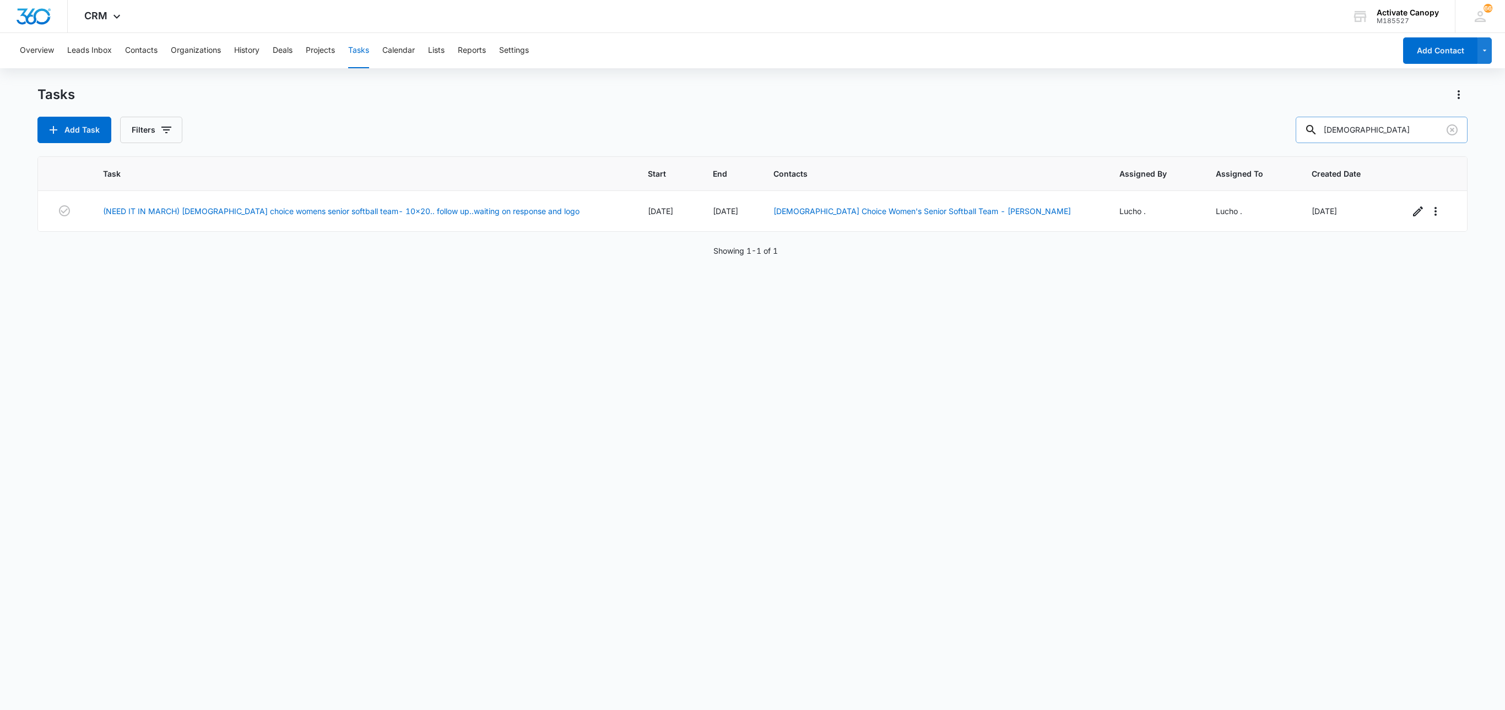
click at [1327, 128] on input "ladies" at bounding box center [1381, 130] width 172 height 26
type input "lubbock"
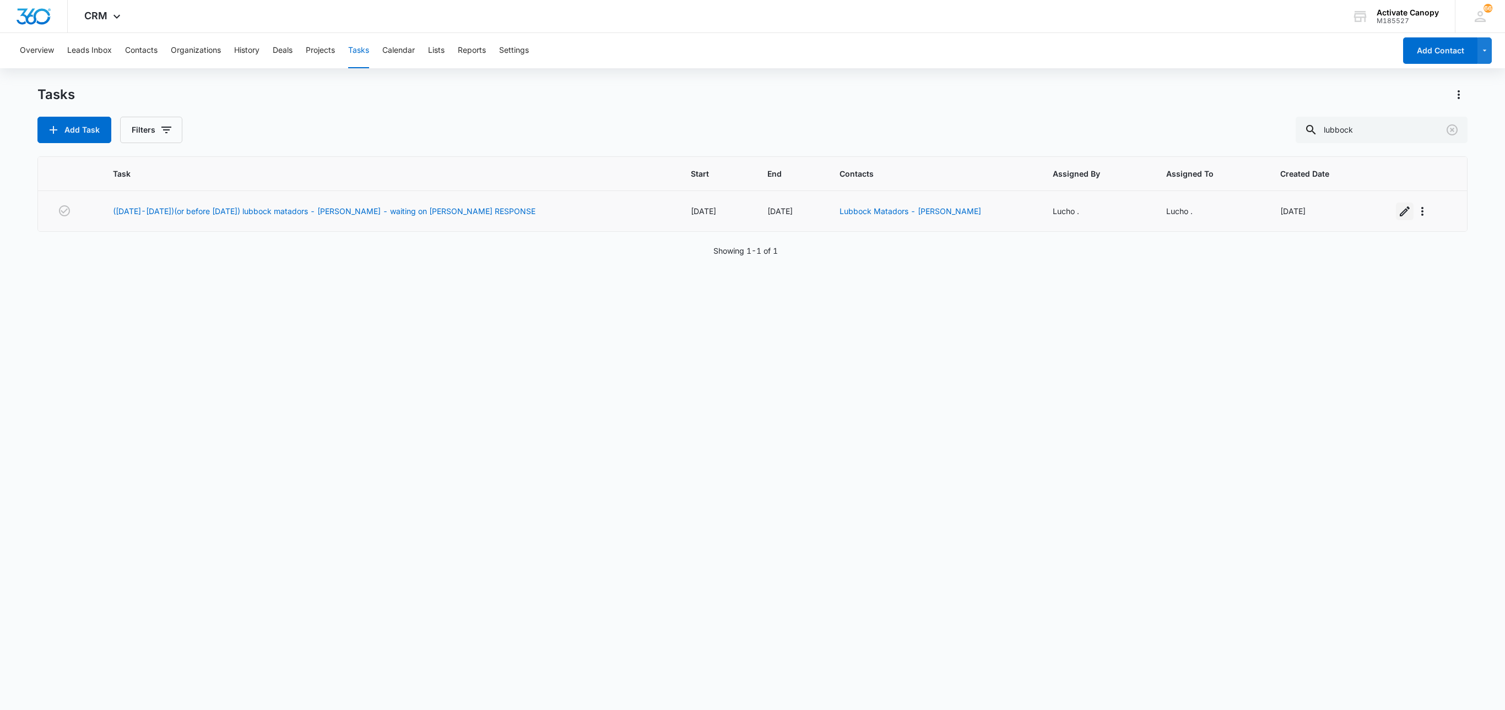
click at [1327, 216] on icon "button" at bounding box center [1404, 212] width 10 height 10
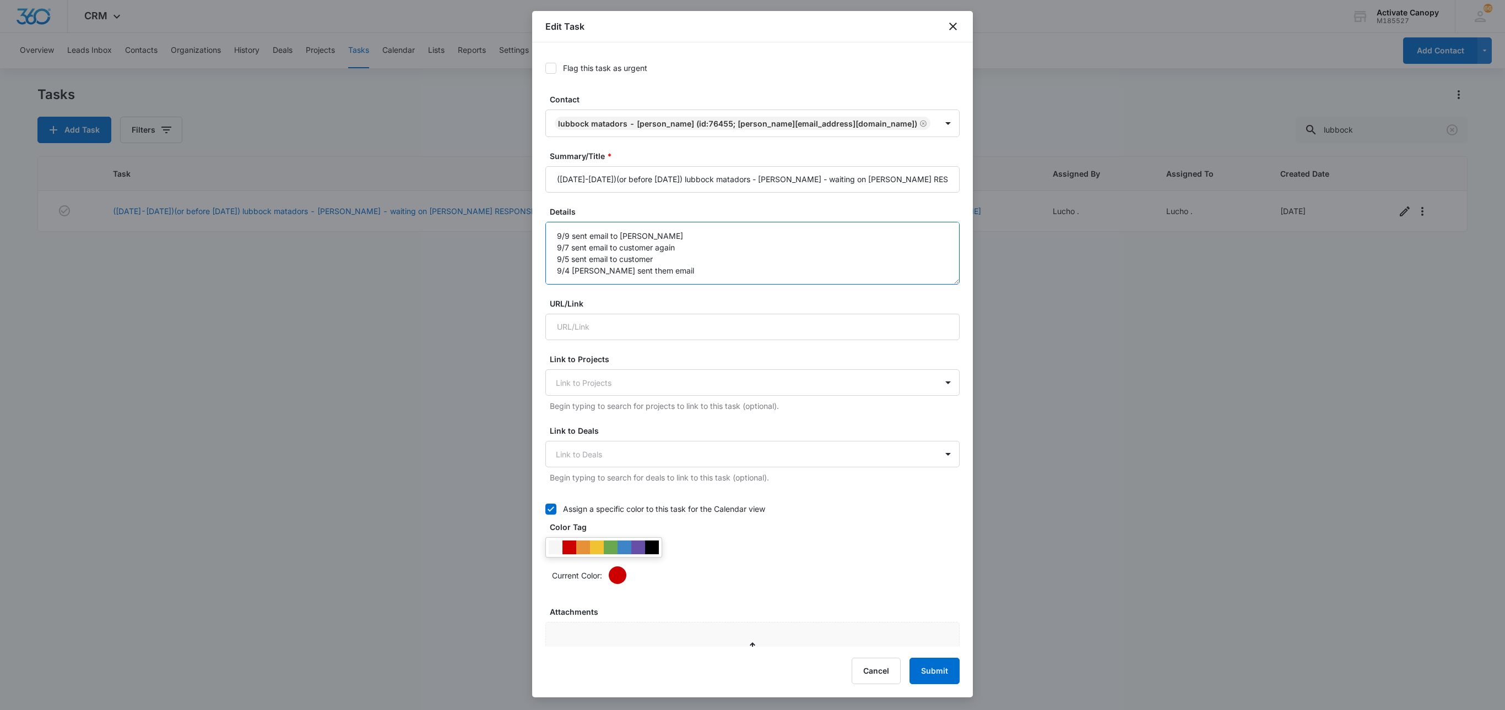
click at [568, 234] on textarea "9/9 sent email to rusty 9/7 sent email to customer again 9/5 sent email to cust…" at bounding box center [752, 253] width 414 height 63
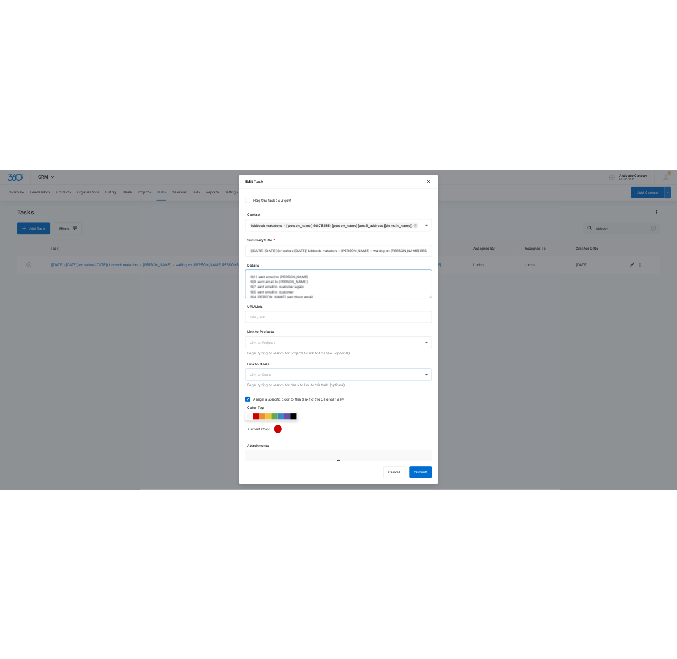
scroll to position [426, 0]
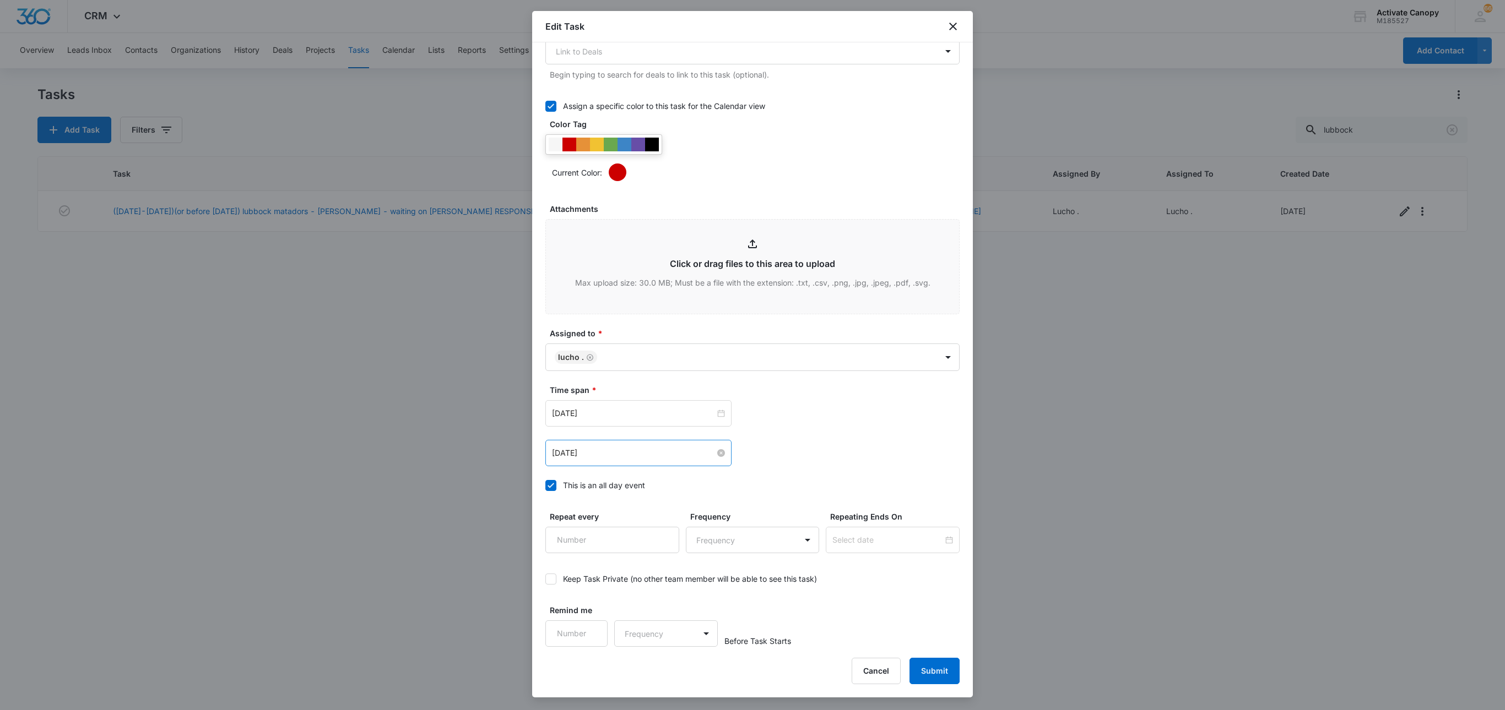
type textarea "9/11 sent email to rusty 9/9 sent email to rusty 9/7 sent email to customer aga…"
click at [614, 452] on input "[DATE]" at bounding box center [633, 453] width 163 height 12
type input "Sep 11, 2025"
click at [643, 532] on div "11" at bounding box center [640, 536] width 13 height 13
click at [661, 422] on div "[DATE]" at bounding box center [638, 413] width 186 height 26
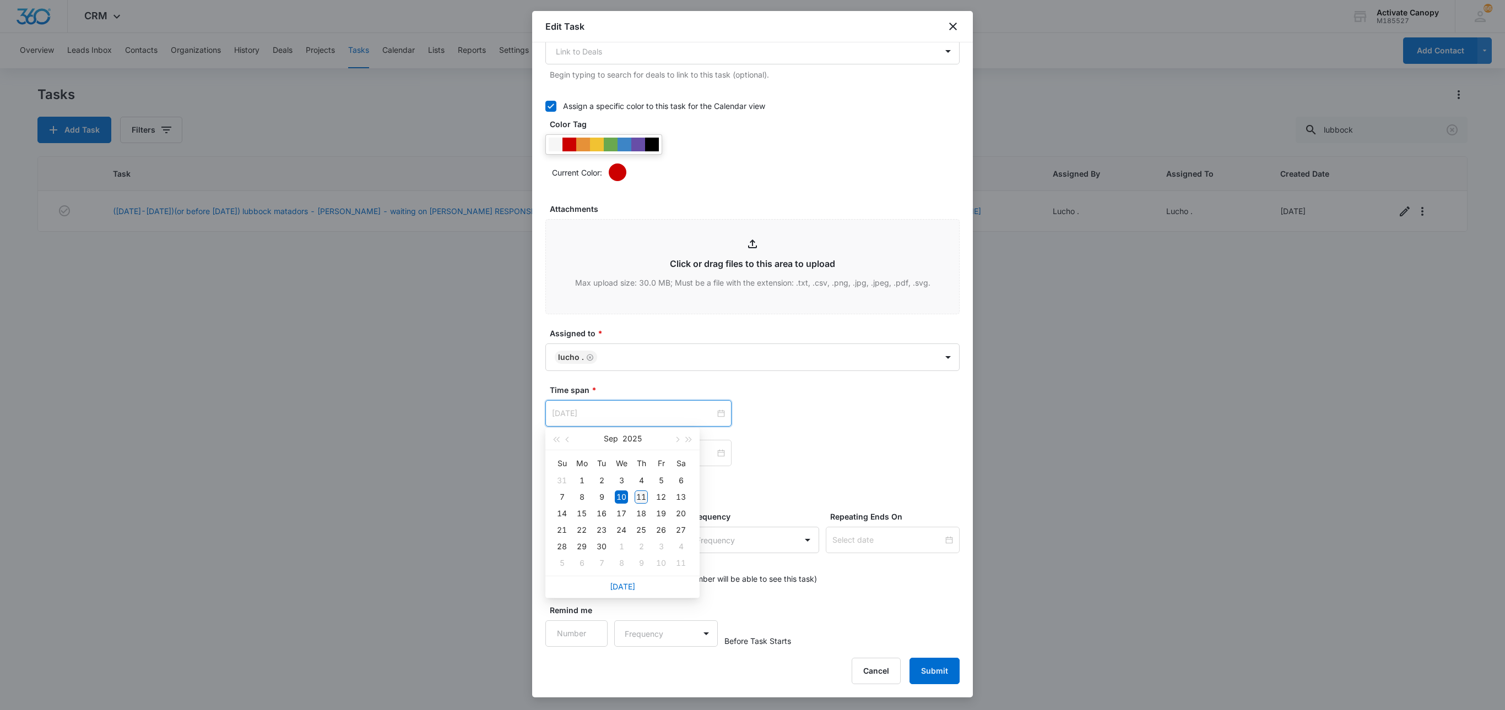
type input "Sep 11, 2025"
click at [643, 497] on div "11" at bounding box center [640, 497] width 13 height 13
click at [927, 658] on button "Submit" at bounding box center [934, 671] width 50 height 26
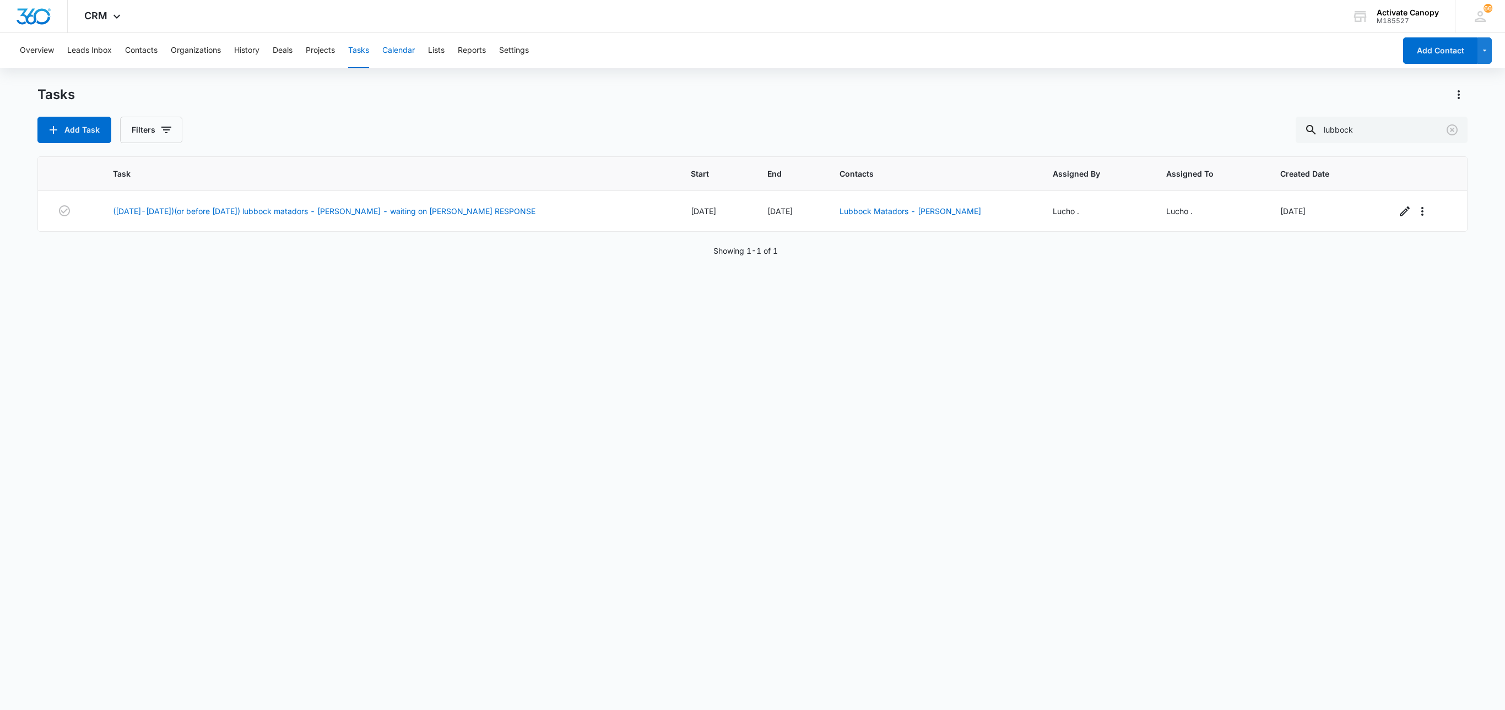
click at [392, 55] on button "Calendar" at bounding box center [398, 50] width 32 height 35
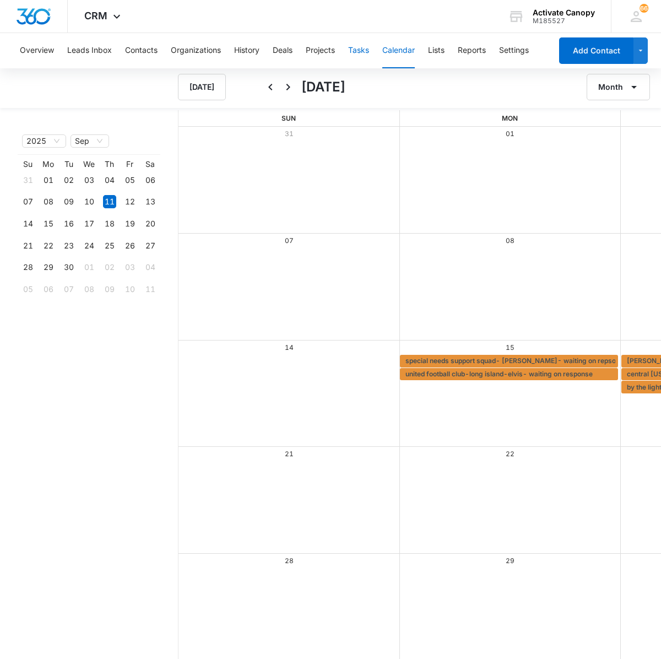
click at [351, 57] on button "Tasks" at bounding box center [358, 50] width 21 height 35
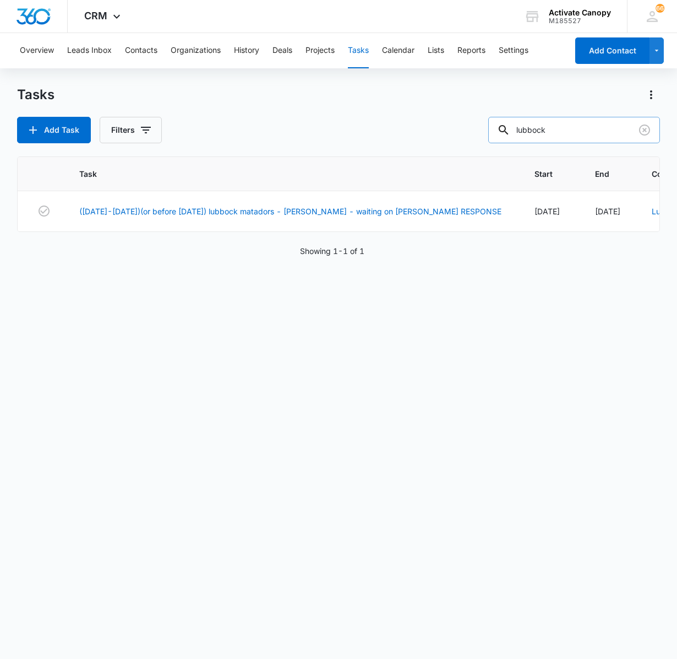
click at [554, 126] on input "lubbock" at bounding box center [574, 130] width 172 height 26
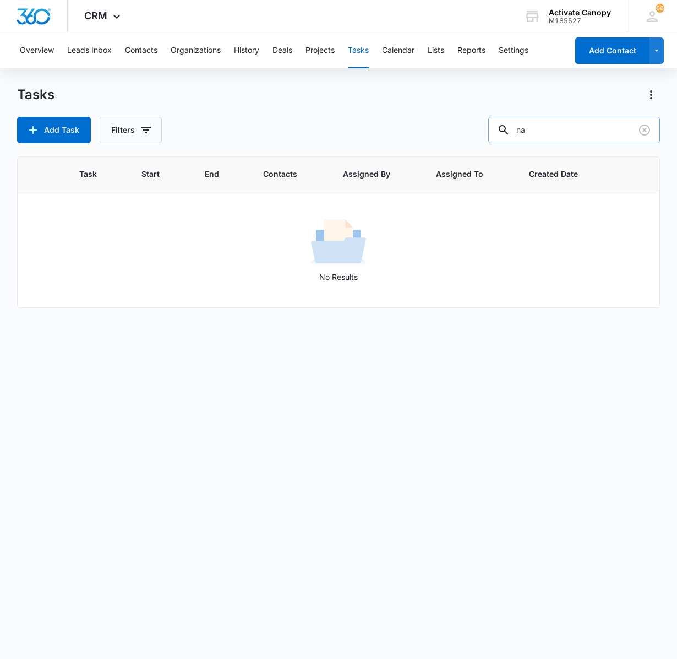
type input "n"
click at [661, 358] on main "Tasks Add Task Filters Task Start End Contacts Assigned By Assigned To Created …" at bounding box center [338, 372] width 677 height 572
click at [576, 130] on input "text" at bounding box center [582, 130] width 155 height 26
type input "c.h"
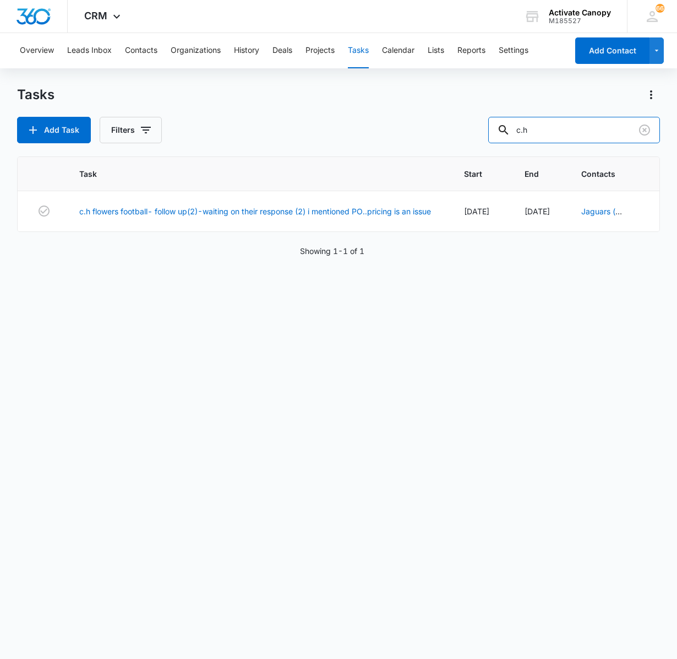
scroll to position [0, 349]
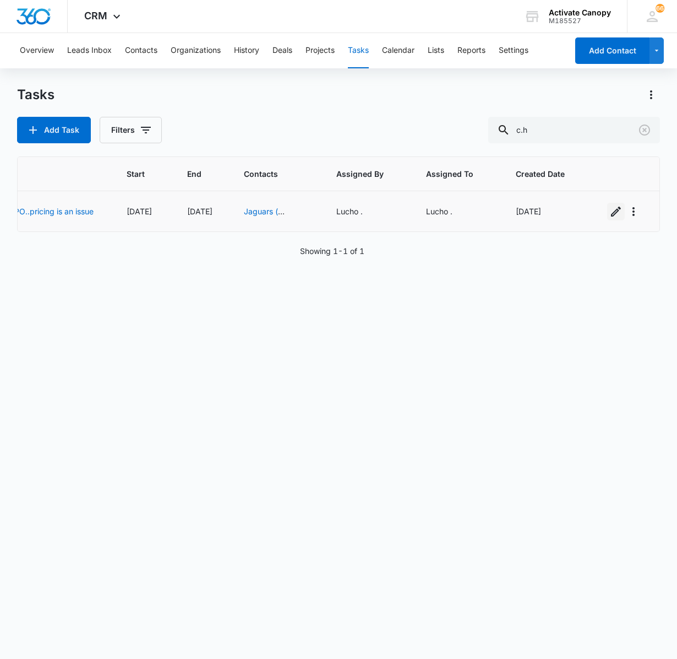
click at [610, 216] on icon "button" at bounding box center [616, 211] width 13 height 13
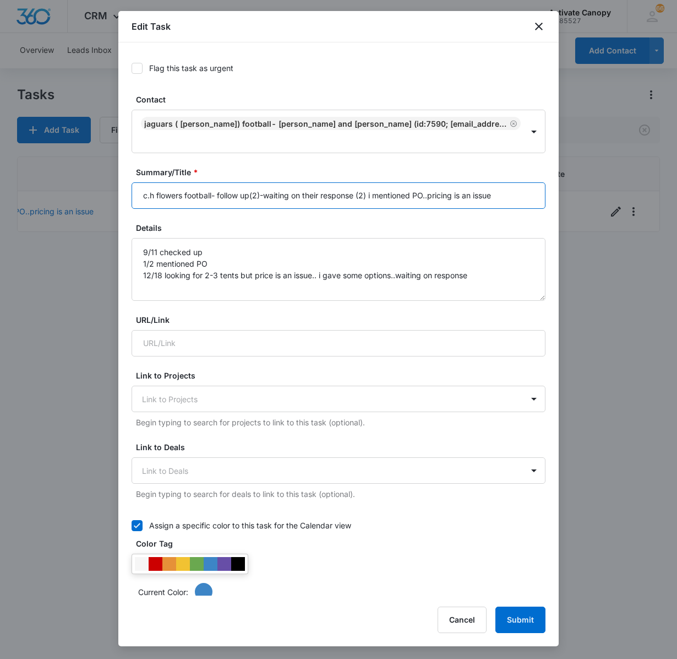
click at [503, 197] on input "c.h flowers football- follow up(2)-waiting on their response (2) i mentioned PO…" at bounding box center [339, 195] width 414 height 26
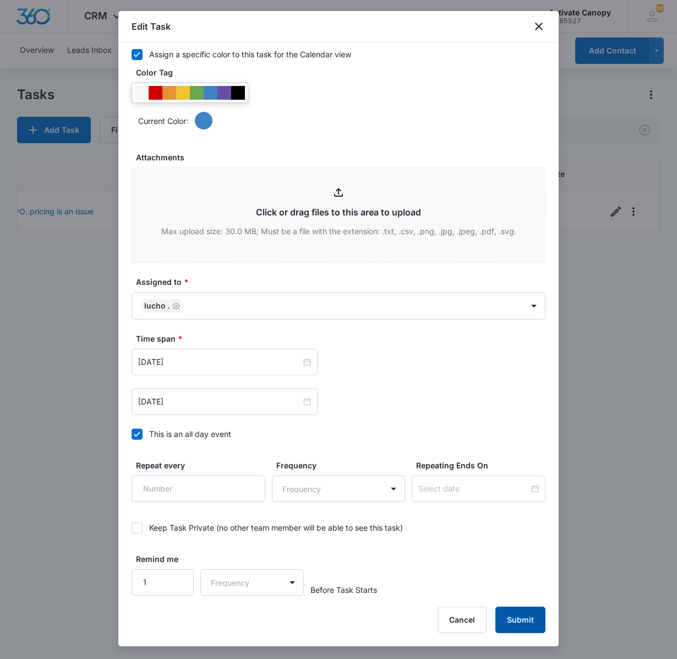
type input "c.h flowers football- follow up(2)-waiting on their response (2) i mentioned PO…"
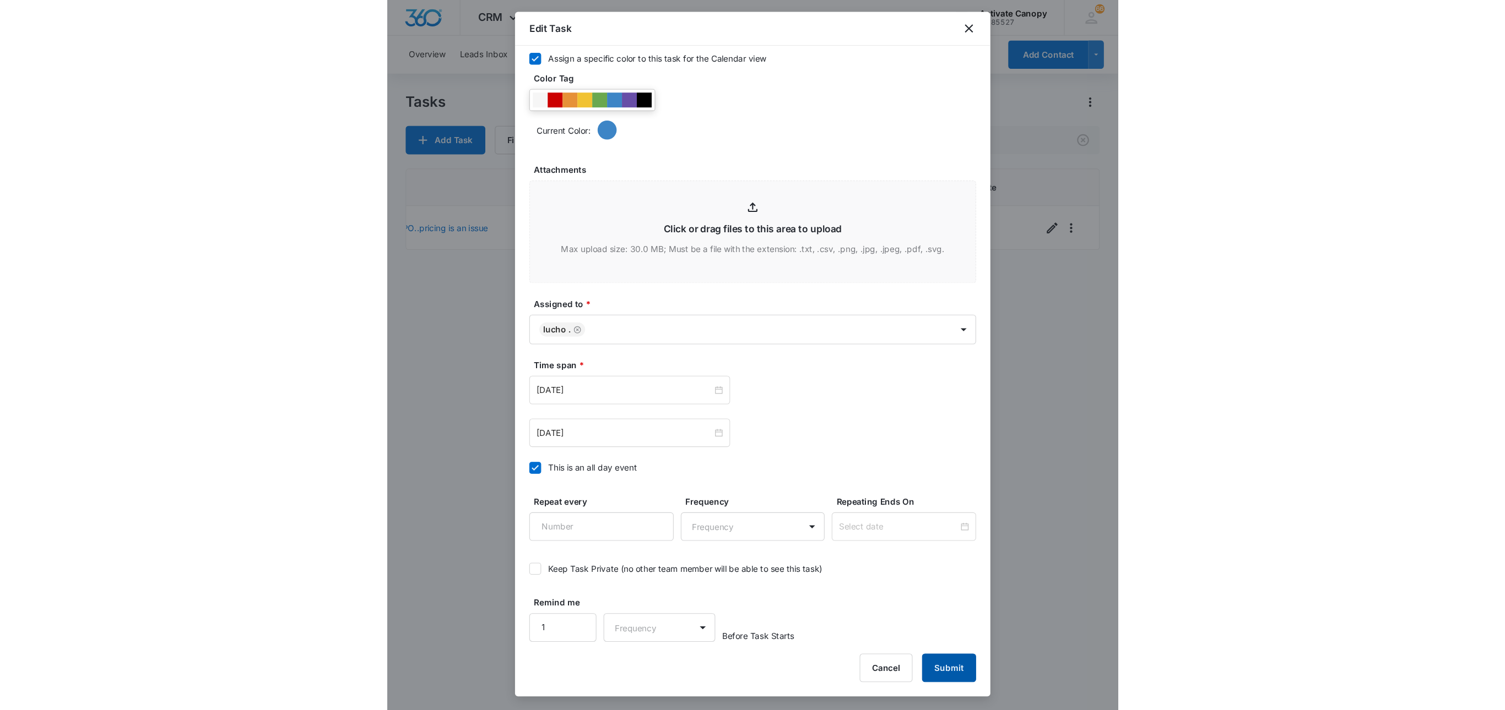
scroll to position [0, 0]
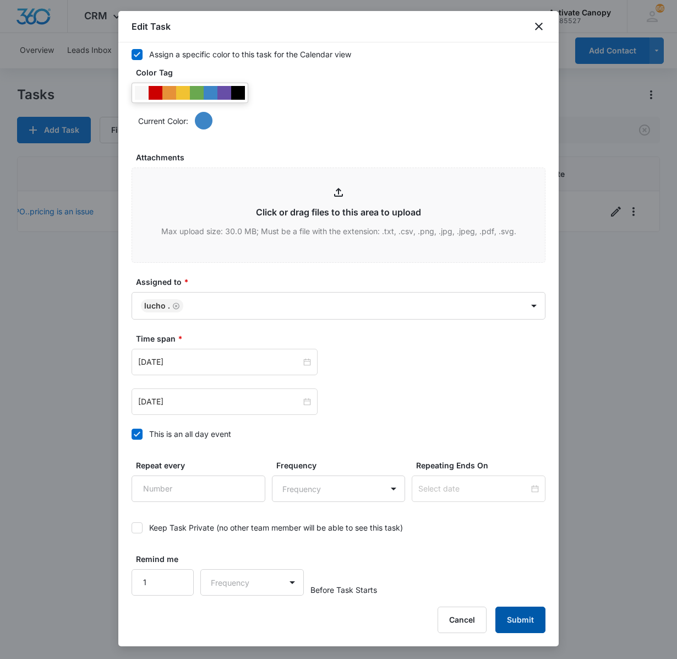
click at [514, 619] on button "Submit" at bounding box center [521, 619] width 50 height 26
